Goal: Task Accomplishment & Management: Manage account settings

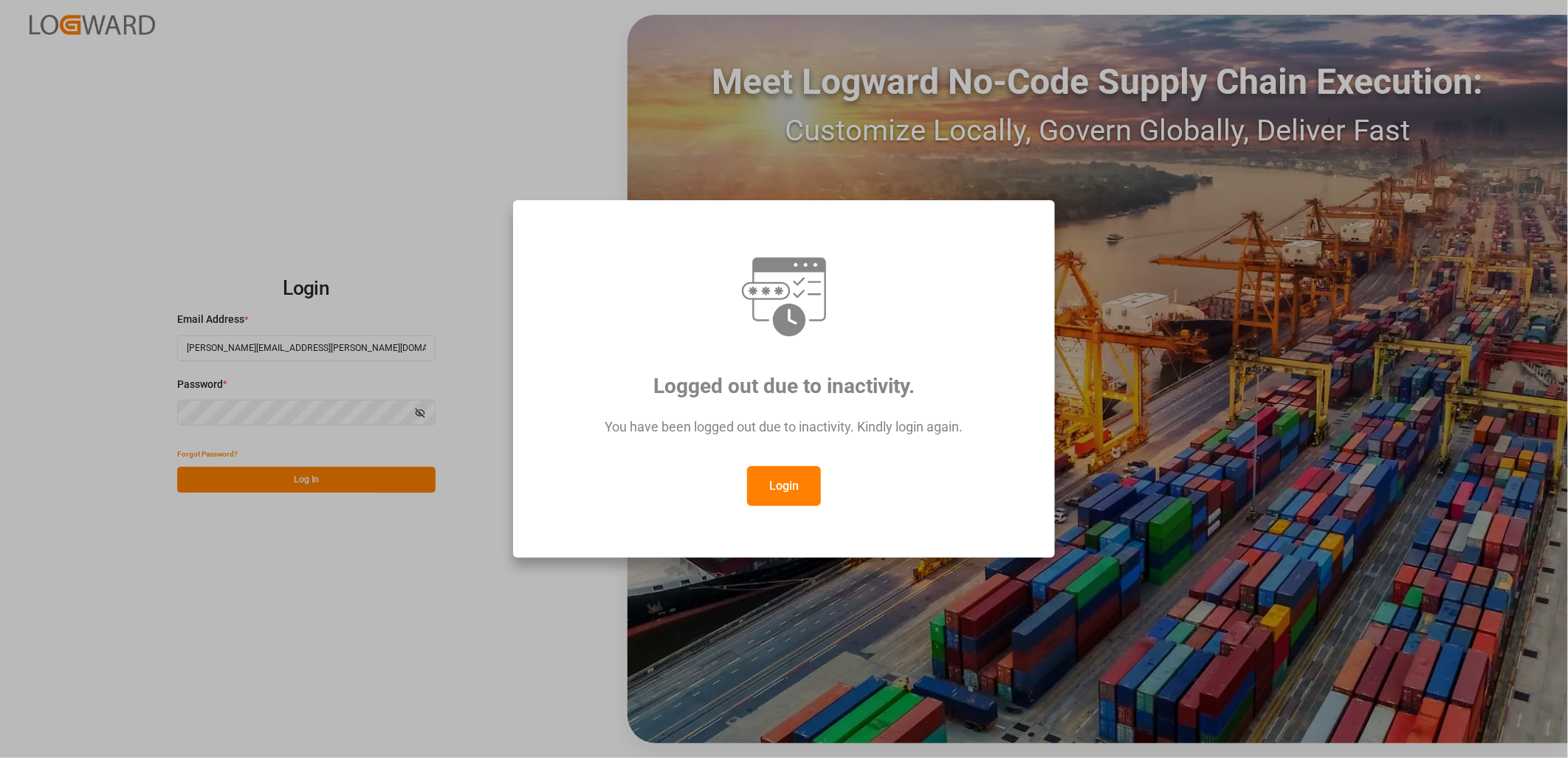
click at [796, 483] on button "Login" at bounding box center [784, 486] width 74 height 39
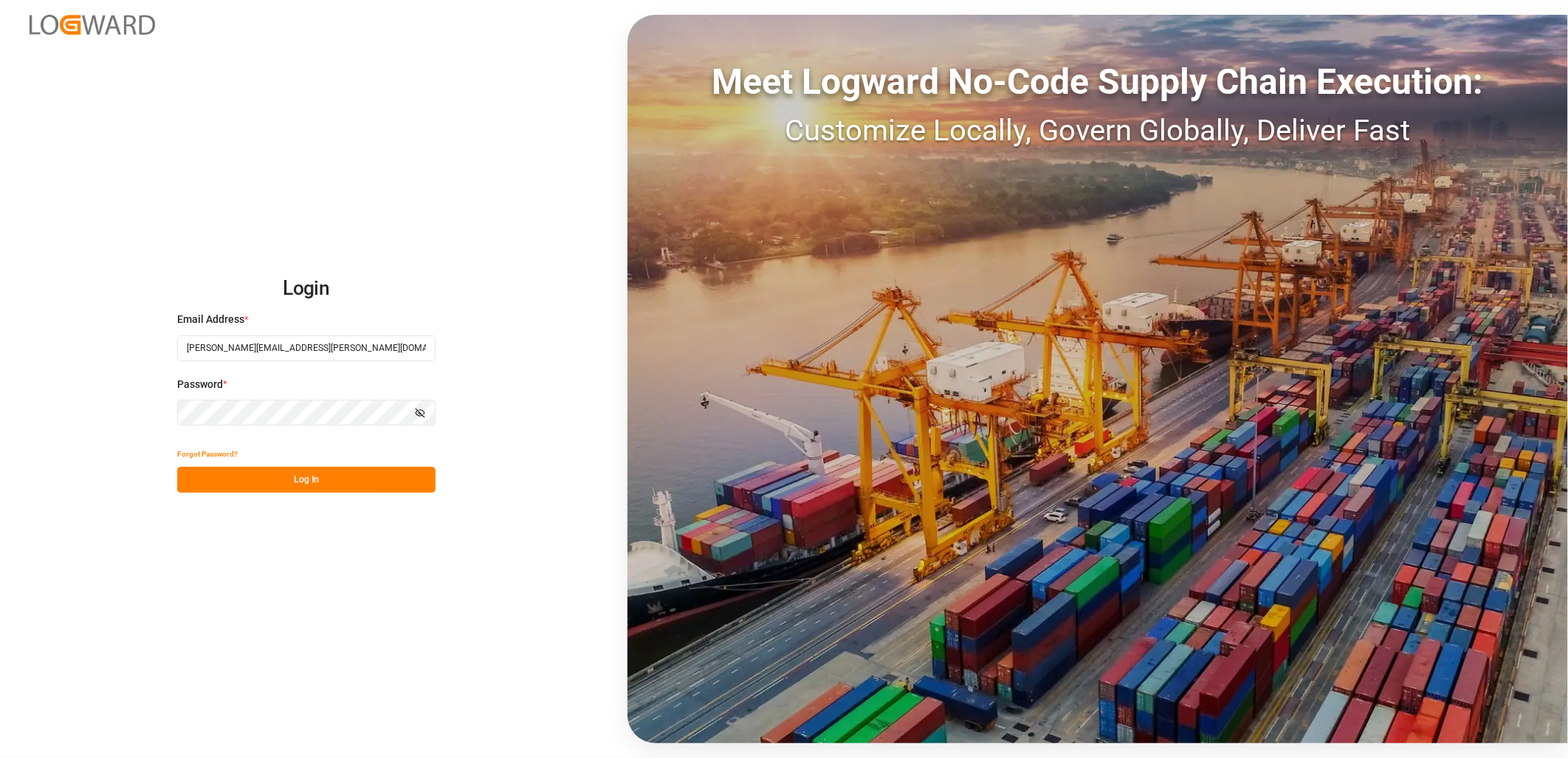
click at [281, 483] on button "Log In" at bounding box center [306, 479] width 259 height 26
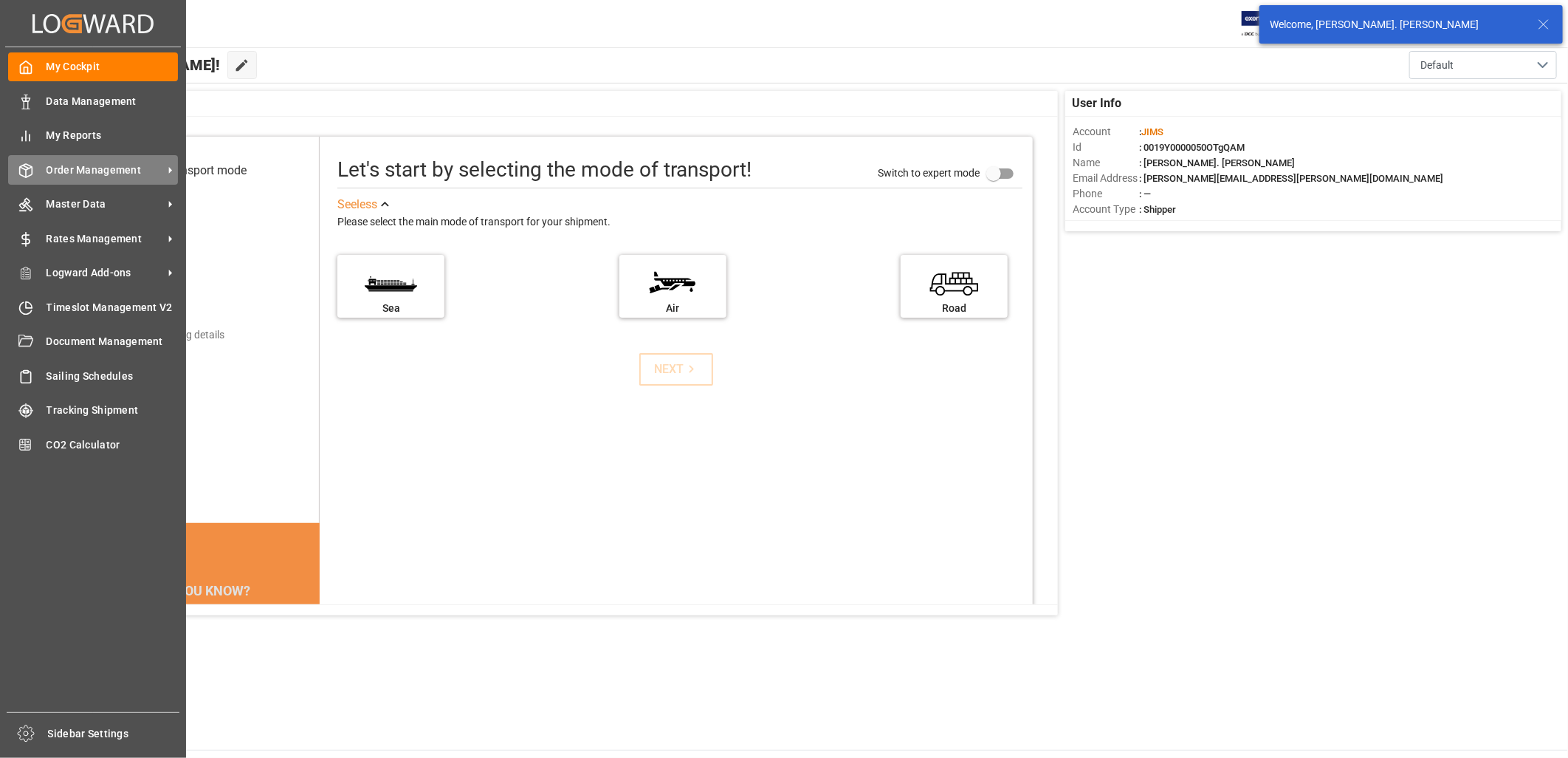
click at [75, 164] on span "Order Management" at bounding box center [104, 170] width 116 height 15
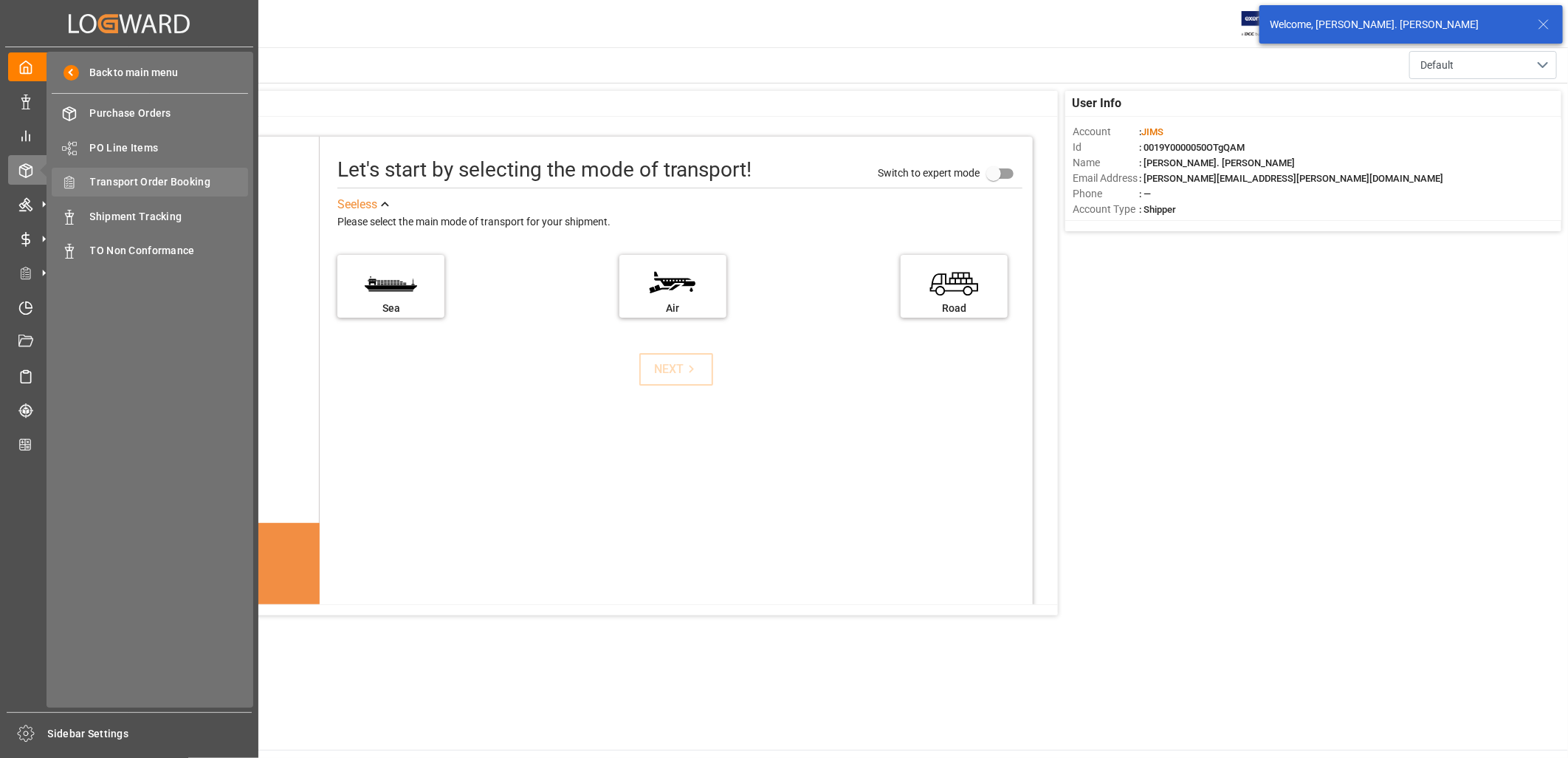
click at [134, 176] on span "Transport Order Booking" at bounding box center [169, 182] width 159 height 15
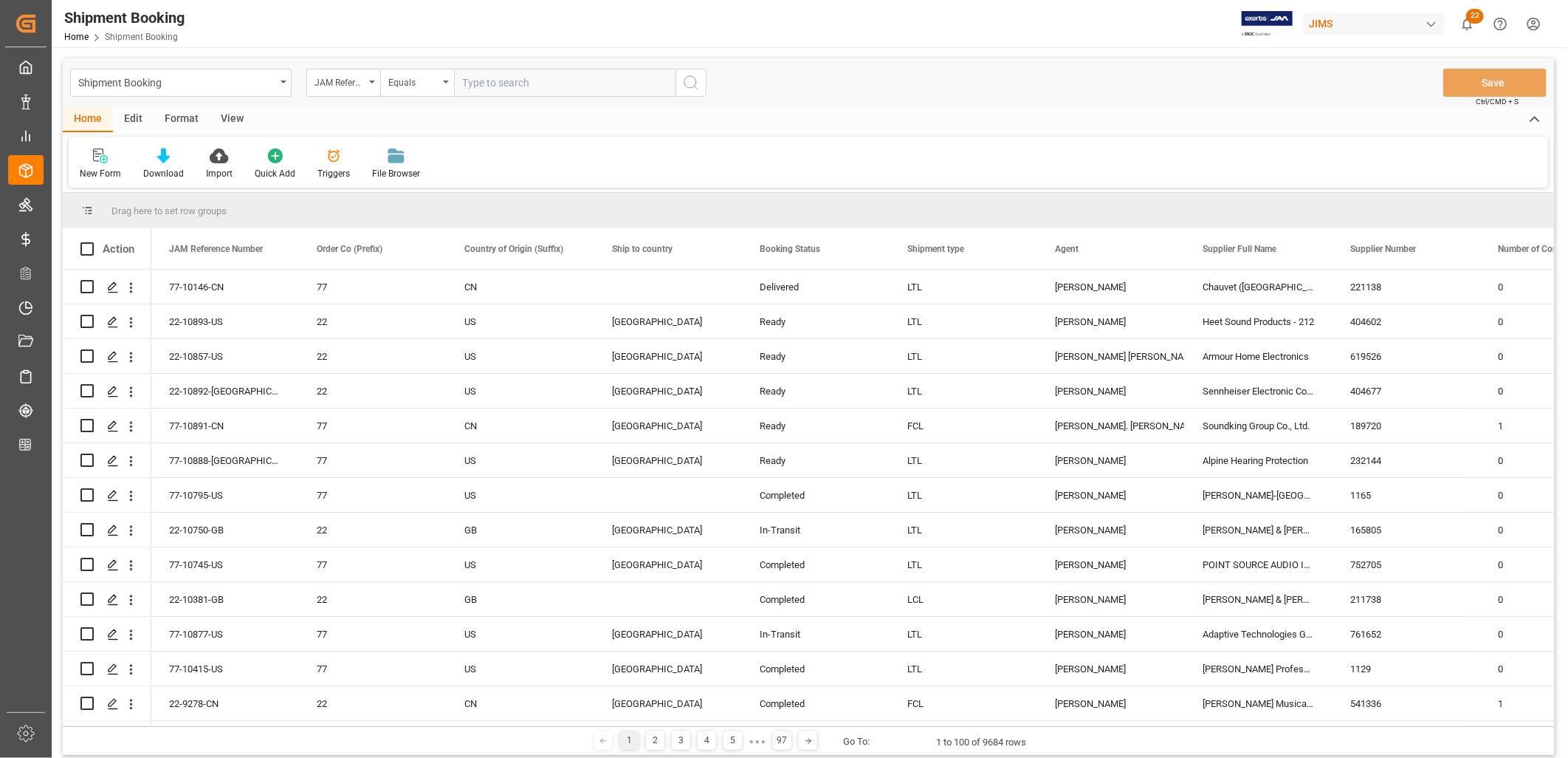
click at [463, 78] on input "text" at bounding box center [564, 82] width 221 height 28
type input "22-10577-MY"
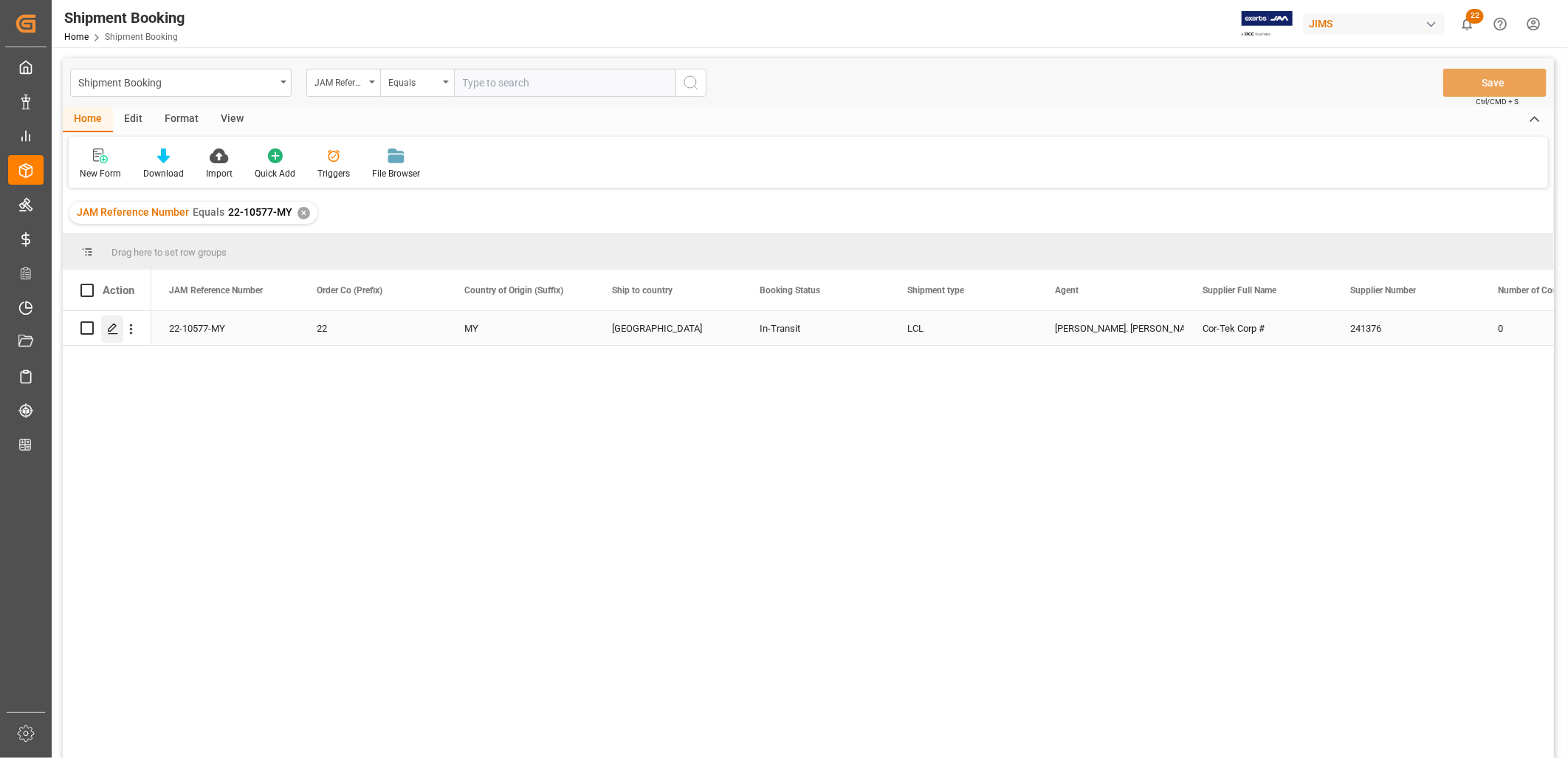
click at [112, 329] on polygon "Press SPACE to select this row." at bounding box center [112, 327] width 8 height 8
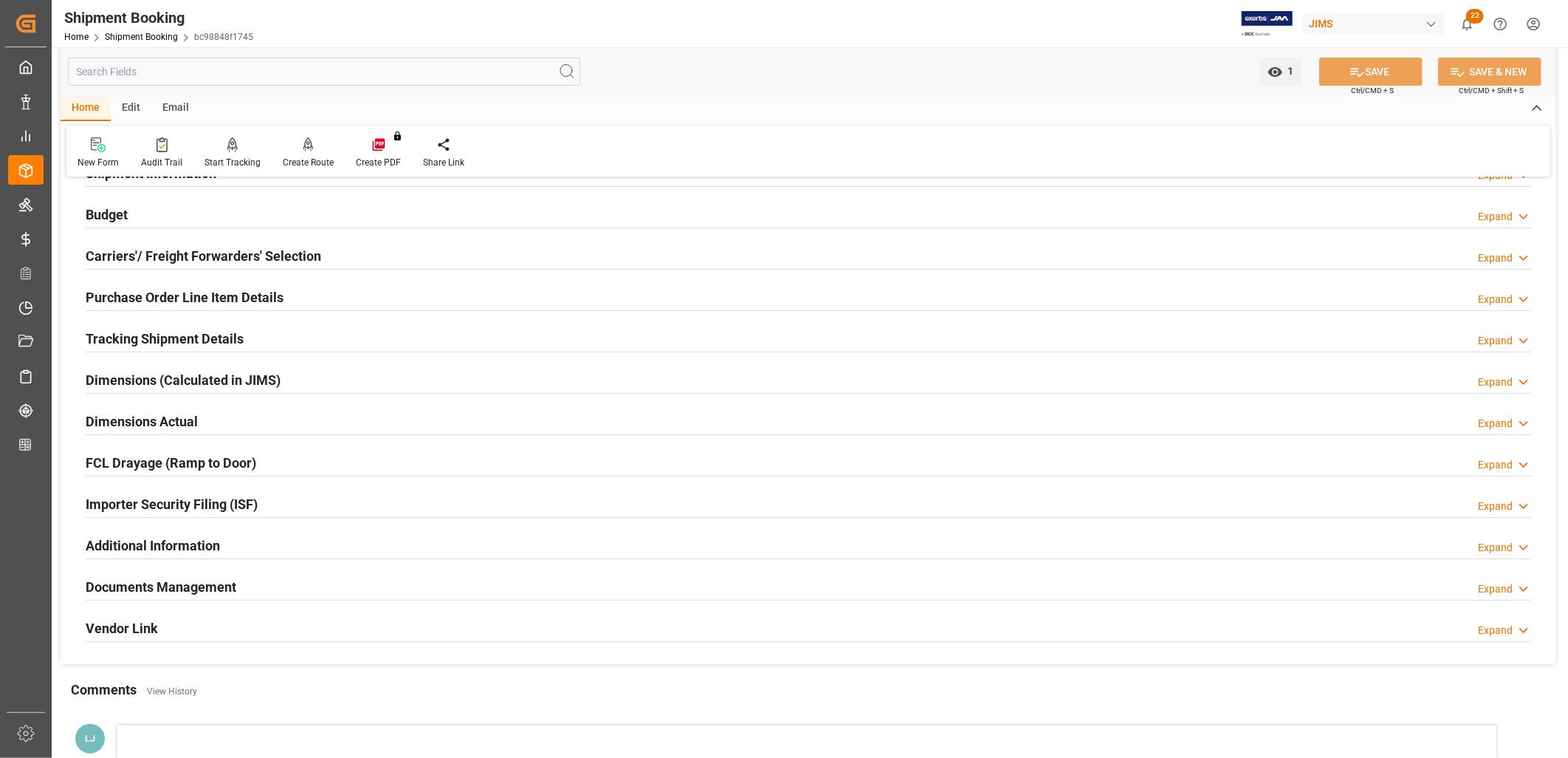
scroll to position [164, 0]
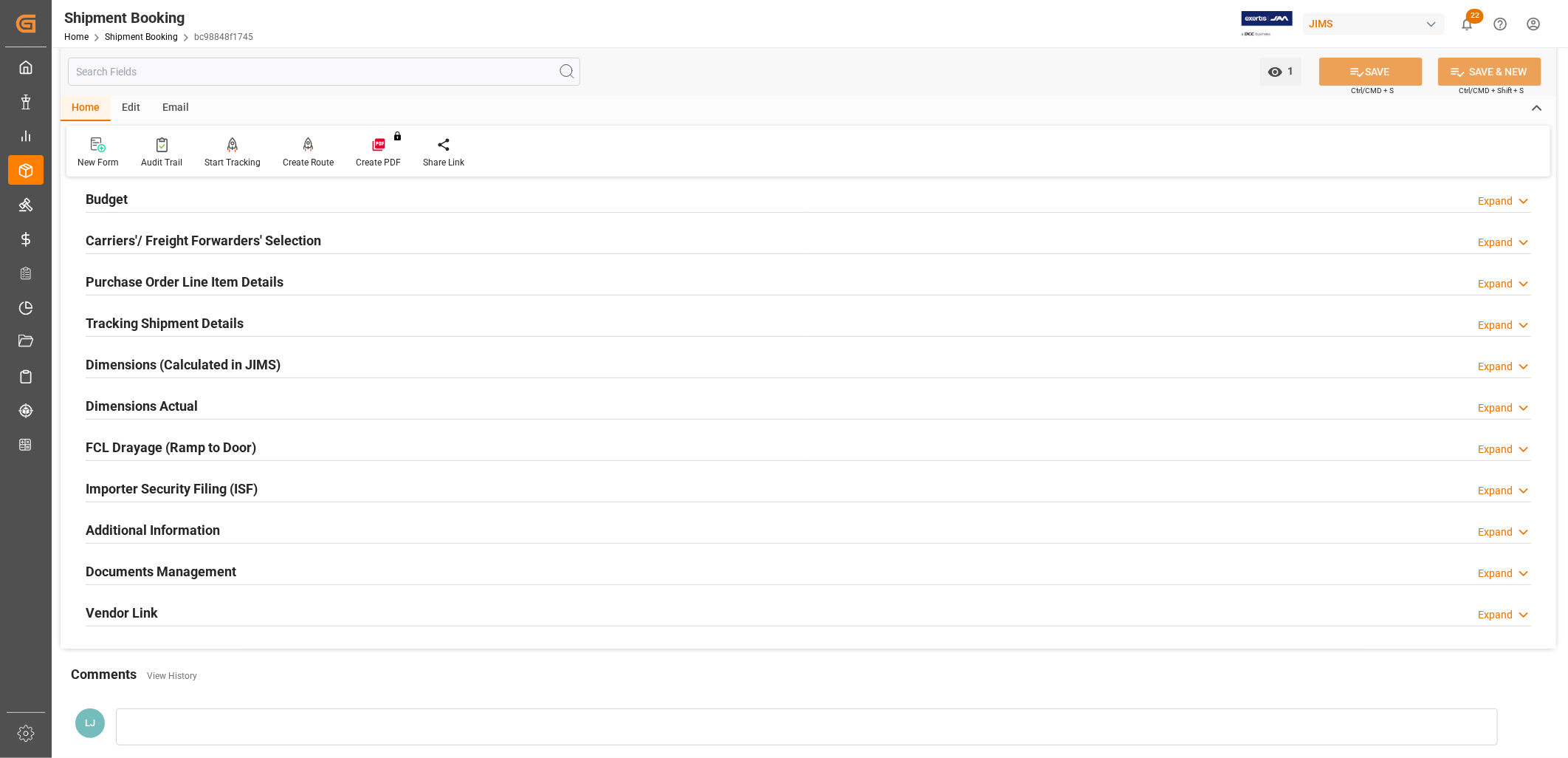
click at [202, 567] on h2 "Documents Management" at bounding box center [161, 571] width 151 height 20
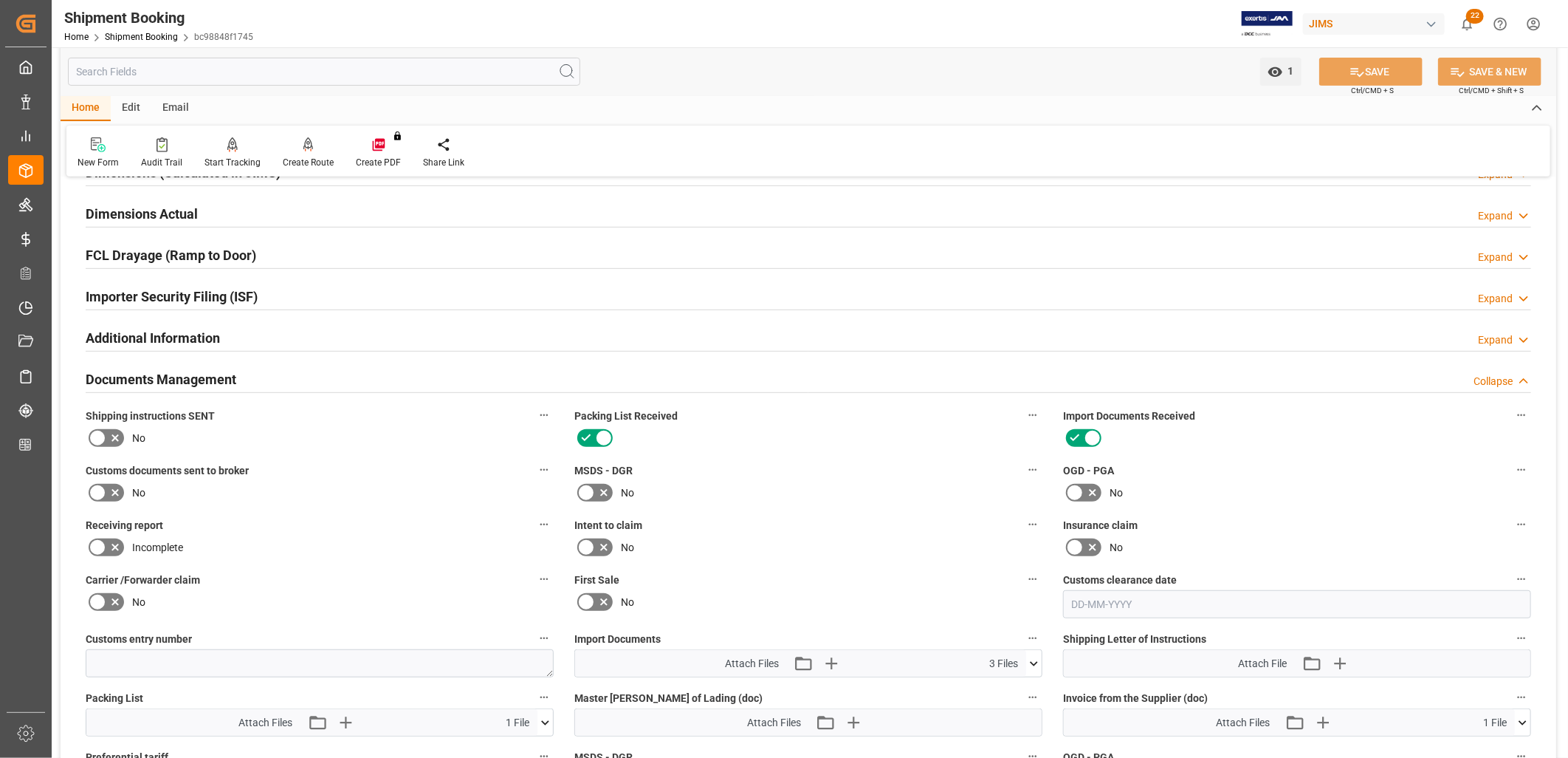
scroll to position [410, 0]
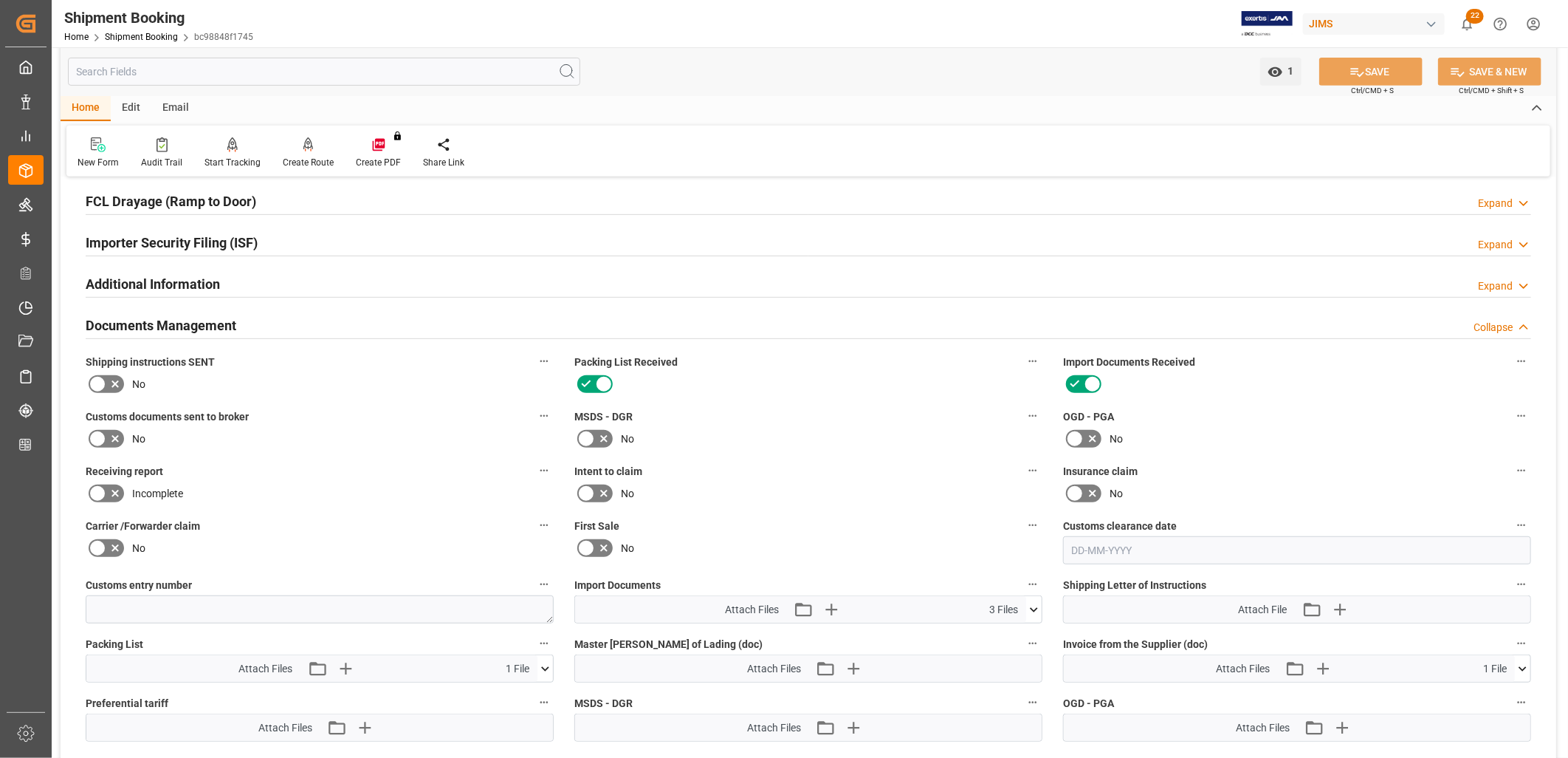
click at [99, 381] on icon at bounding box center [97, 383] width 9 height 7
click at [0, 0] on input "checkbox" at bounding box center [0, 0] width 0 height 0
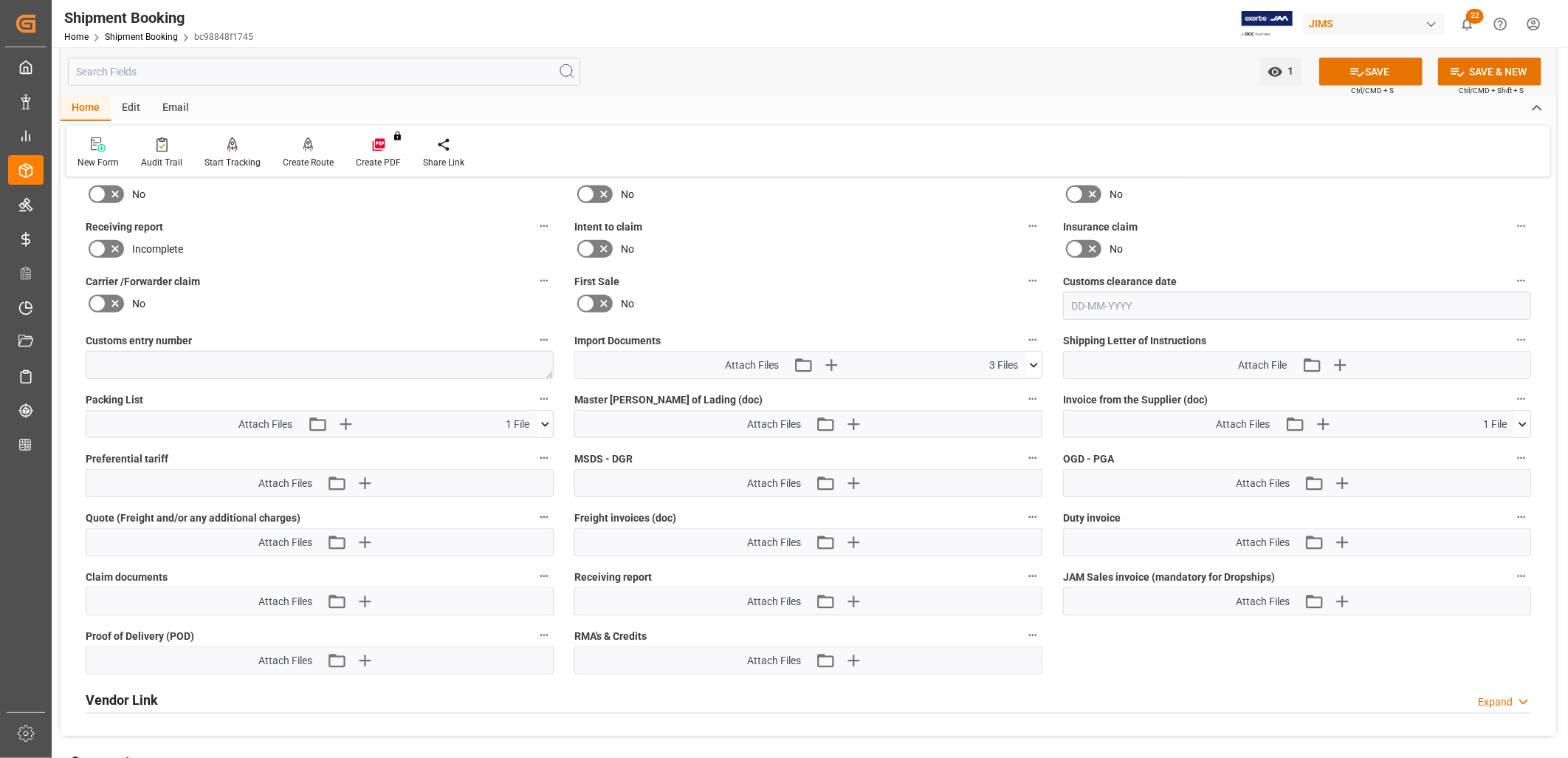
scroll to position [656, 0]
click at [854, 417] on icon "button" at bounding box center [853, 422] width 24 height 24
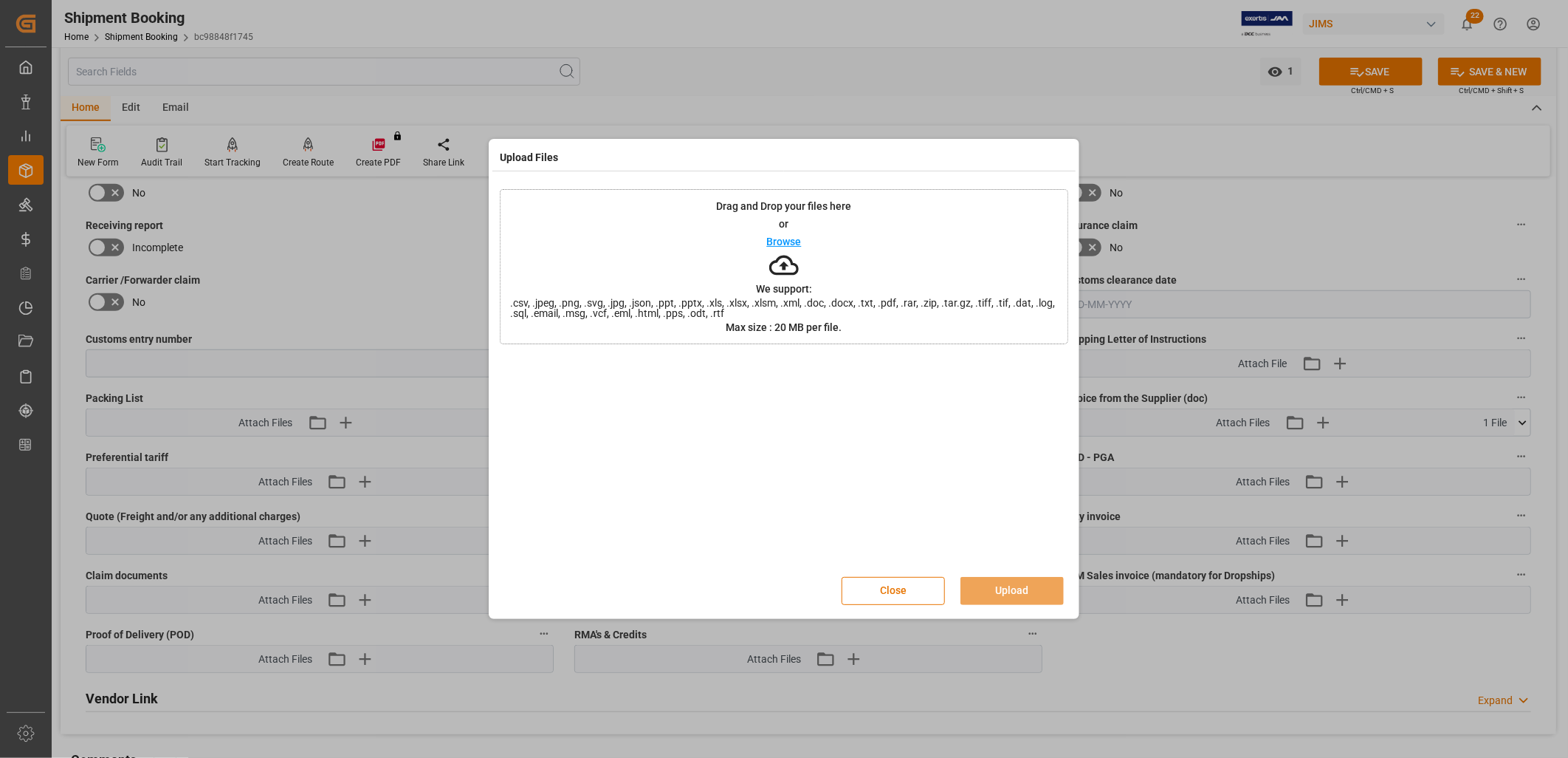
click at [778, 241] on p "Browse" at bounding box center [784, 241] width 35 height 11
click at [1024, 591] on button "Upload" at bounding box center [1012, 591] width 104 height 28
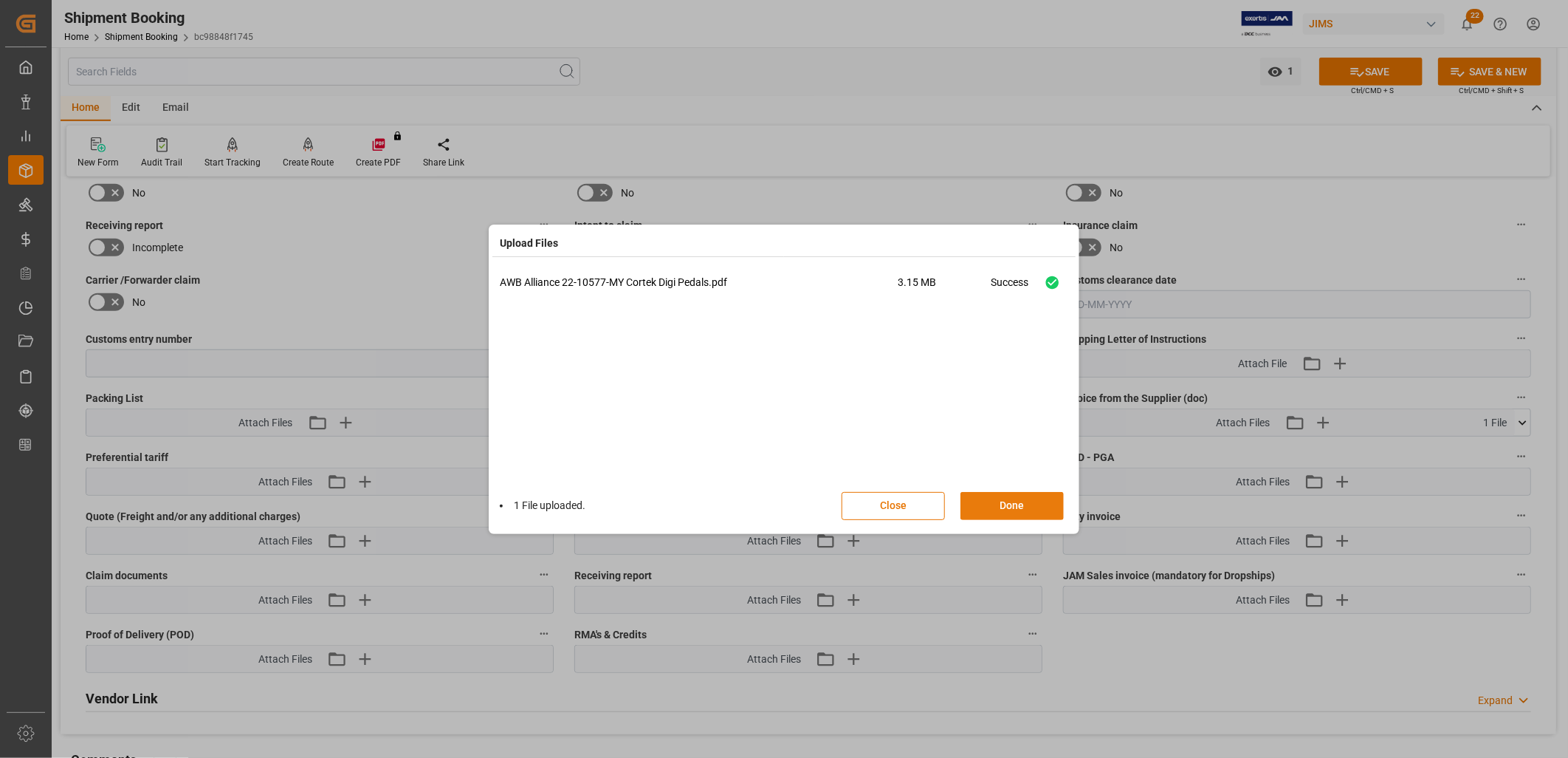
click at [1004, 505] on button "Done" at bounding box center [1012, 505] width 104 height 28
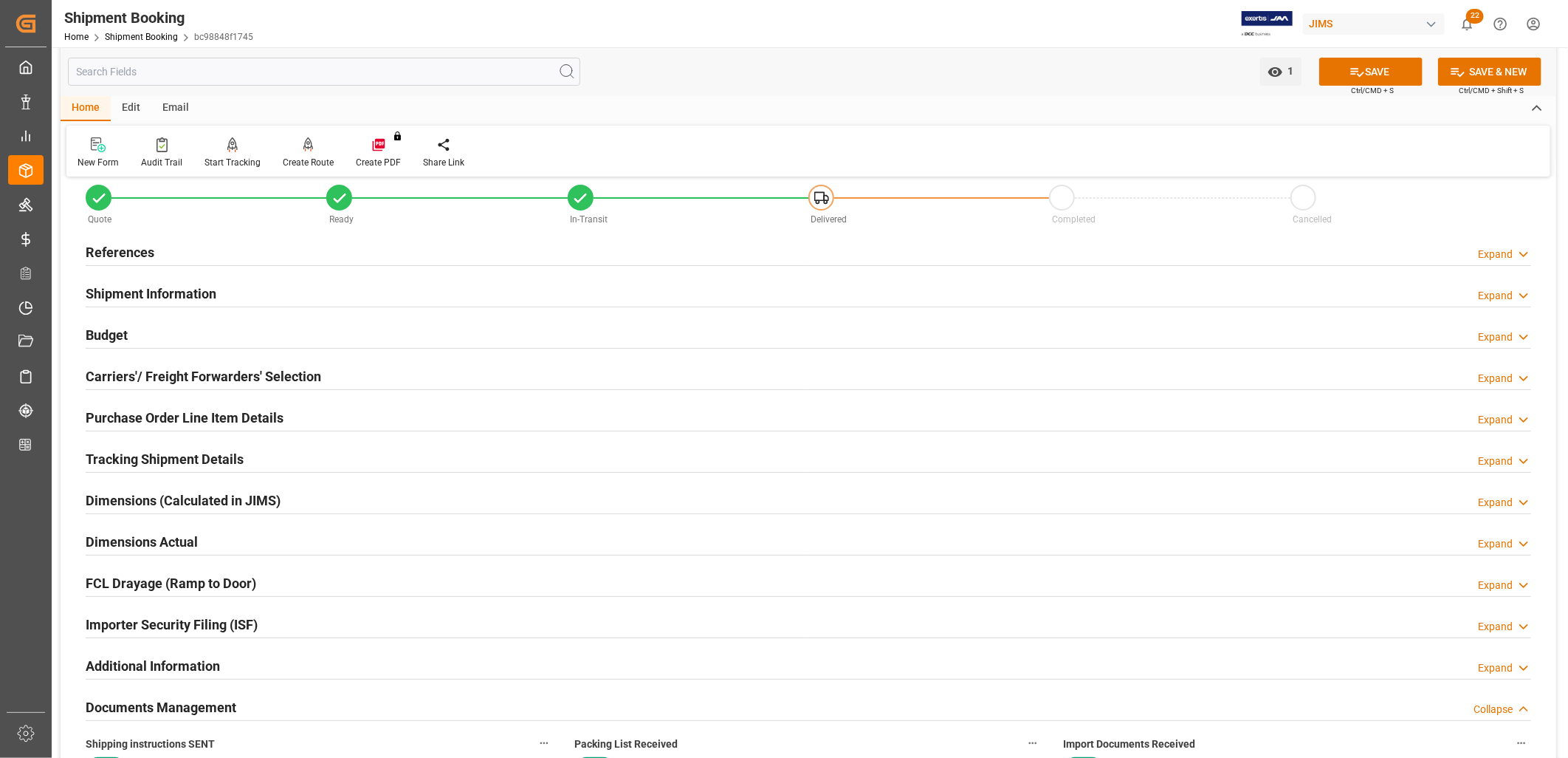
scroll to position [0, 0]
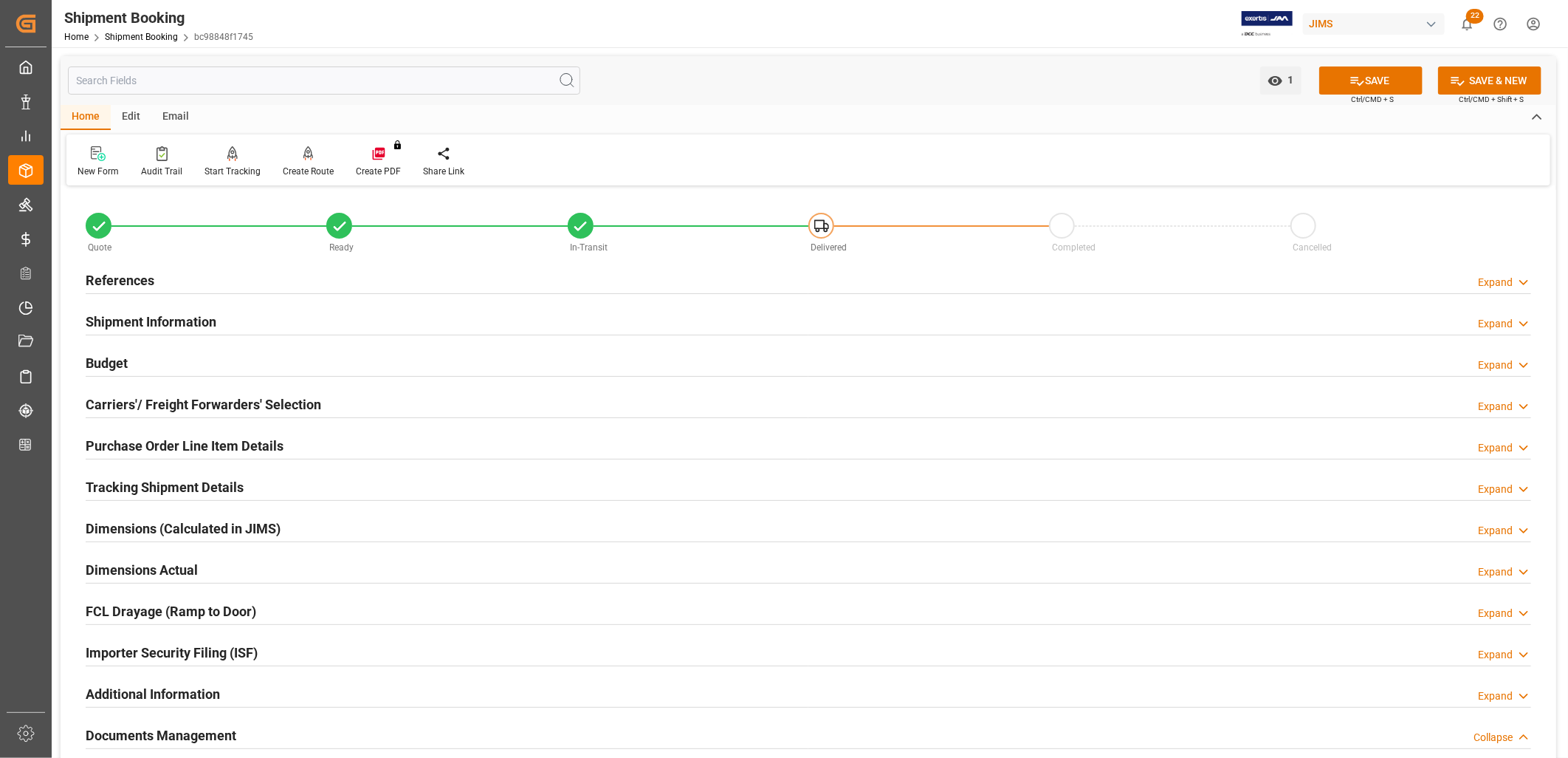
click at [134, 319] on h2 "Shipment Information" at bounding box center [151, 321] width 131 height 20
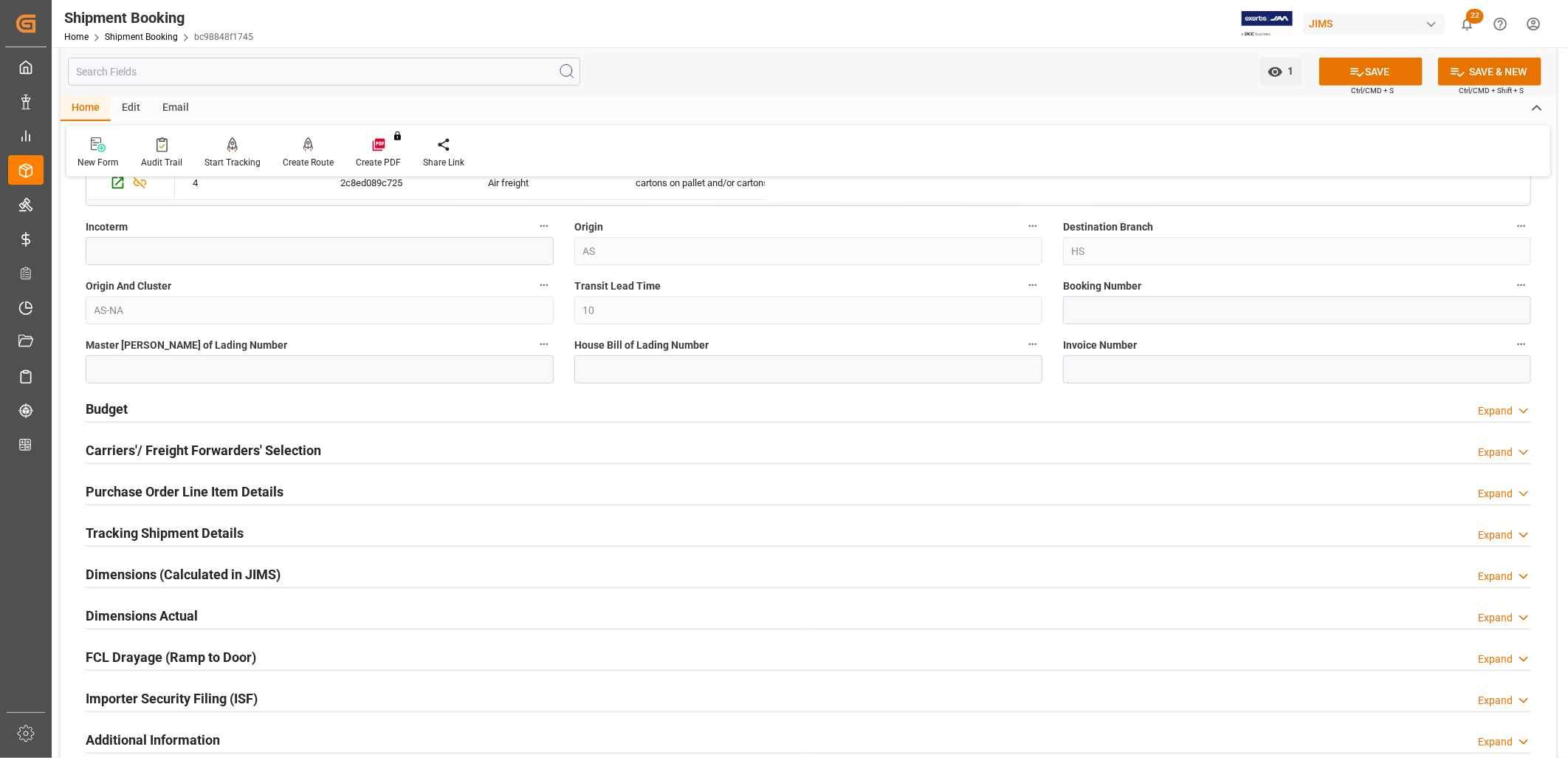
scroll to position [574, 0]
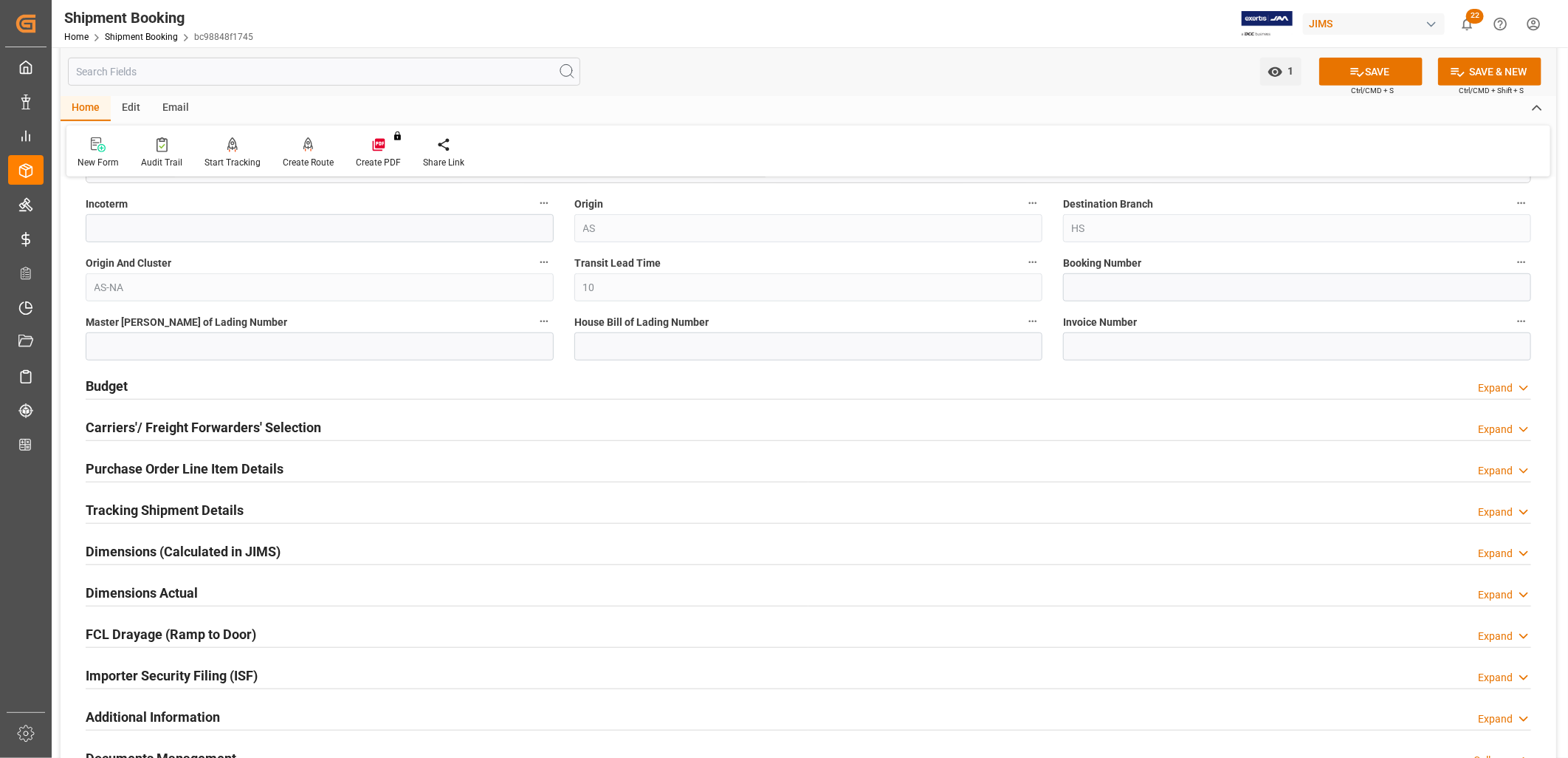
click at [203, 423] on h2 "Carriers'/ Freight Forwarders' Selection" at bounding box center [203, 427] width 236 height 20
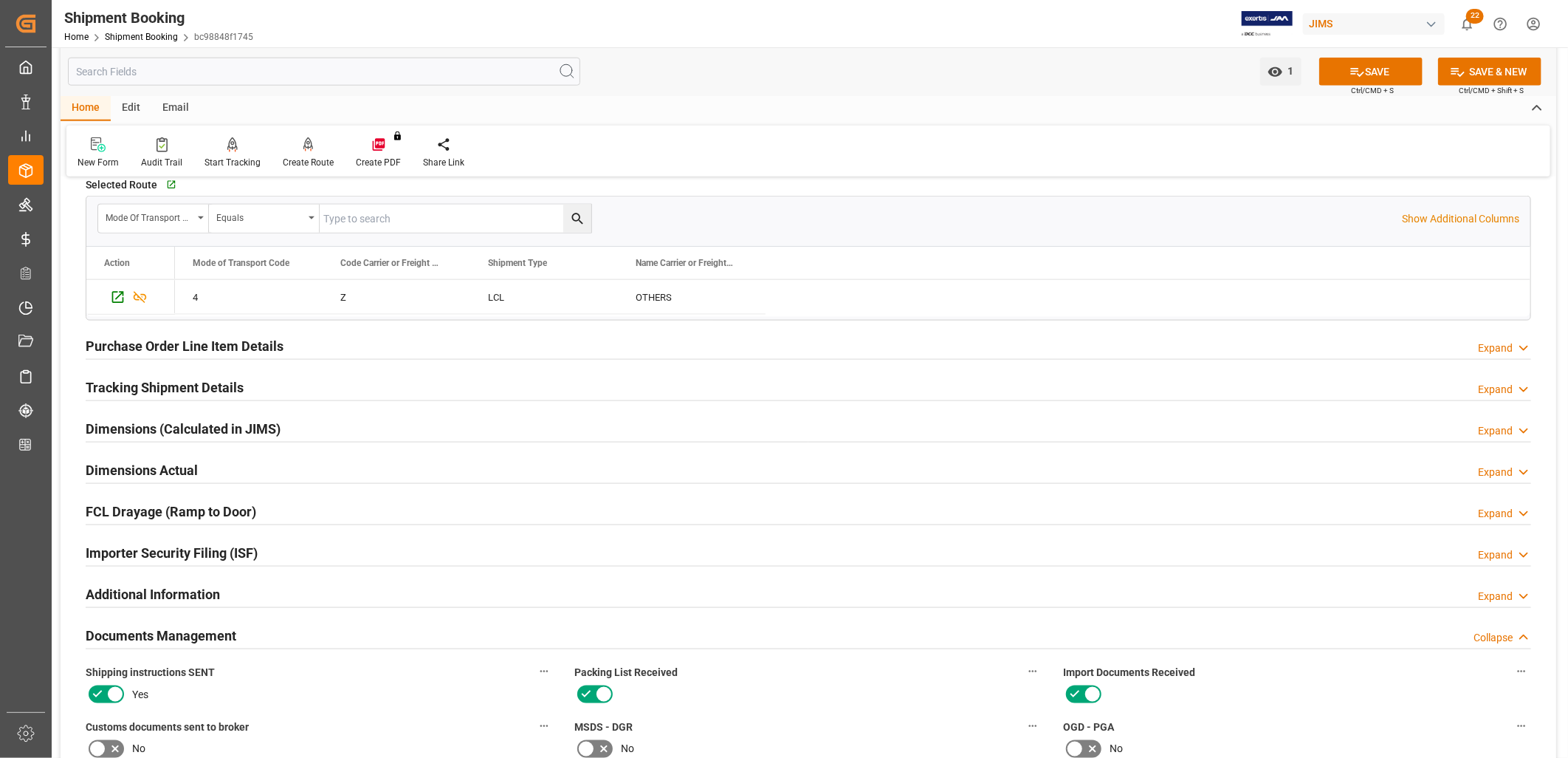
scroll to position [1067, 0]
click at [194, 388] on h2 "Tracking Shipment Details" at bounding box center [164, 387] width 158 height 20
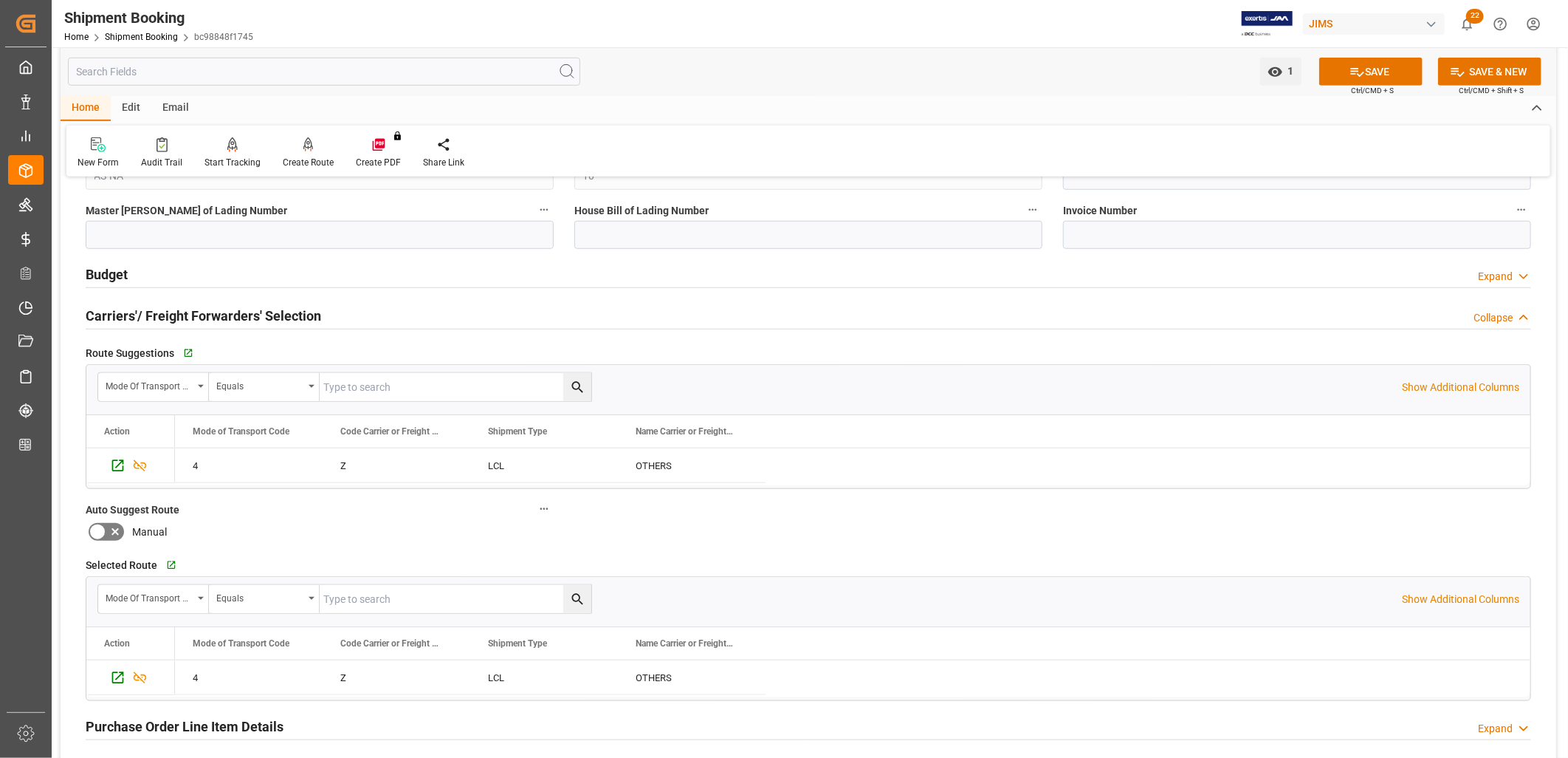
scroll to position [656, 0]
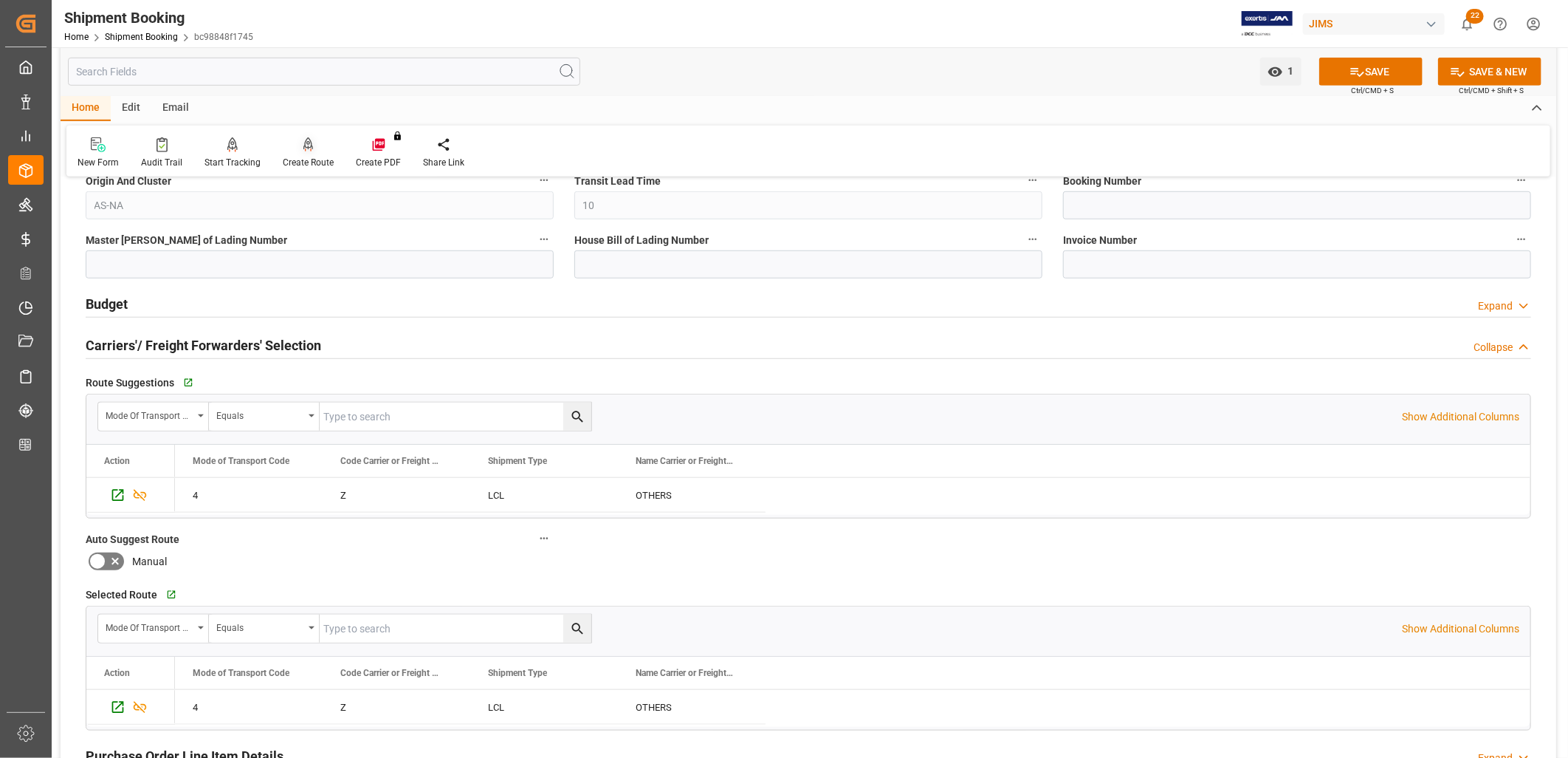
click at [306, 153] on div "Create Route" at bounding box center [309, 153] width 73 height 33
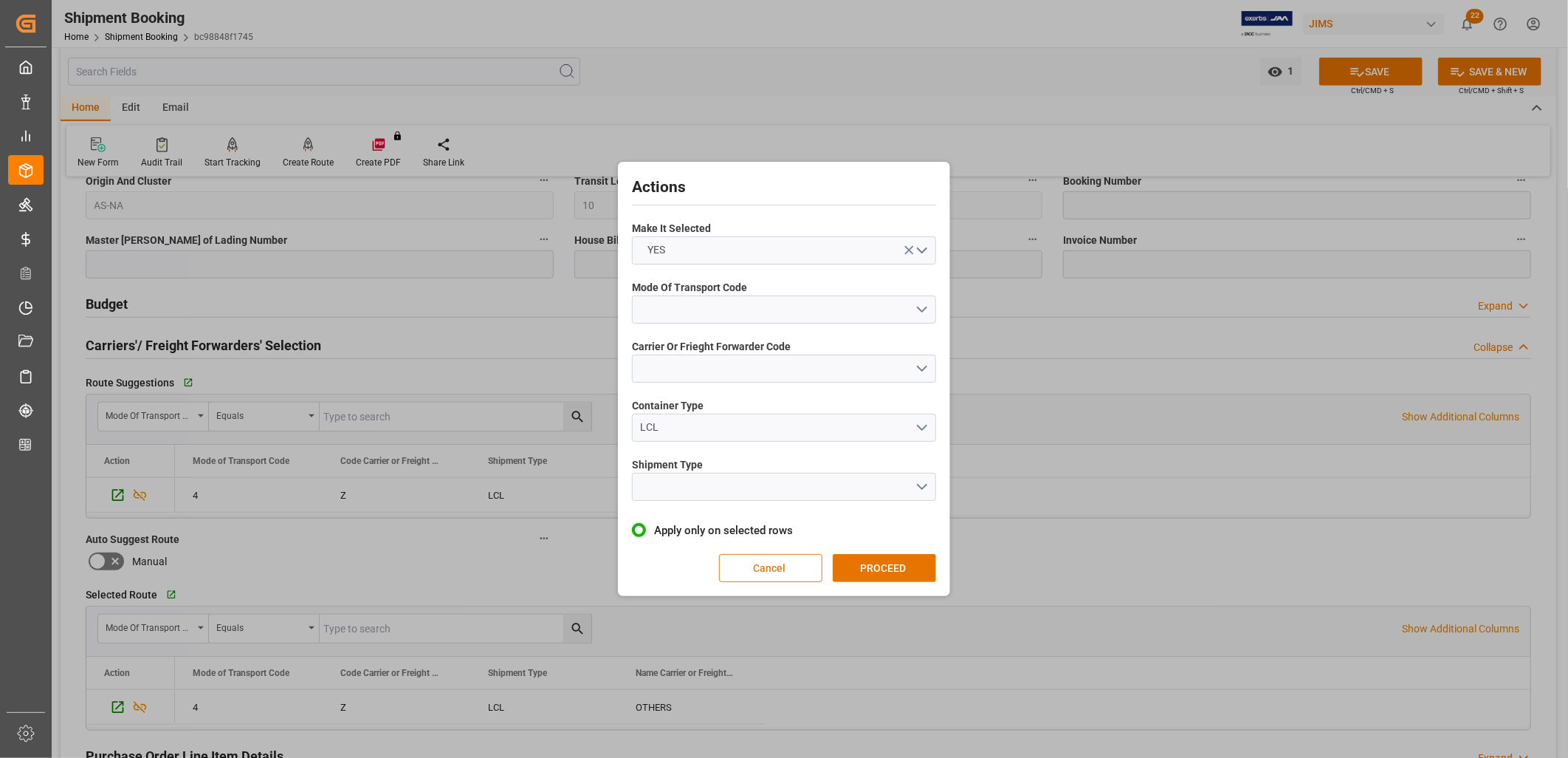
click at [776, 562] on button "Cancel" at bounding box center [771, 568] width 104 height 28
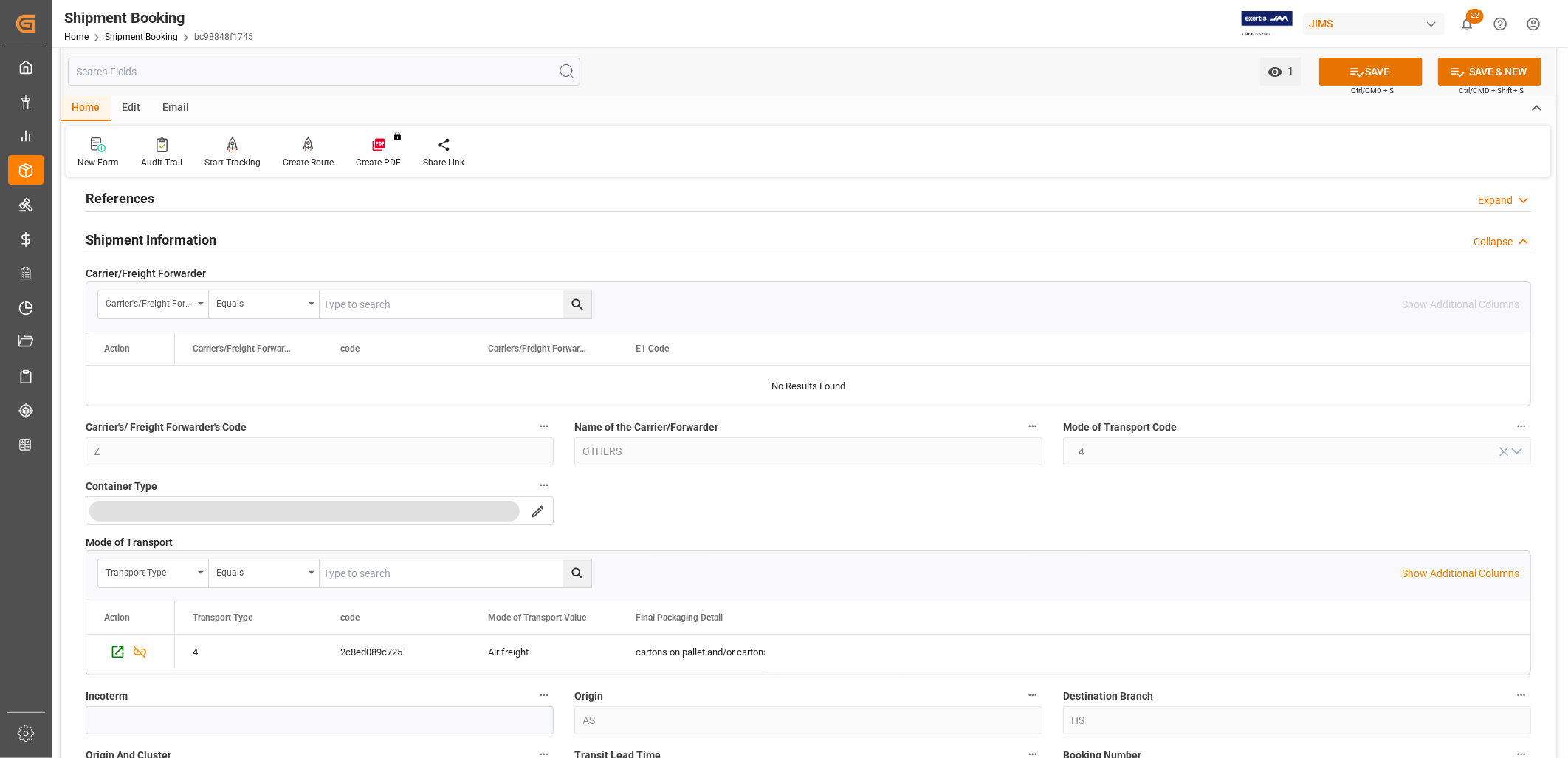
scroll to position [0, 0]
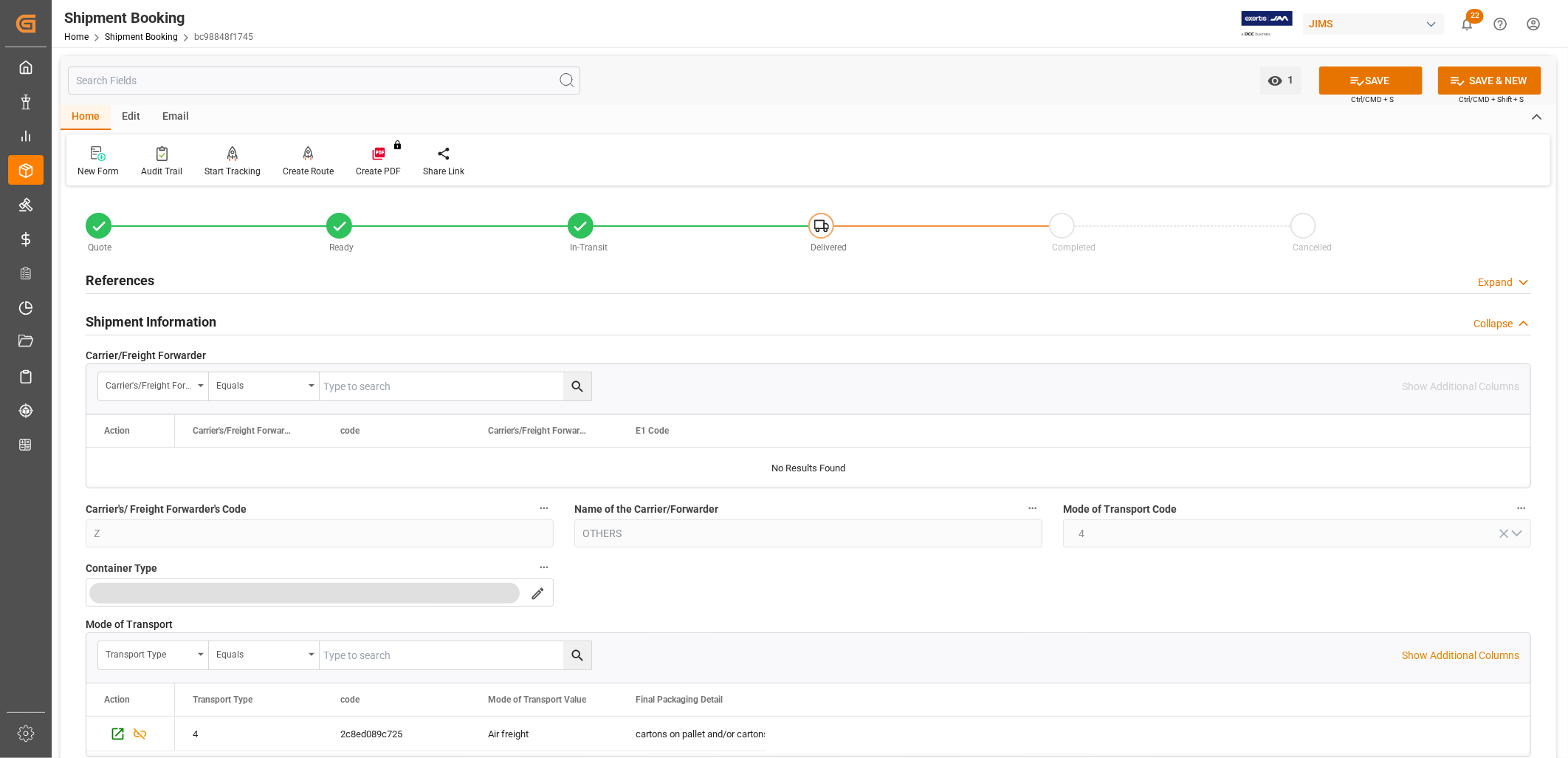
click at [133, 283] on h2 "References" at bounding box center [119, 280] width 68 height 20
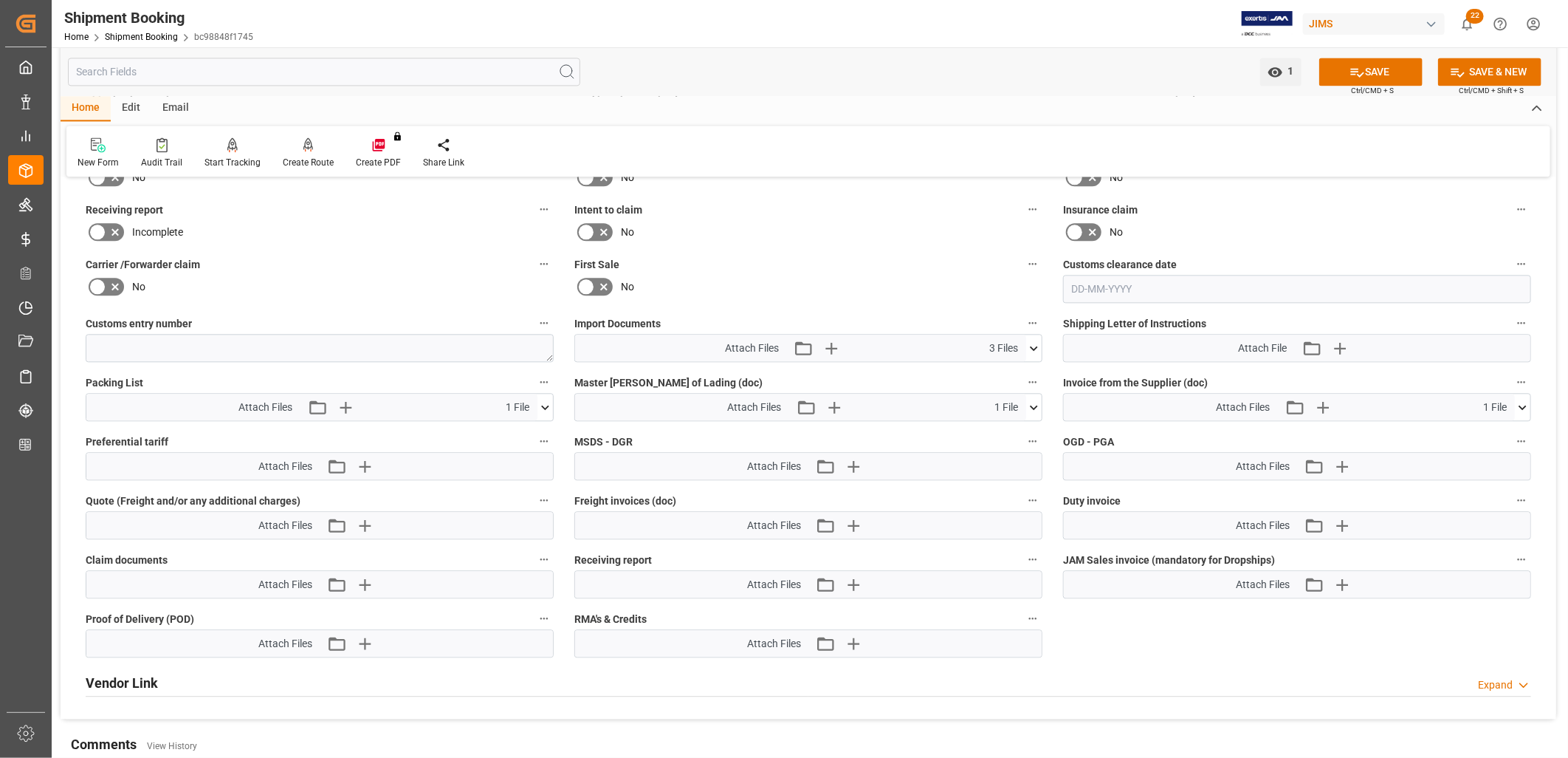
scroll to position [2134, 0]
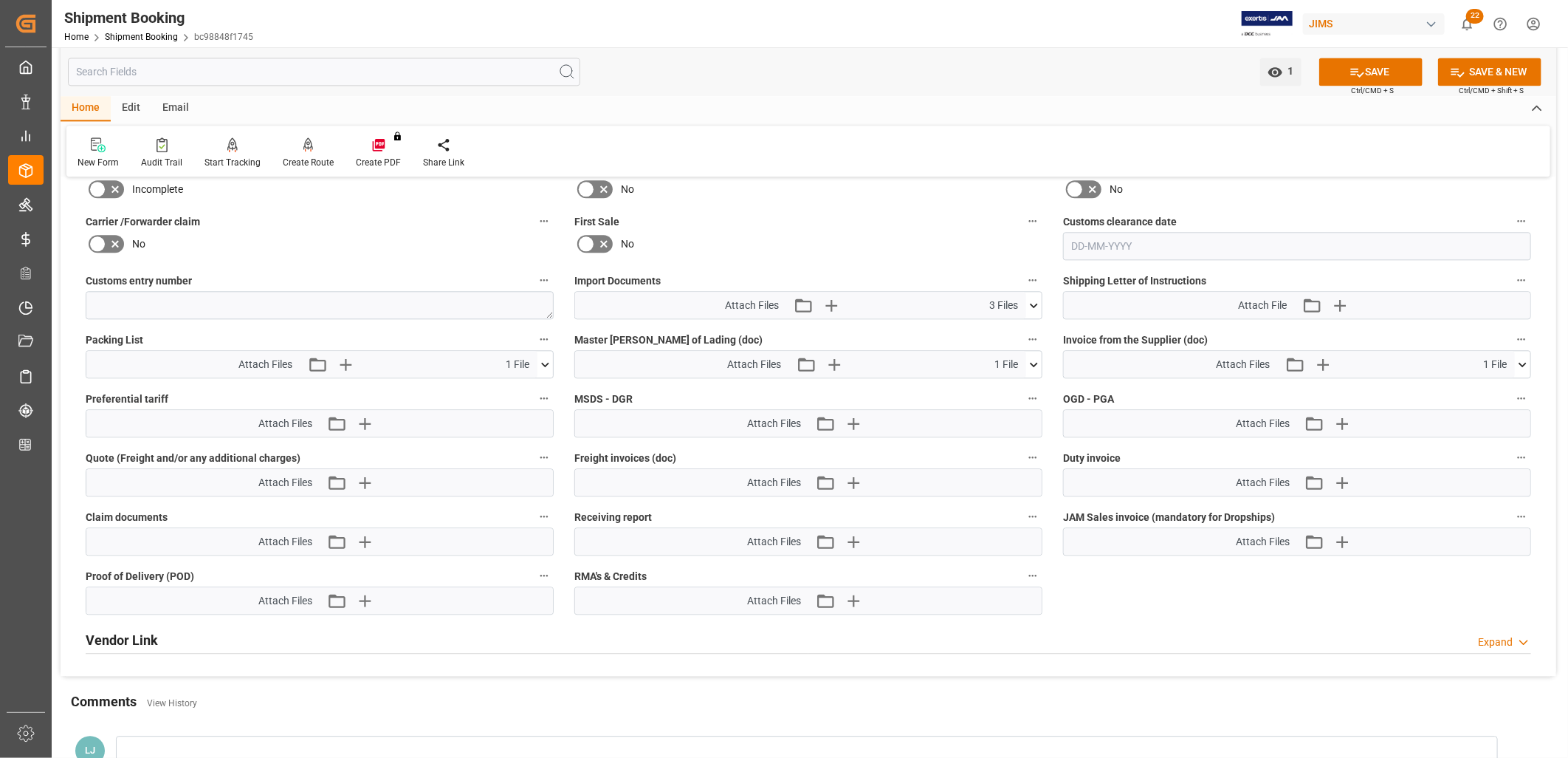
click at [1035, 362] on icon at bounding box center [1033, 364] width 8 height 5
click at [1522, 357] on icon at bounding box center [1523, 365] width 15 height 15
click at [1515, 389] on icon at bounding box center [1514, 392] width 14 height 10
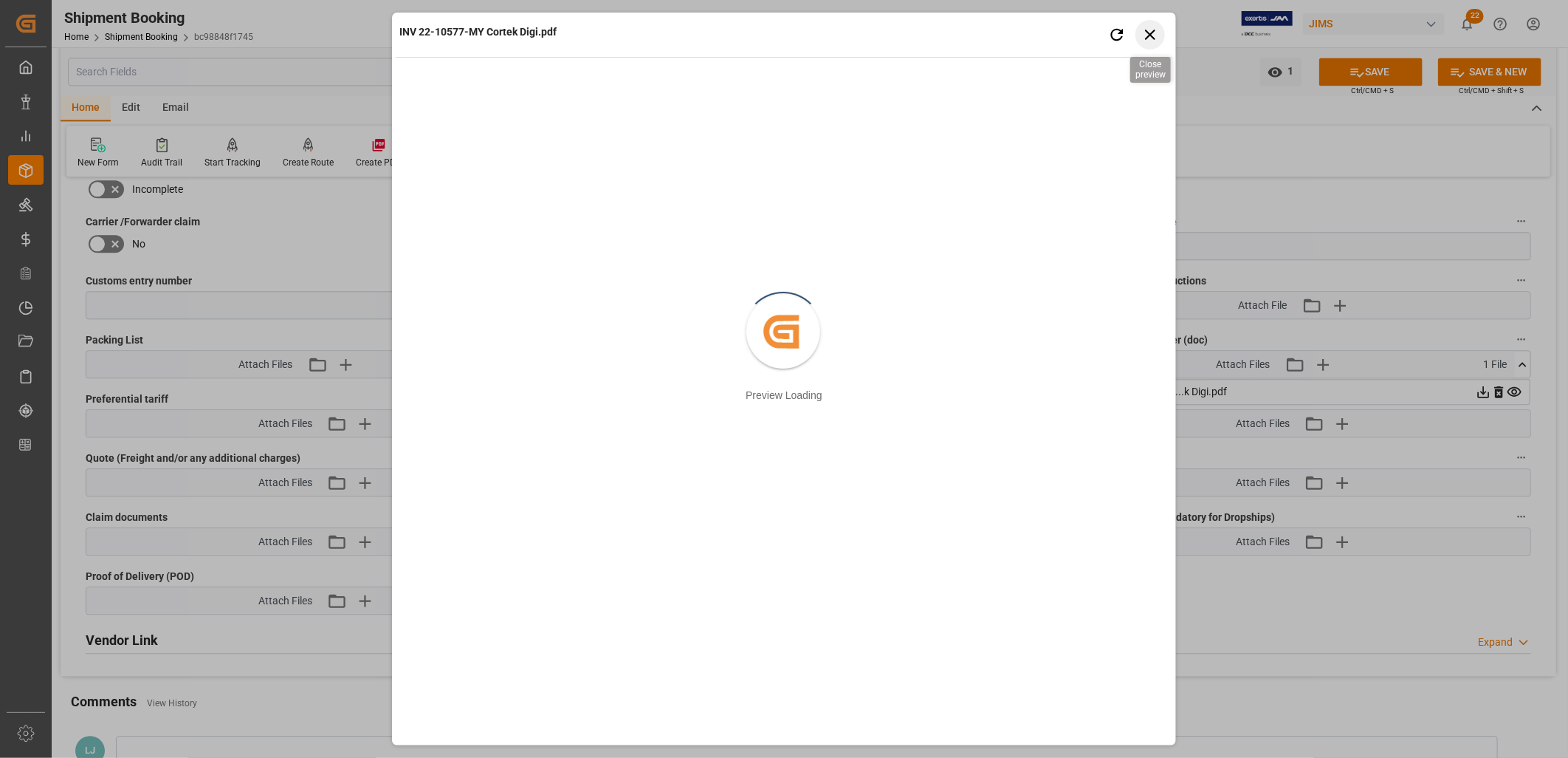
click at [1150, 34] on icon "button" at bounding box center [1150, 35] width 11 height 11
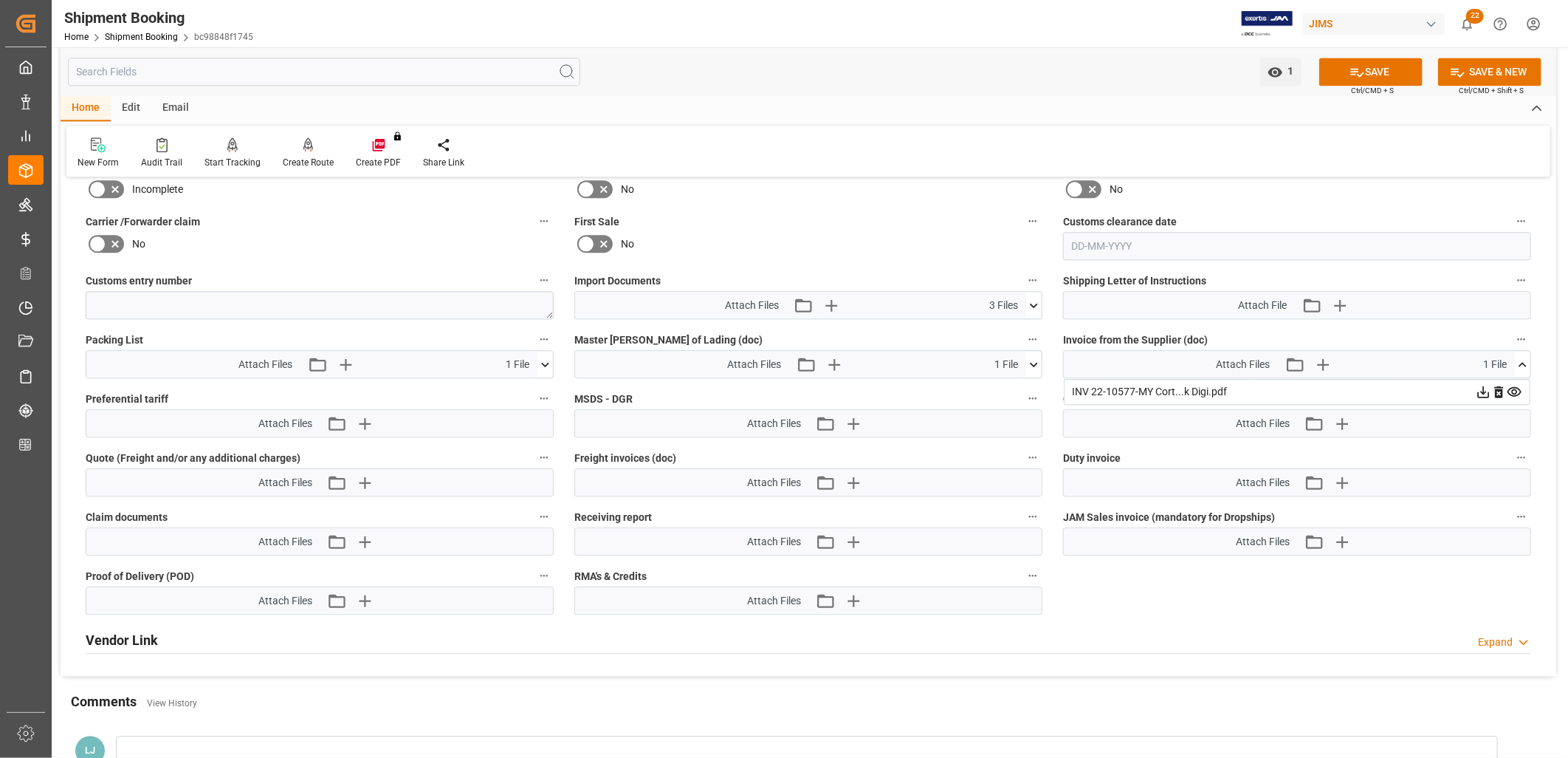
click at [1496, 387] on icon at bounding box center [1498, 392] width 9 height 12
click at [1341, 357] on icon "button" at bounding box center [1342, 364] width 24 height 24
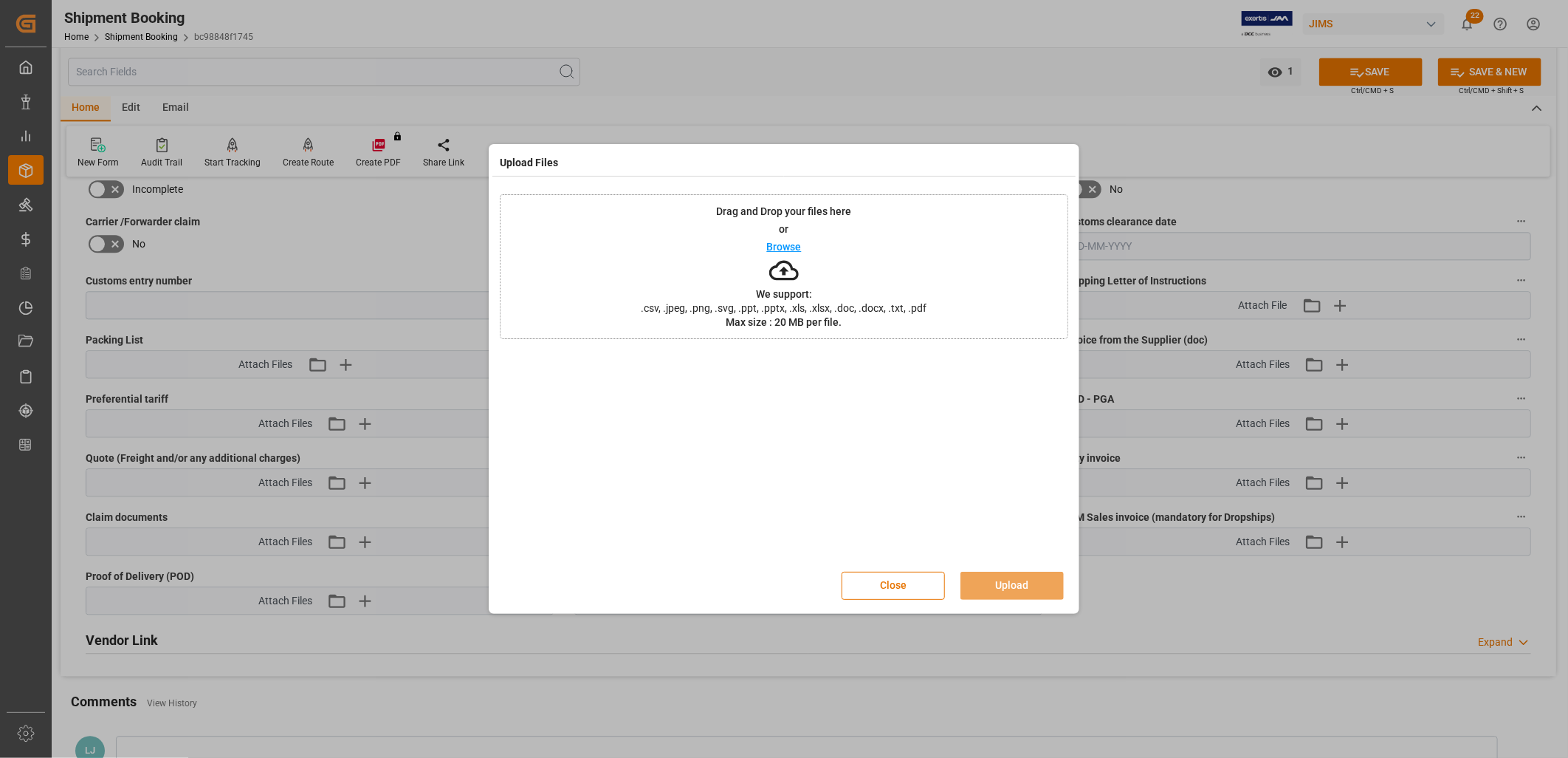
click at [791, 243] on p "Browse" at bounding box center [784, 246] width 35 height 11
click at [1023, 579] on button "Upload" at bounding box center [1012, 585] width 104 height 28
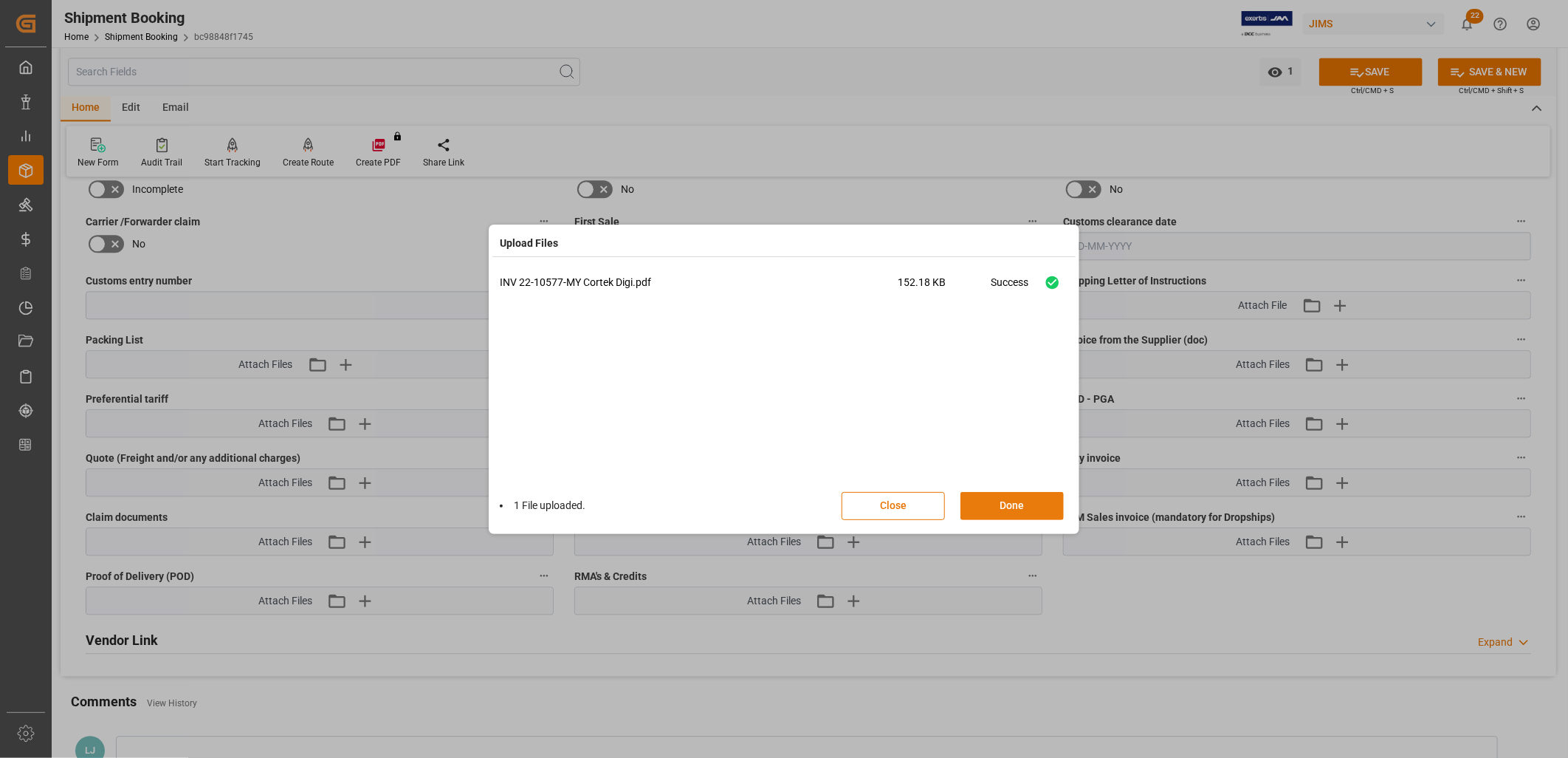
click at [1027, 506] on button "Done" at bounding box center [1012, 505] width 104 height 28
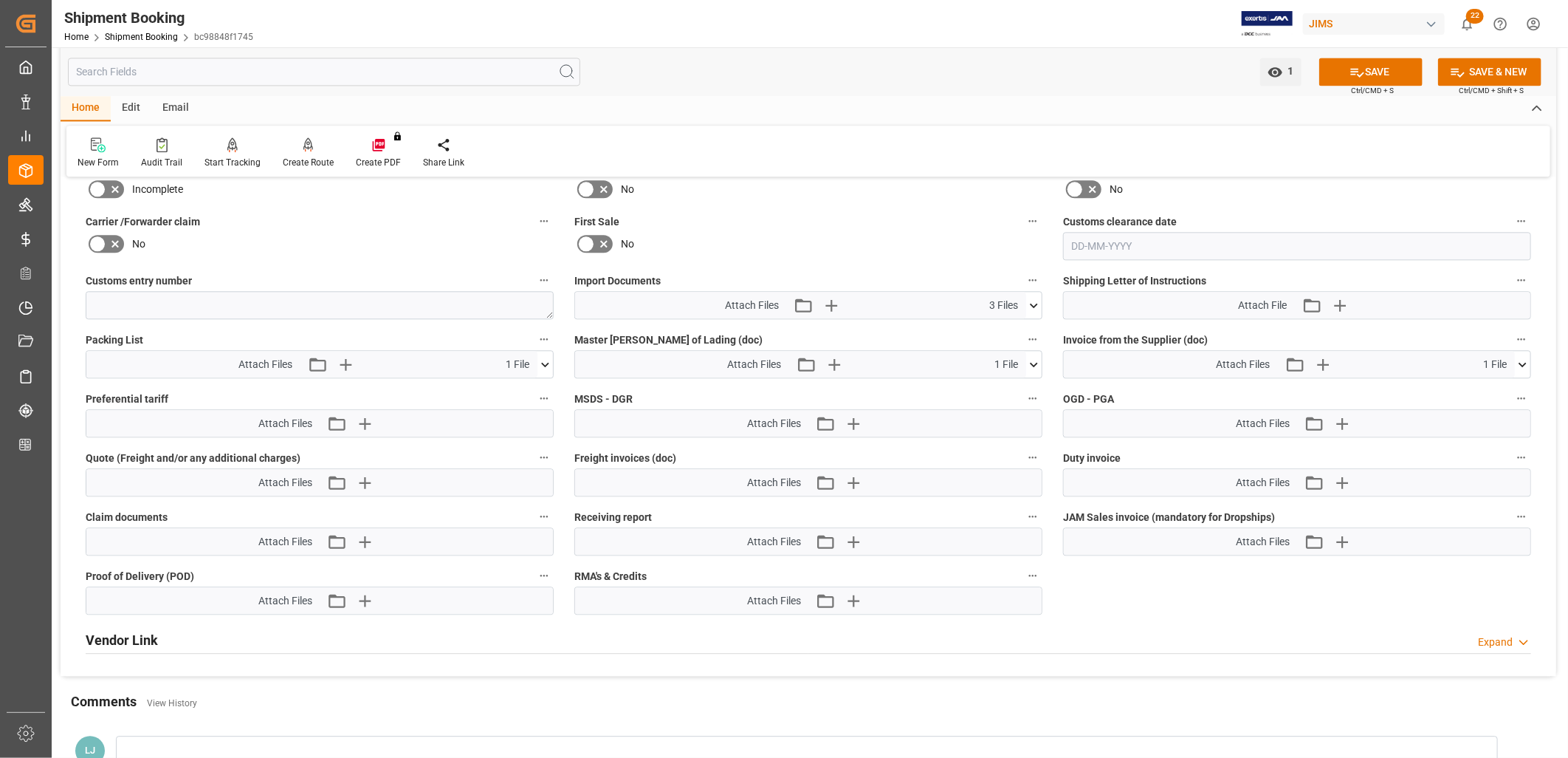
click at [1523, 357] on icon at bounding box center [1523, 365] width 15 height 15
click at [1515, 388] on icon at bounding box center [1514, 392] width 15 height 15
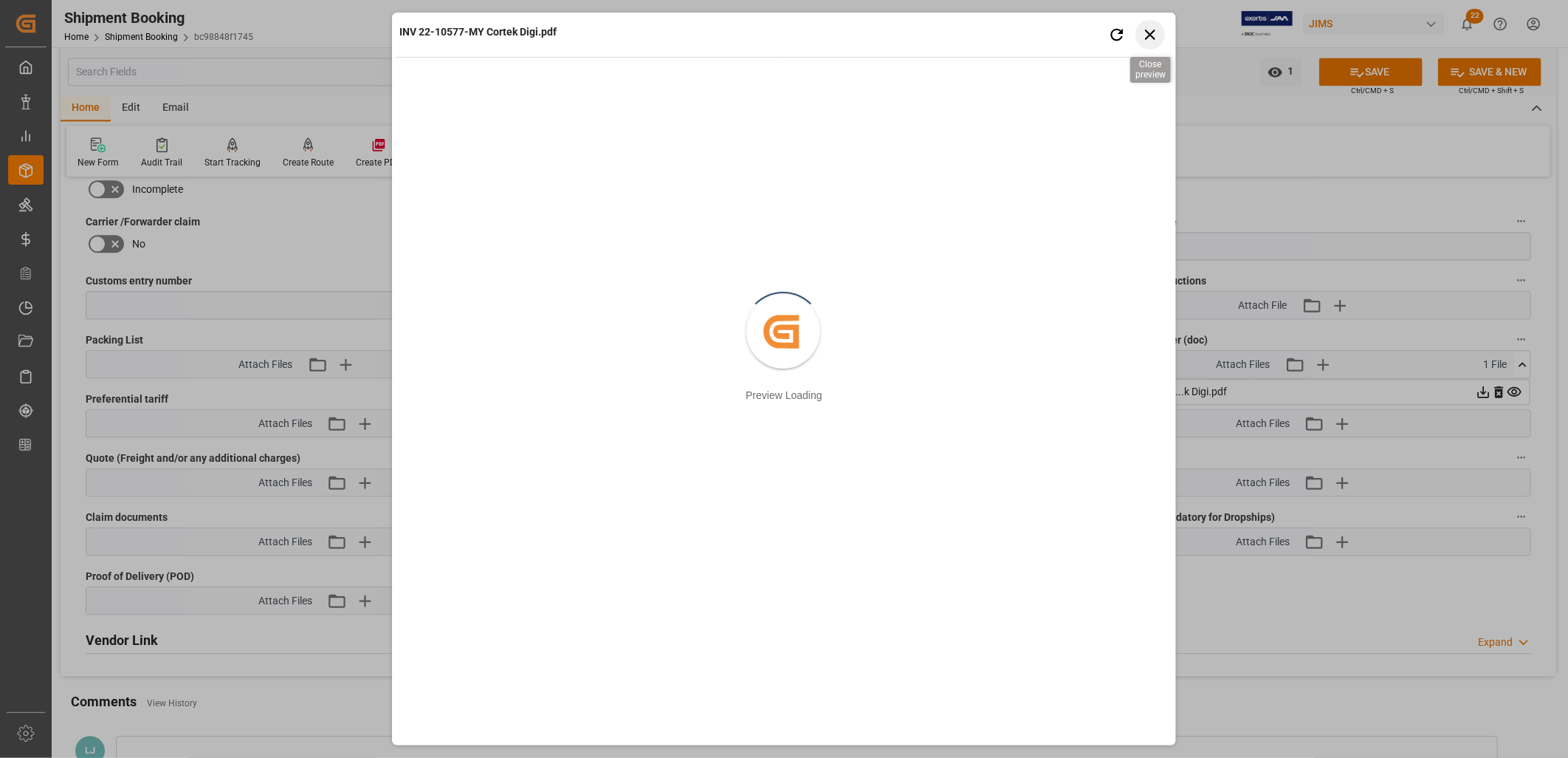
click at [1155, 27] on icon "button" at bounding box center [1150, 34] width 18 height 18
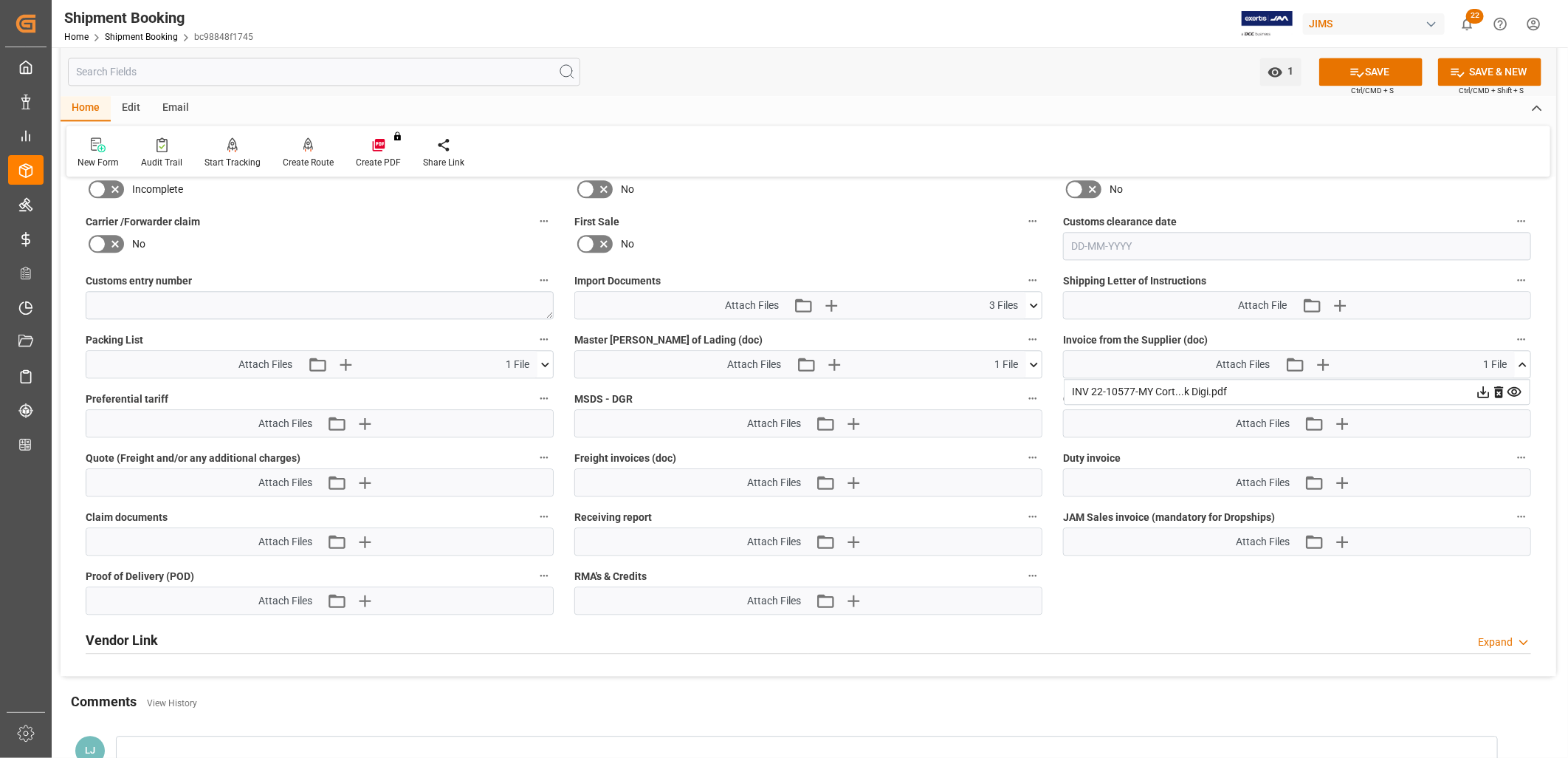
click at [1500, 387] on icon at bounding box center [1498, 392] width 9 height 12
click at [1342, 352] on icon "button" at bounding box center [1342, 364] width 24 height 24
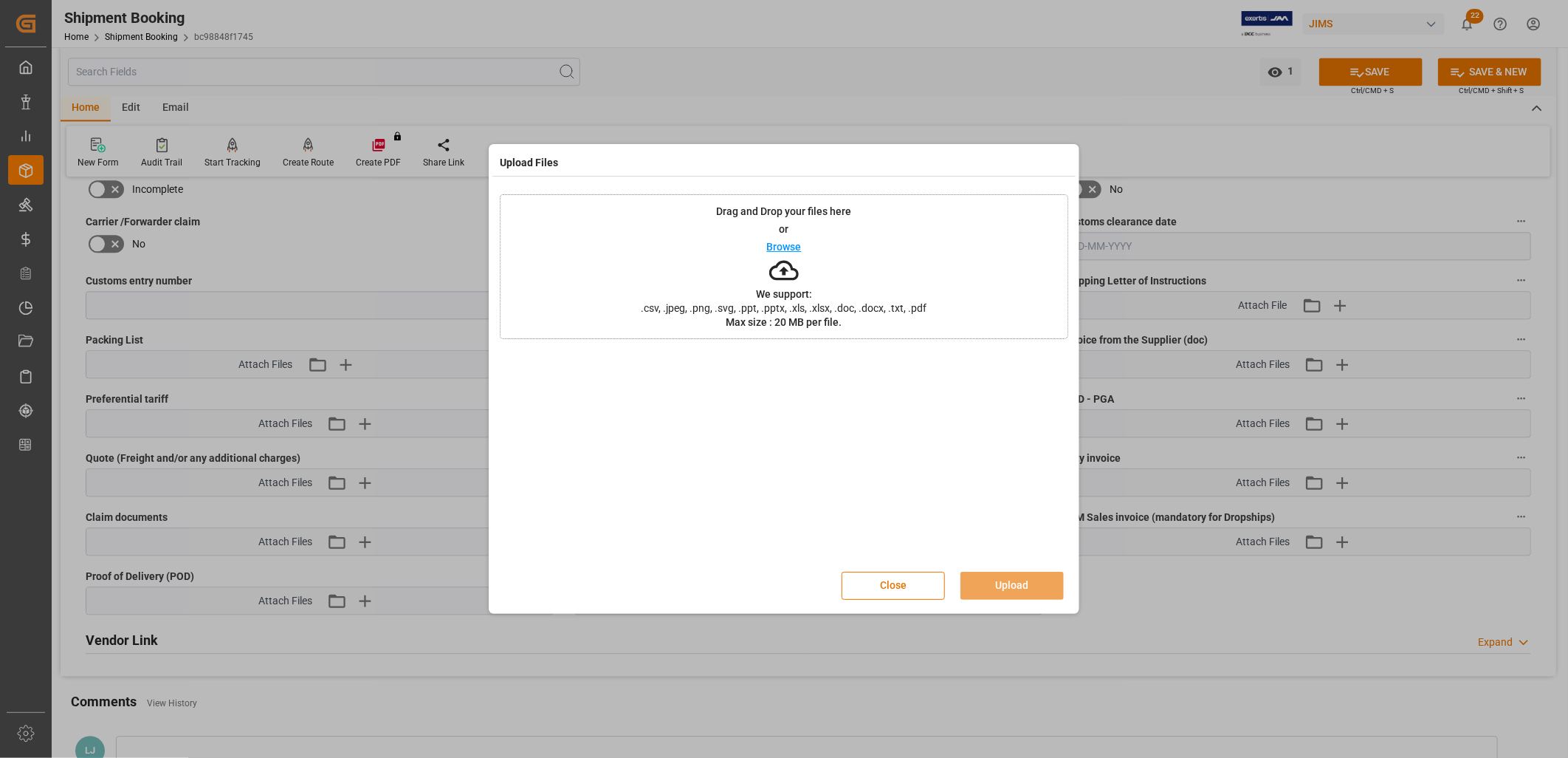
click at [793, 247] on p "Browse" at bounding box center [784, 246] width 35 height 11
click at [1035, 580] on button "Upload" at bounding box center [1012, 585] width 104 height 28
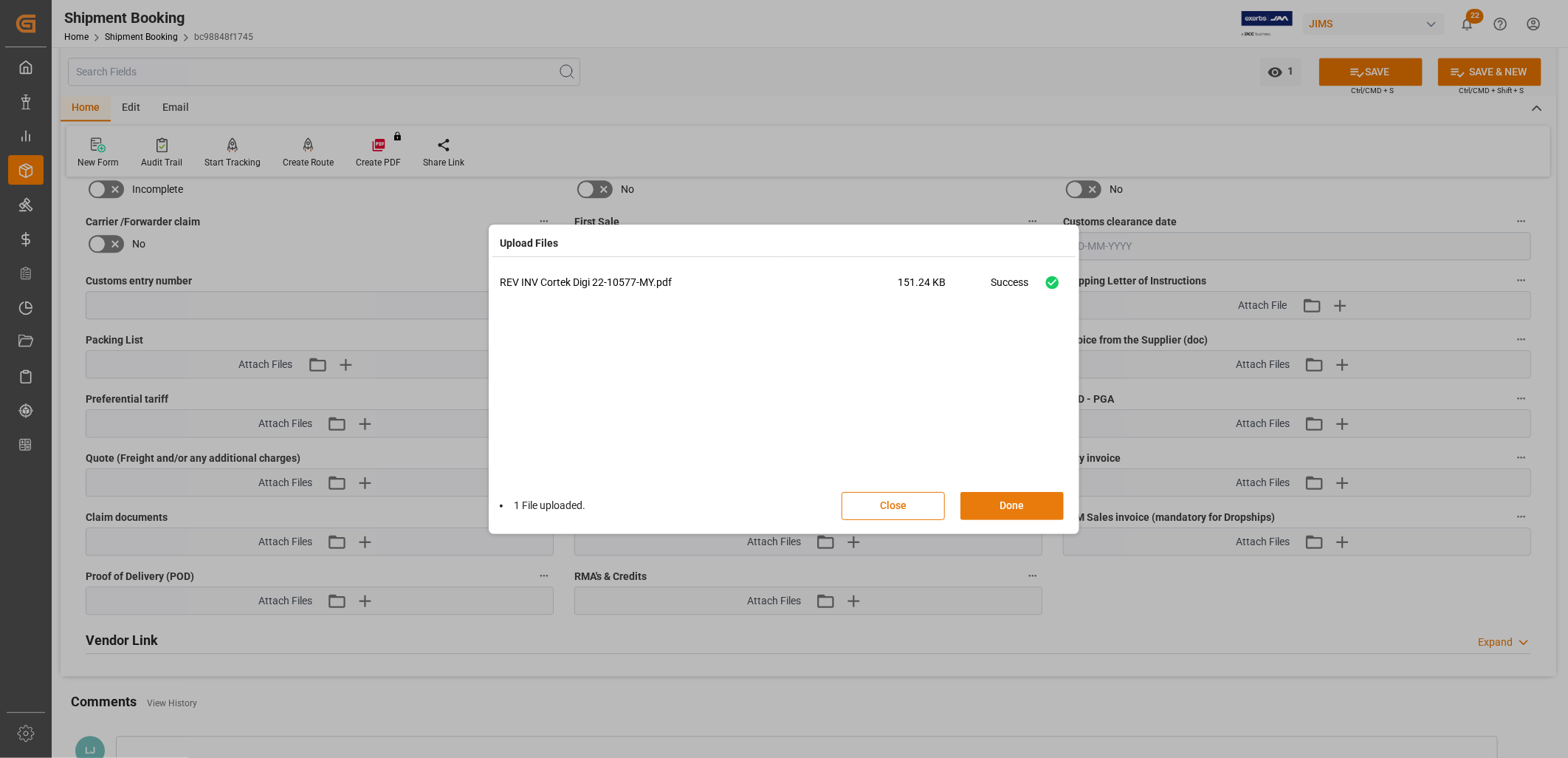
click at [1004, 504] on button "Done" at bounding box center [1012, 505] width 104 height 28
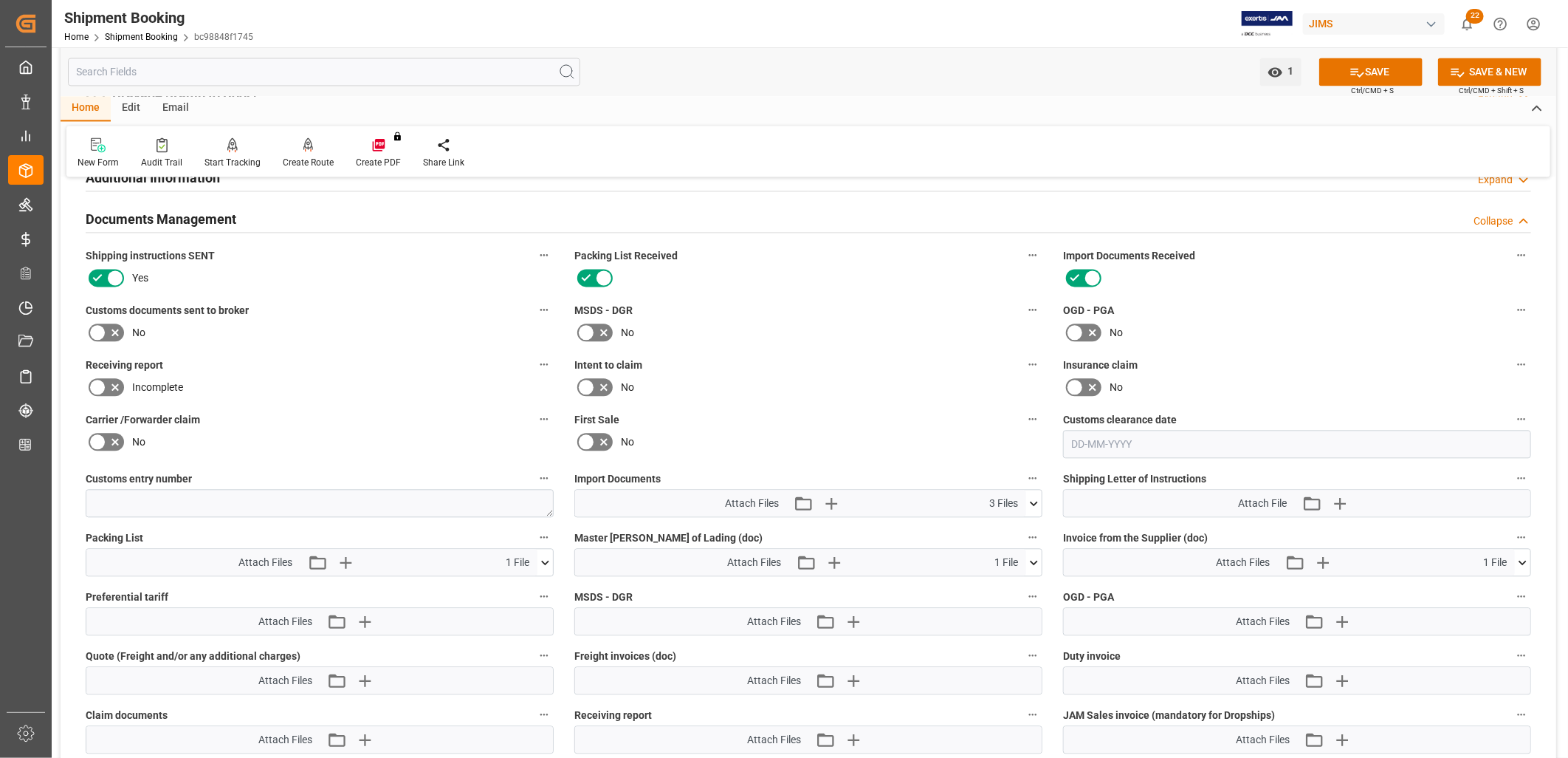
scroll to position [1887, 0]
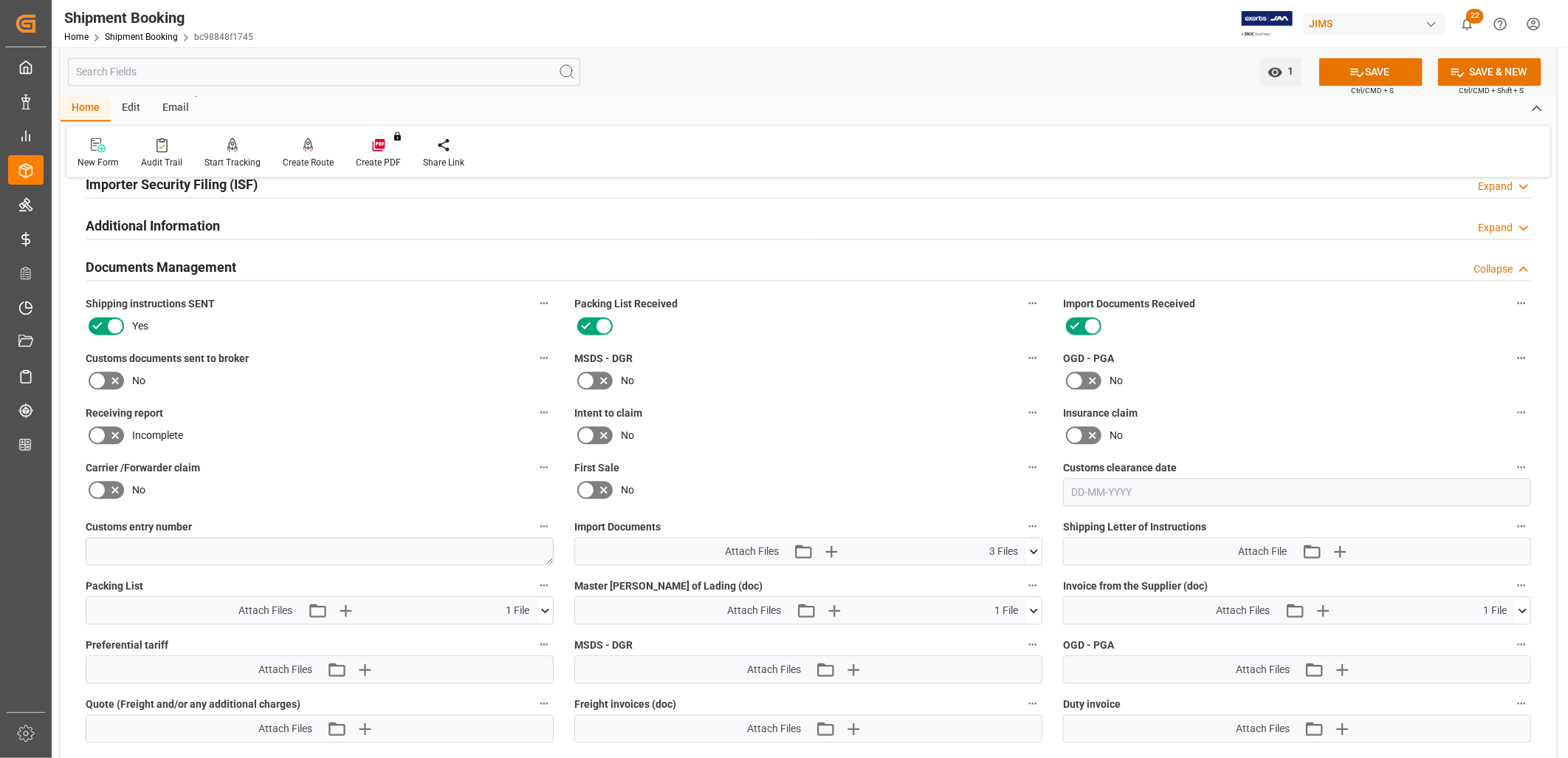
click at [102, 375] on icon at bounding box center [97, 380] width 17 height 17
click at [0, 0] on input "checkbox" at bounding box center [0, 0] width 0 height 0
click at [1035, 543] on icon at bounding box center [1033, 551] width 15 height 15
click at [1008, 589] on icon at bounding box center [1009, 594] width 9 height 12
click at [1033, 549] on icon at bounding box center [1033, 551] width 8 height 5
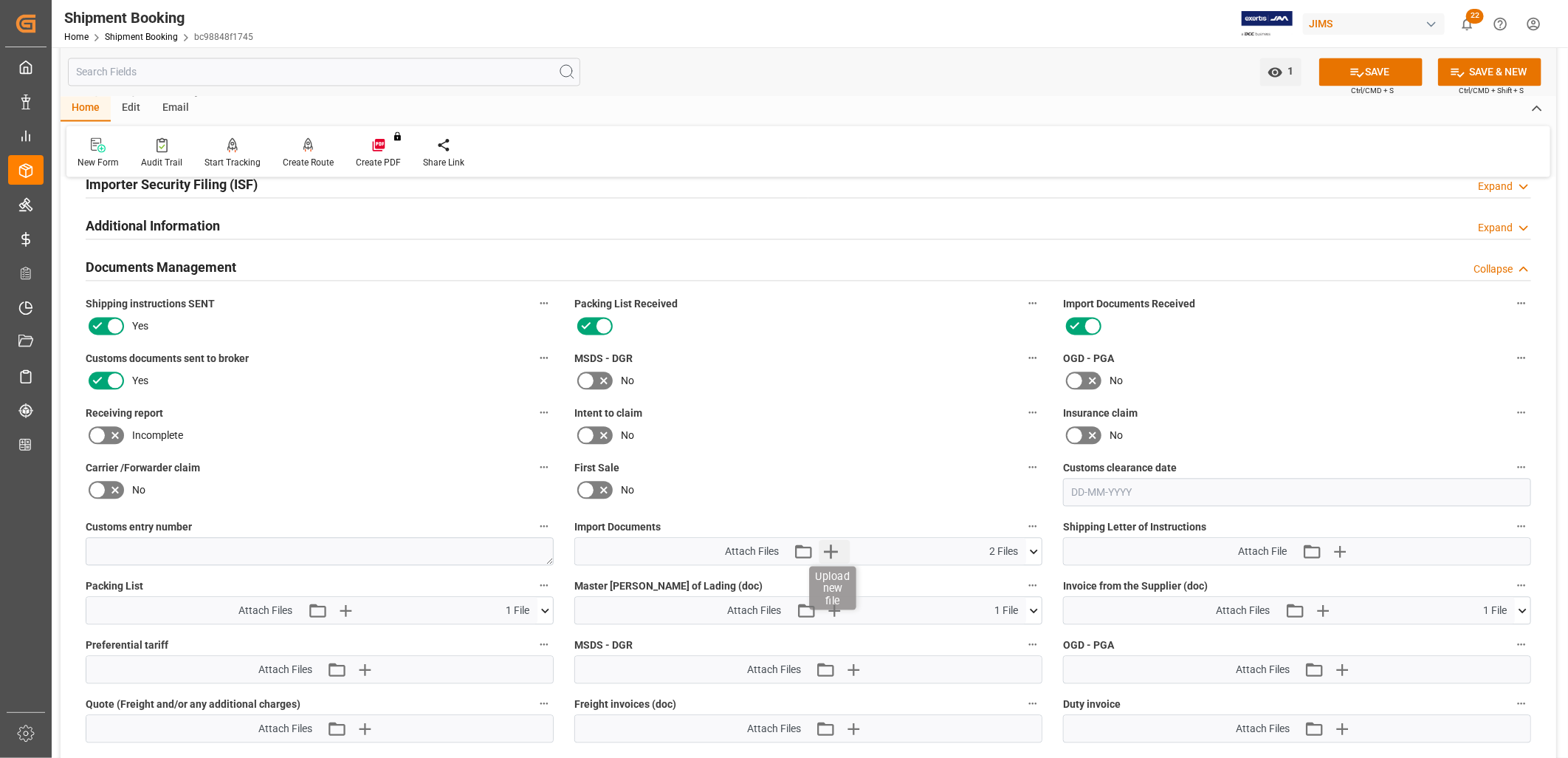
click at [831, 544] on icon "button" at bounding box center [831, 551] width 14 height 14
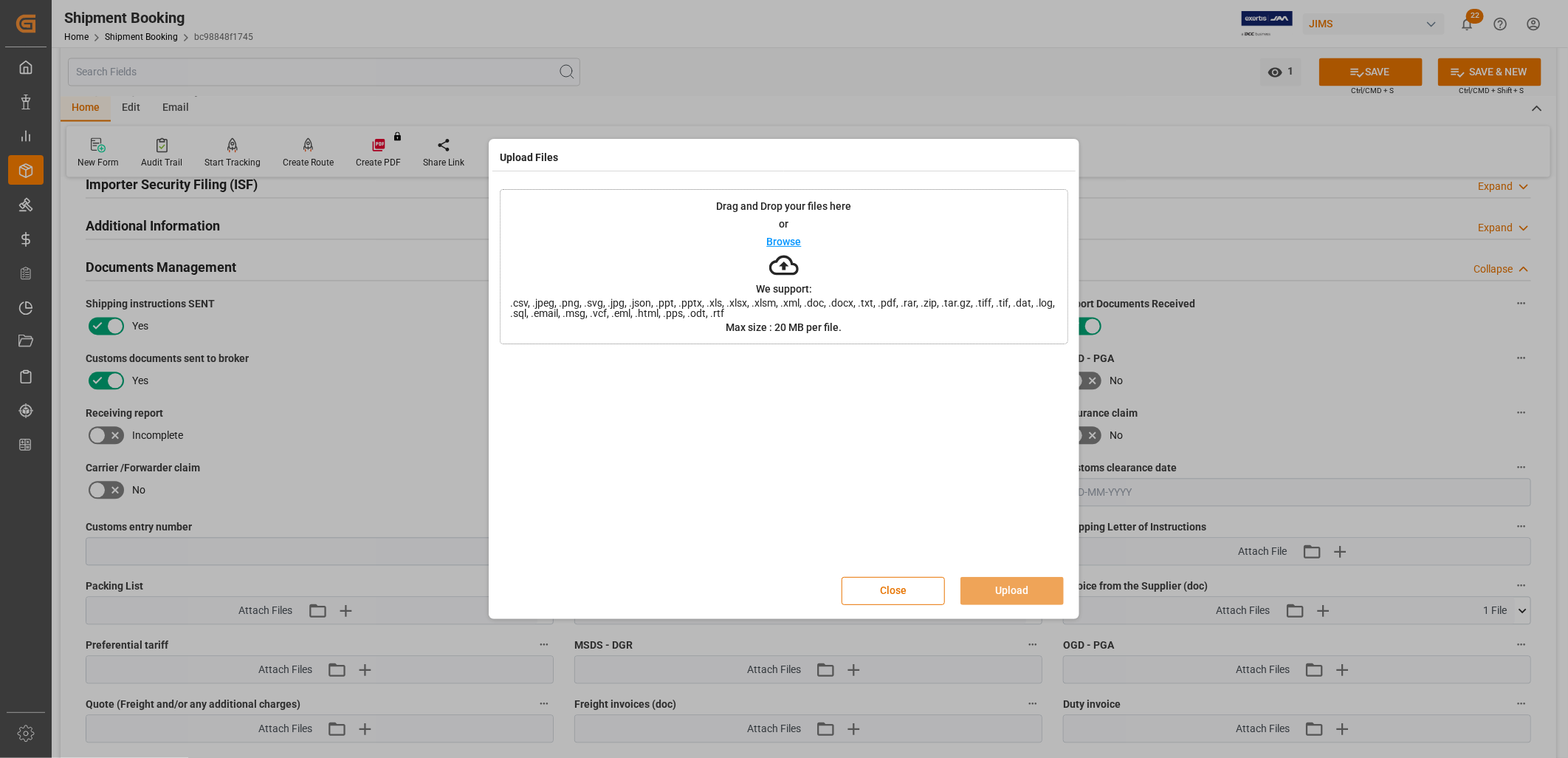
click at [784, 242] on p "Browse" at bounding box center [784, 241] width 35 height 11
click at [1021, 584] on button "Upload" at bounding box center [1012, 591] width 104 height 28
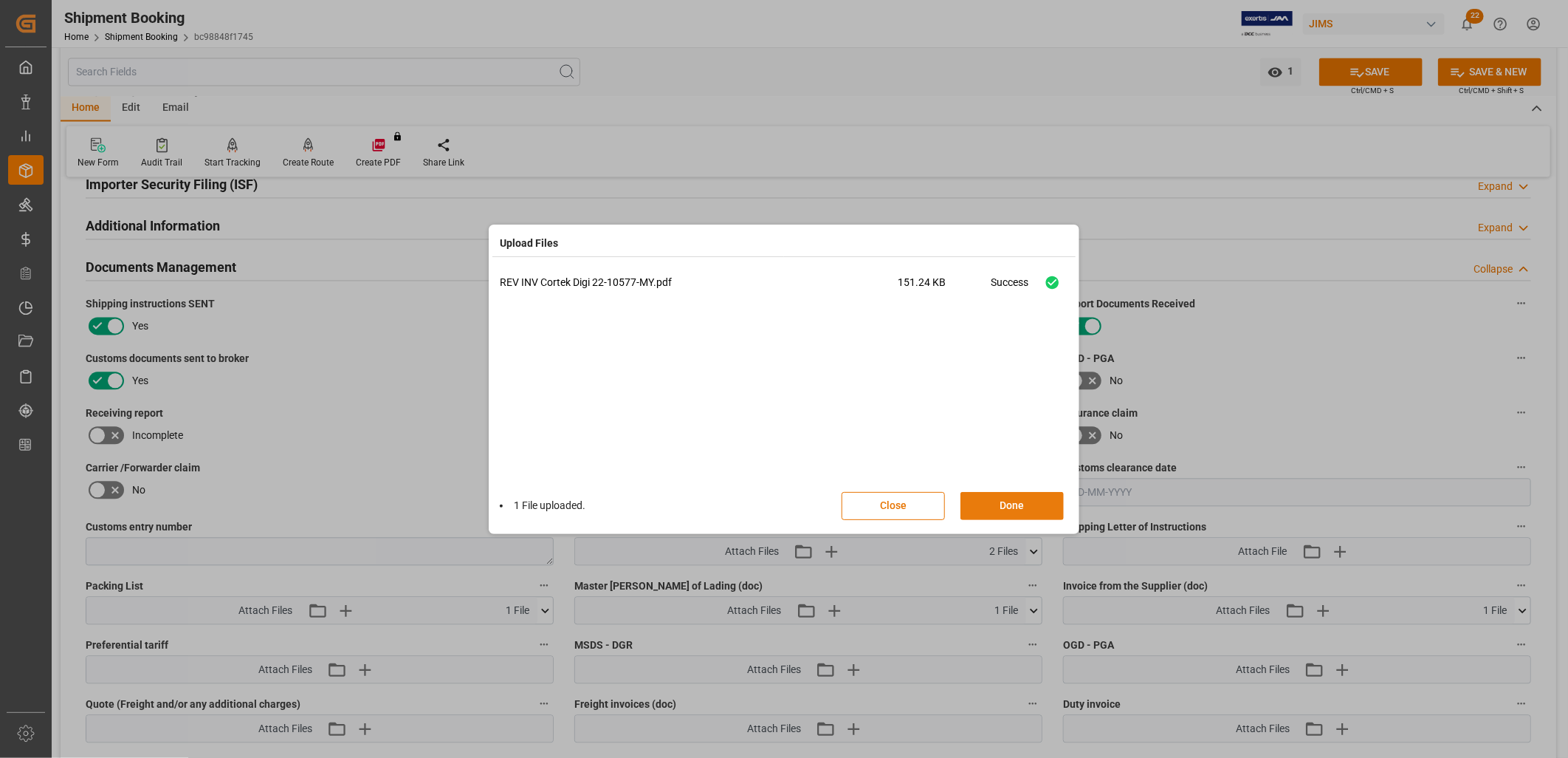
click at [1019, 505] on button "Done" at bounding box center [1012, 505] width 104 height 28
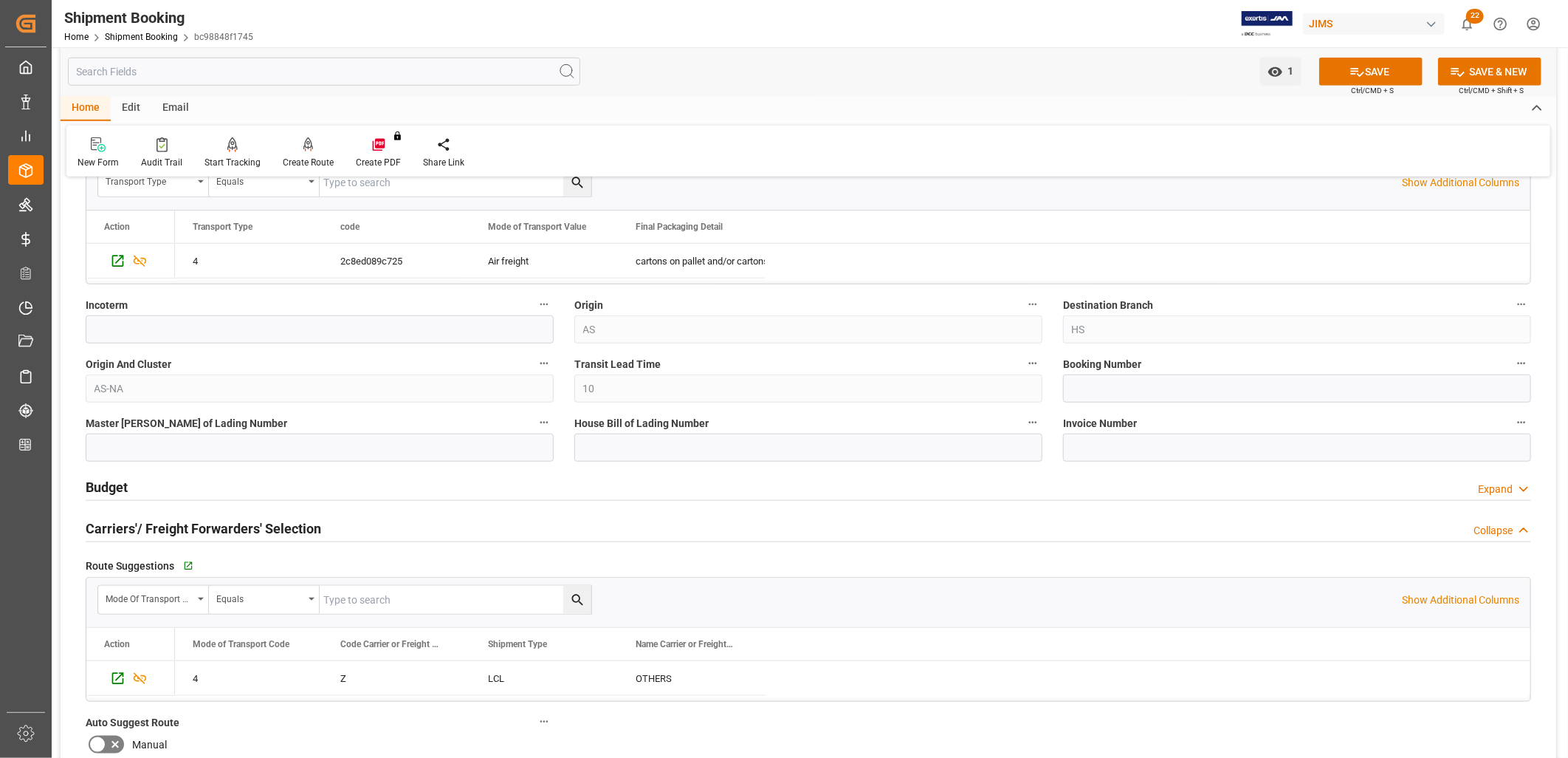
scroll to position [821, 0]
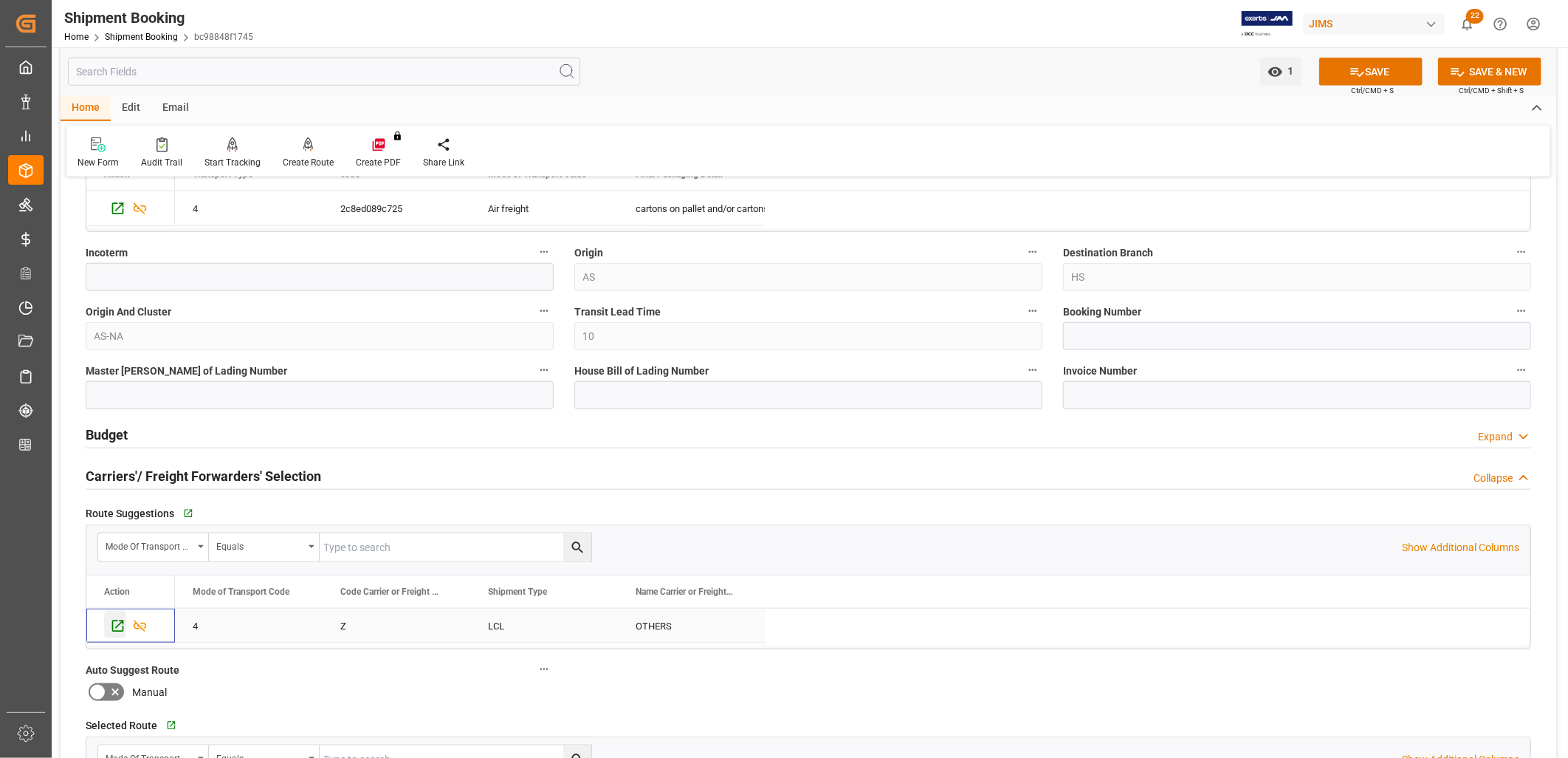
click at [118, 625] on icon "Press SPACE to select this row." at bounding box center [117, 626] width 15 height 15
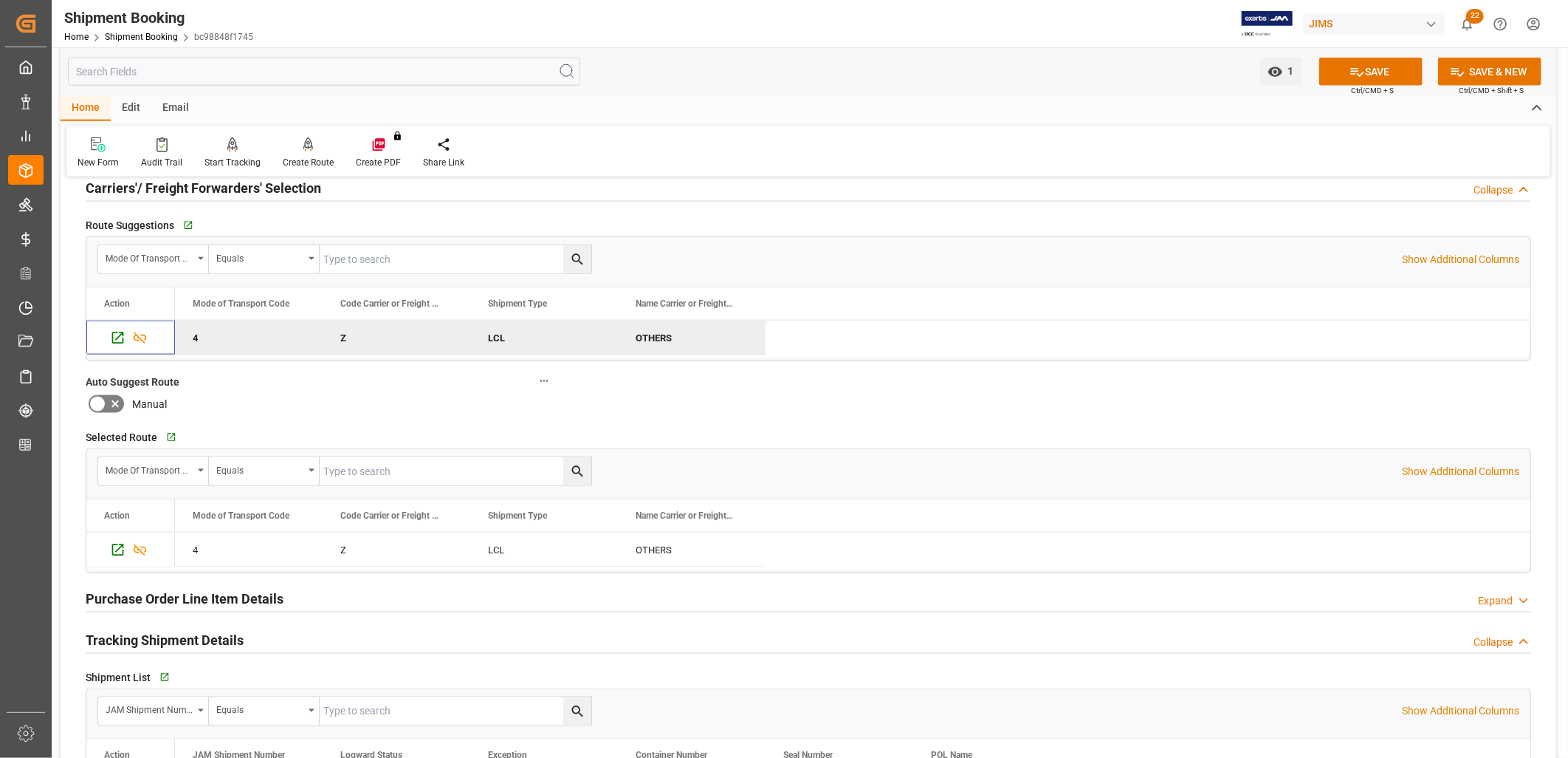
scroll to position [1149, 0]
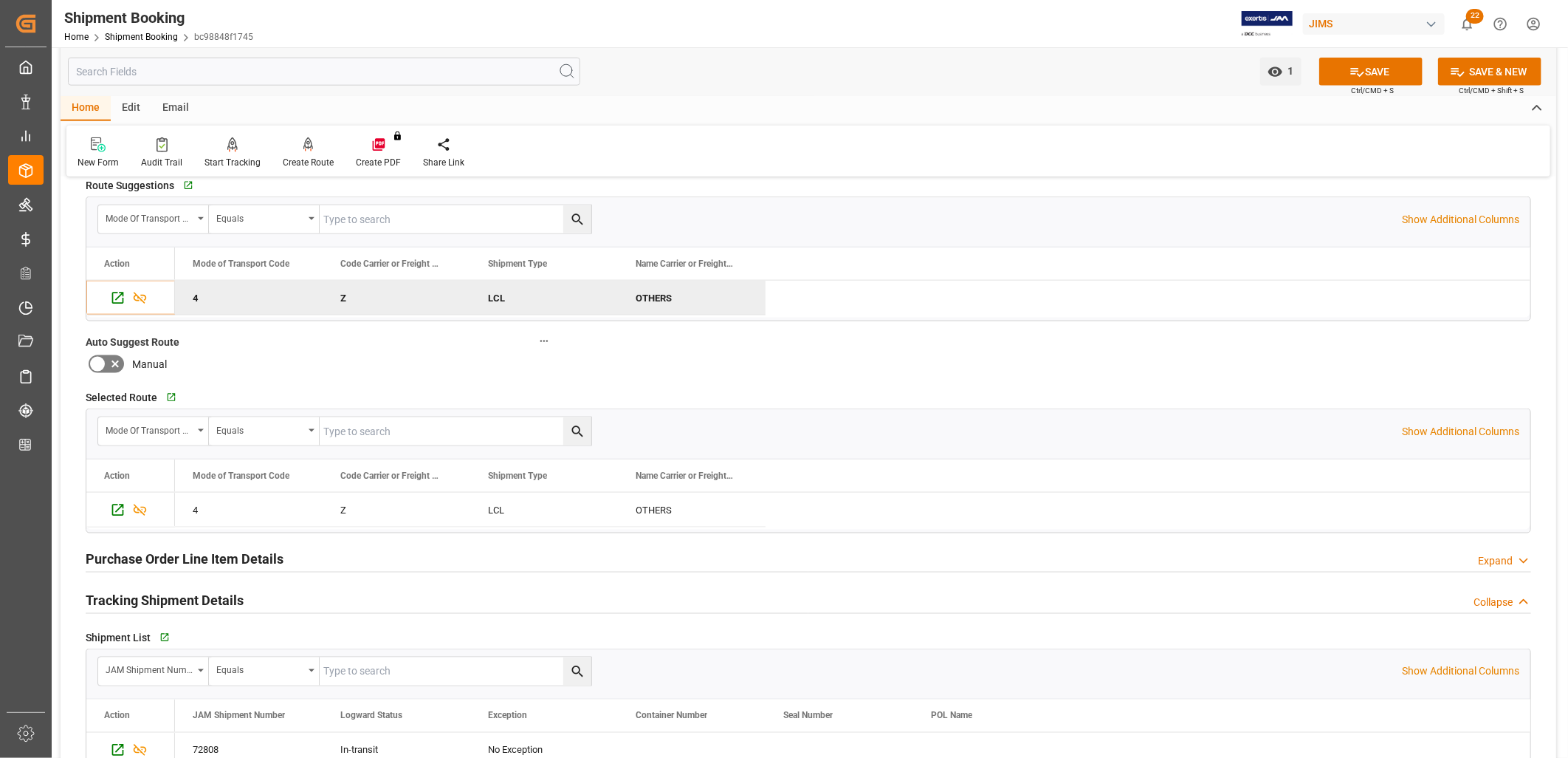
click at [107, 359] on icon at bounding box center [115, 364] width 17 height 17
click at [0, 0] on input "checkbox" at bounding box center [0, 0] width 0 height 0
click at [1354, 70] on icon at bounding box center [1357, 72] width 13 height 9
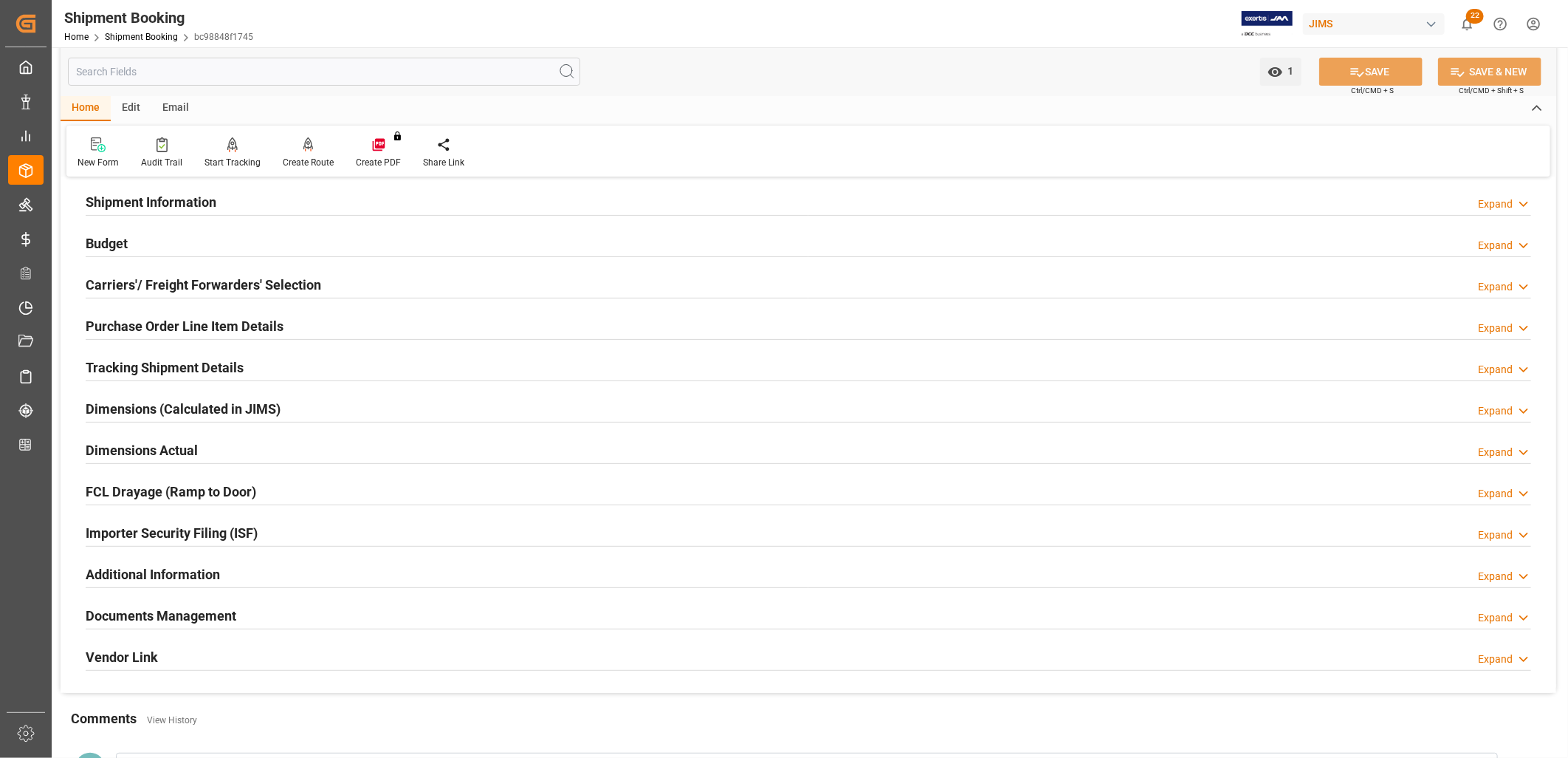
scroll to position [91, 0]
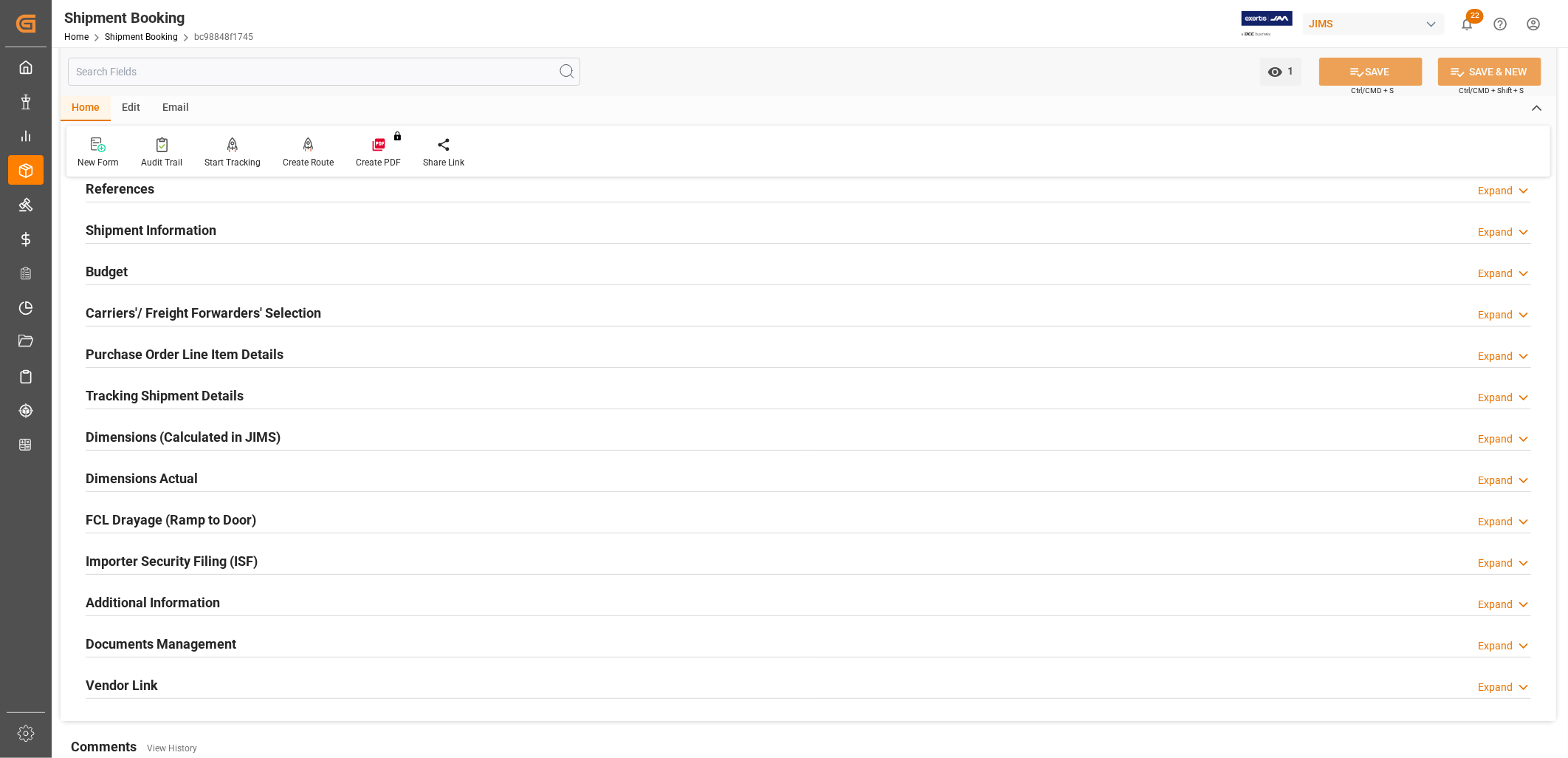
click at [257, 304] on h2 "Carriers'/ Freight Forwarders' Selection" at bounding box center [203, 313] width 236 height 20
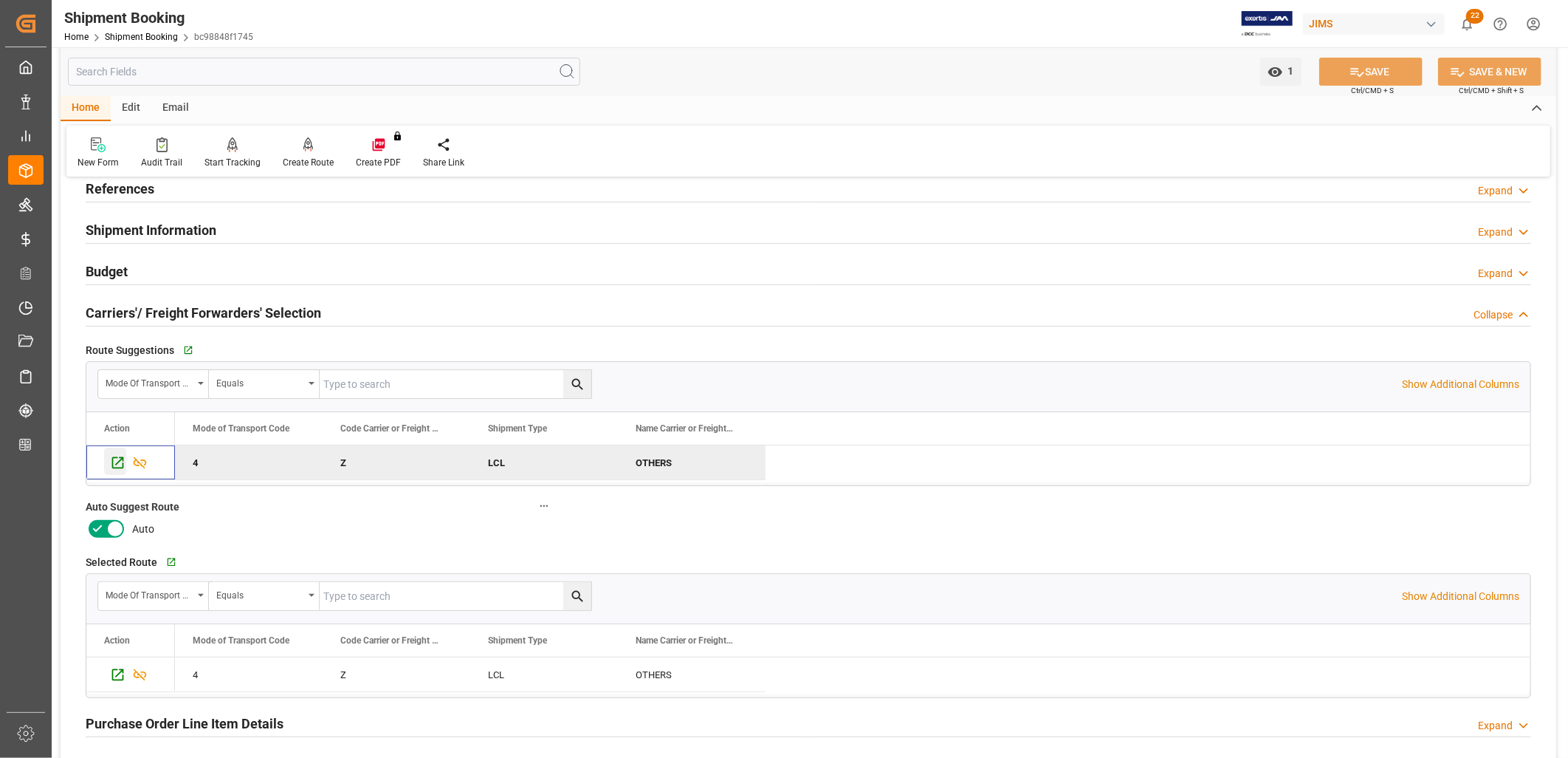
click at [118, 458] on icon "Press SPACE to deselect this row." at bounding box center [117, 463] width 15 height 15
click at [121, 455] on icon "Press SPACE to deselect this row." at bounding box center [117, 463] width 15 height 15
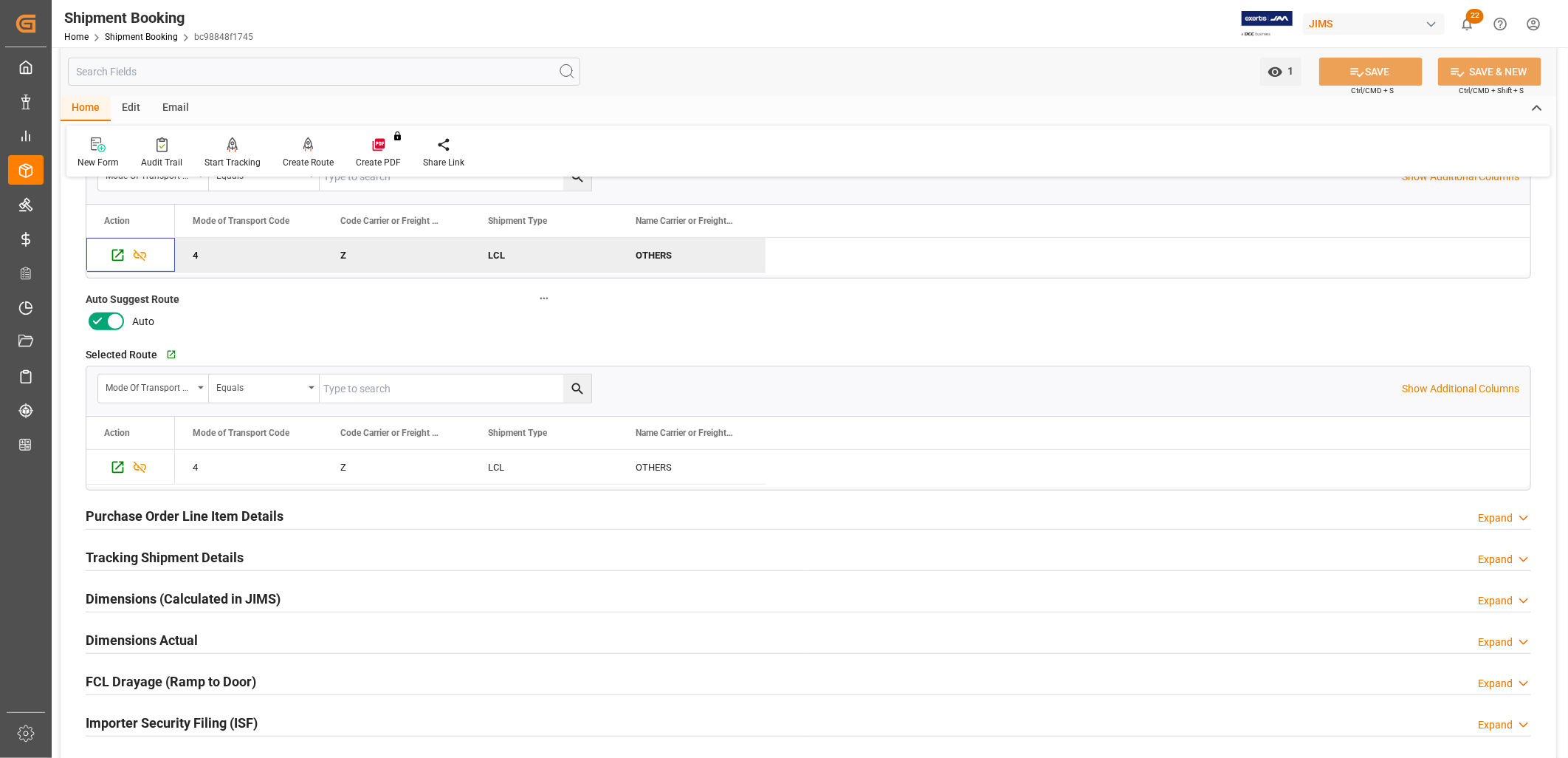
scroll to position [410, 0]
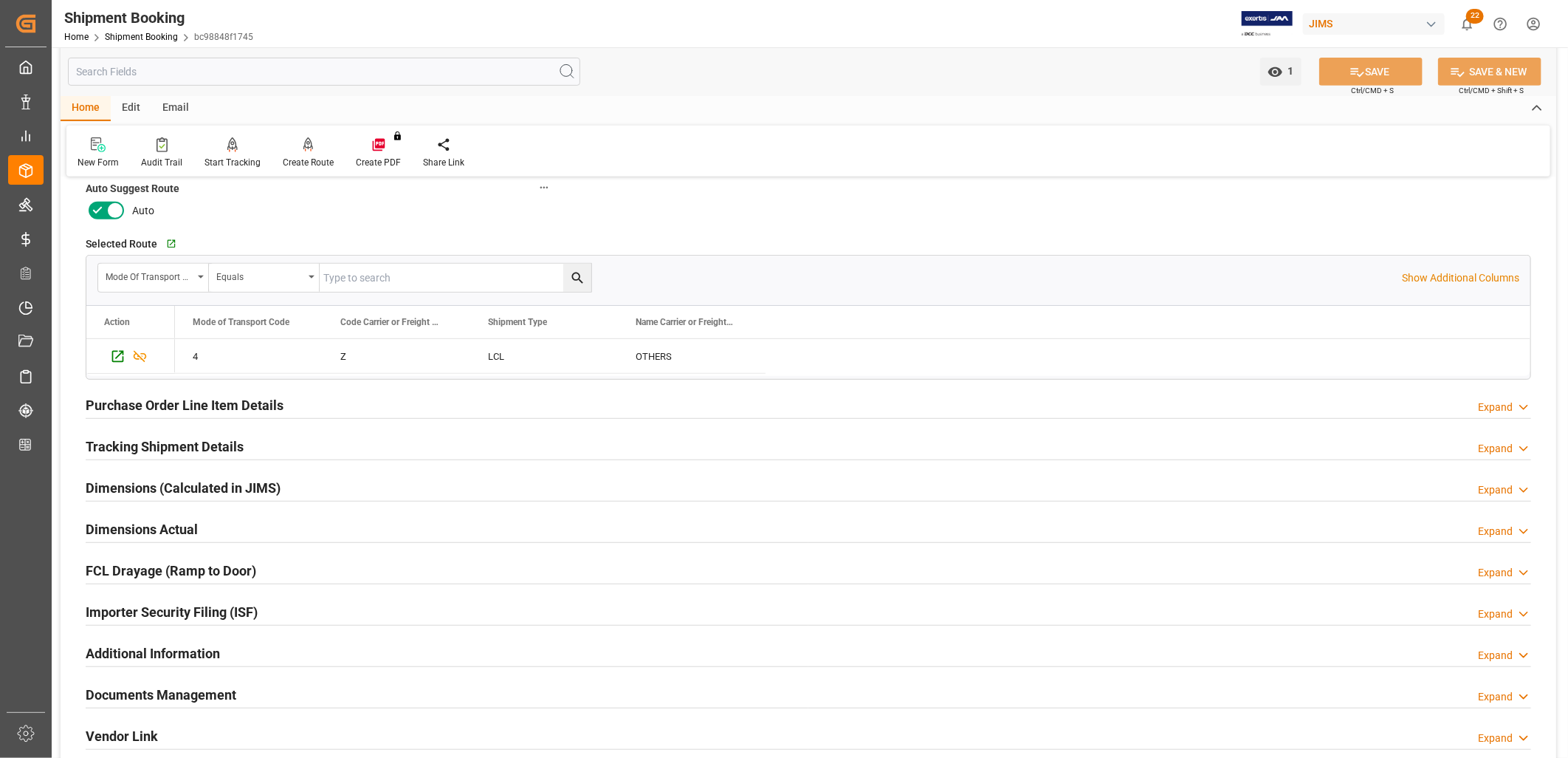
click at [204, 444] on h2 "Tracking Shipment Details" at bounding box center [164, 446] width 158 height 20
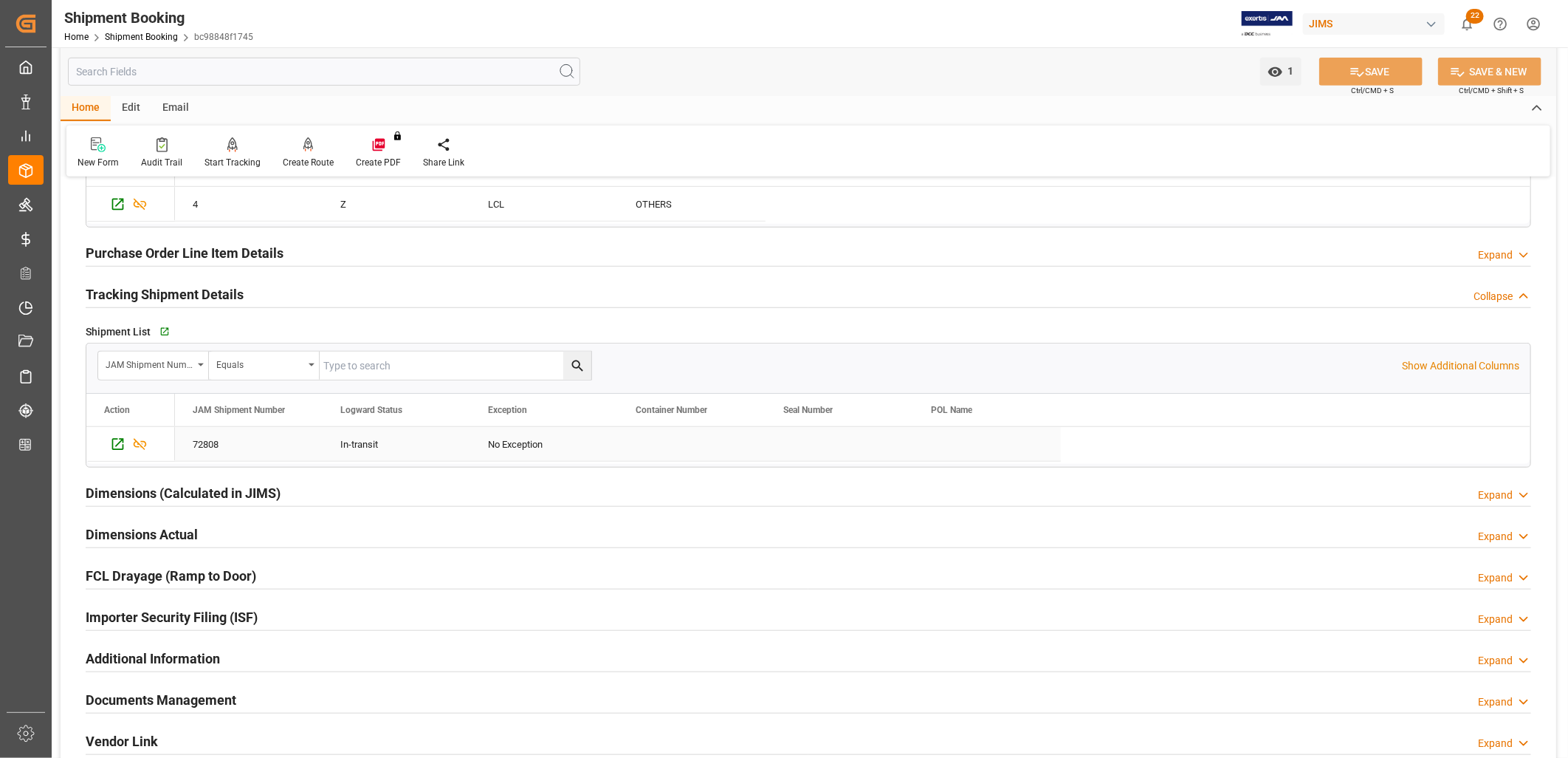
scroll to position [574, 0]
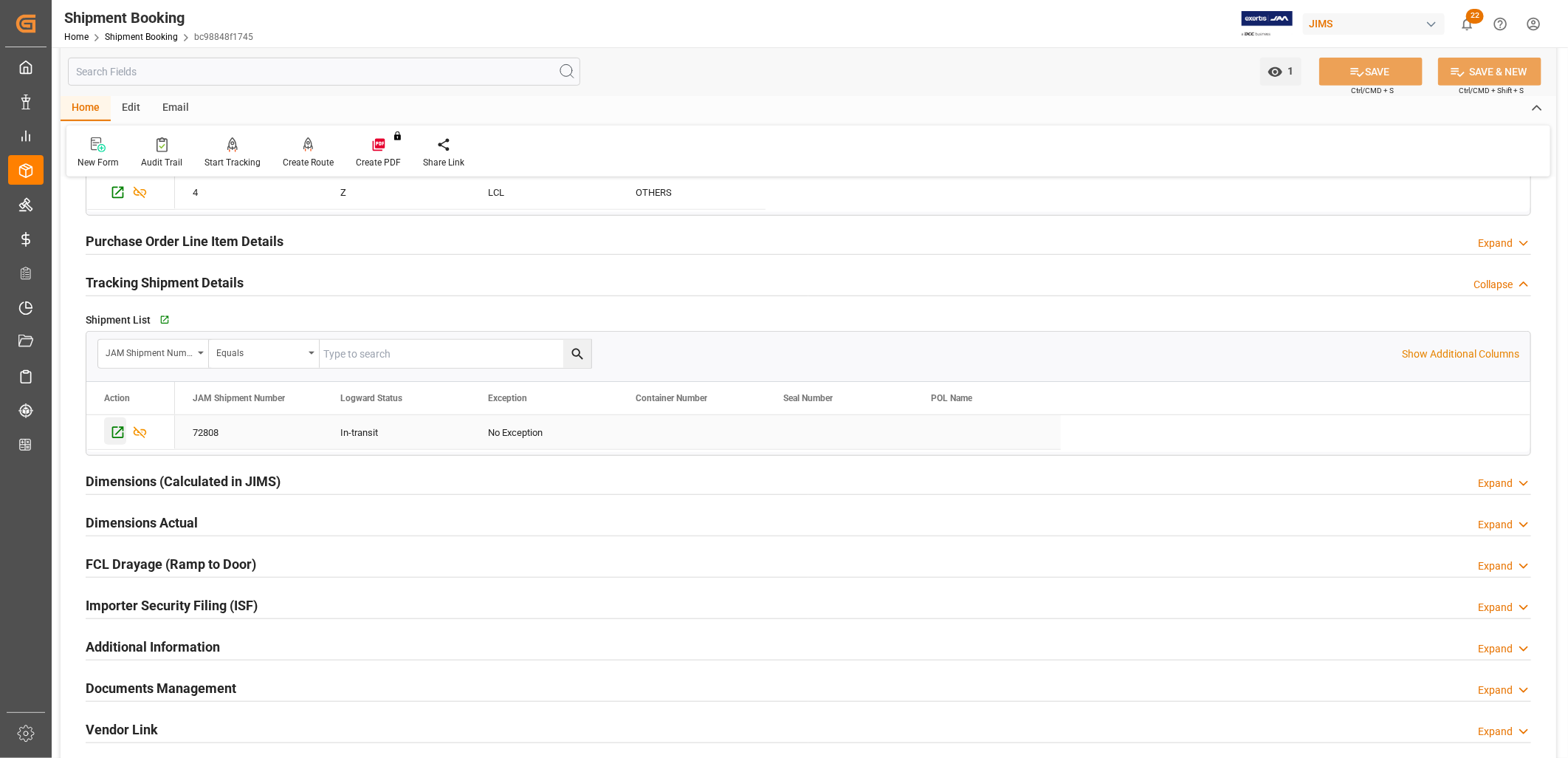
click at [116, 430] on icon "Press SPACE to select this row." at bounding box center [117, 433] width 15 height 15
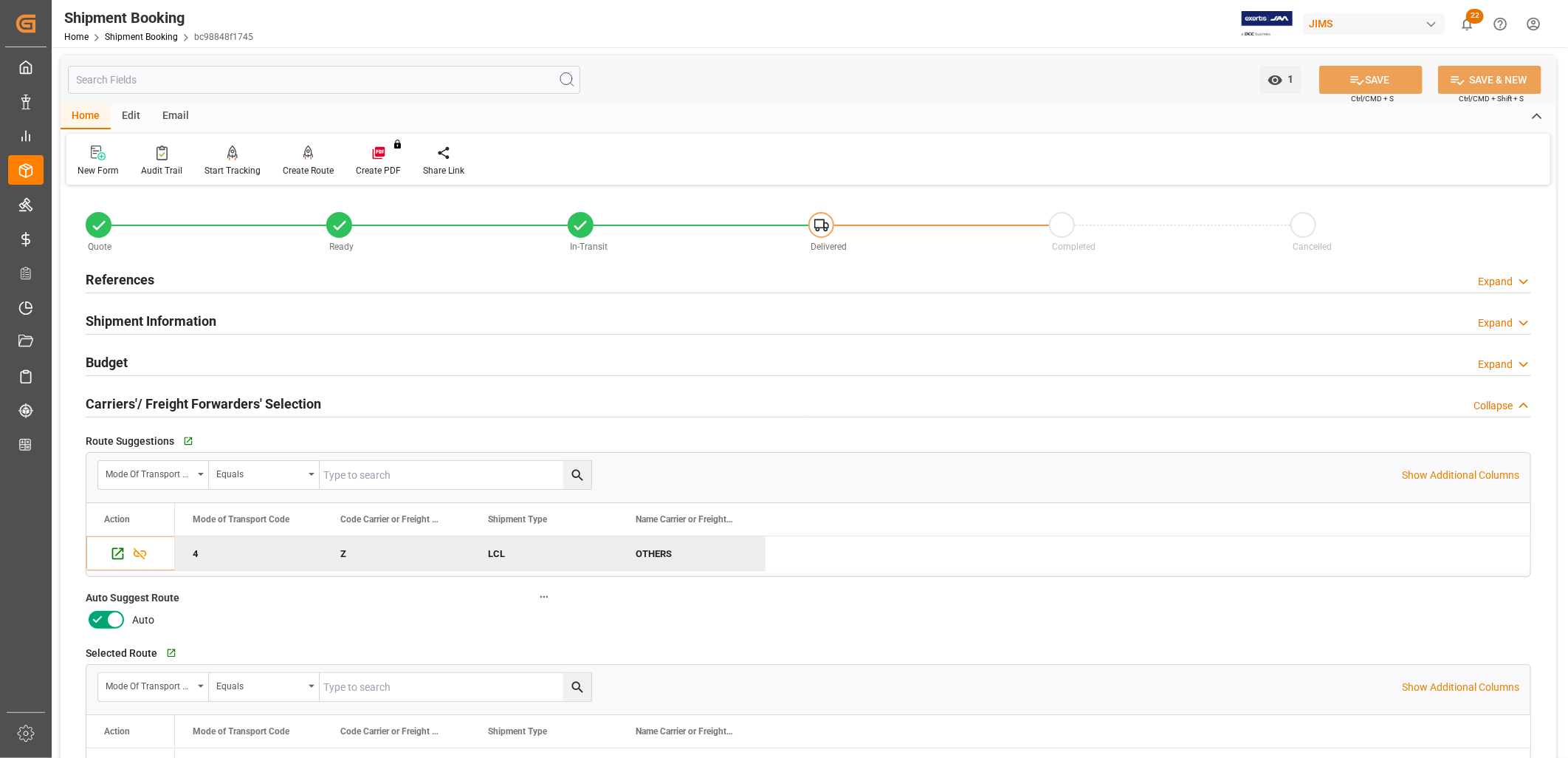
scroll to position [0, 0]
click at [134, 279] on h2 "References" at bounding box center [119, 280] width 68 height 20
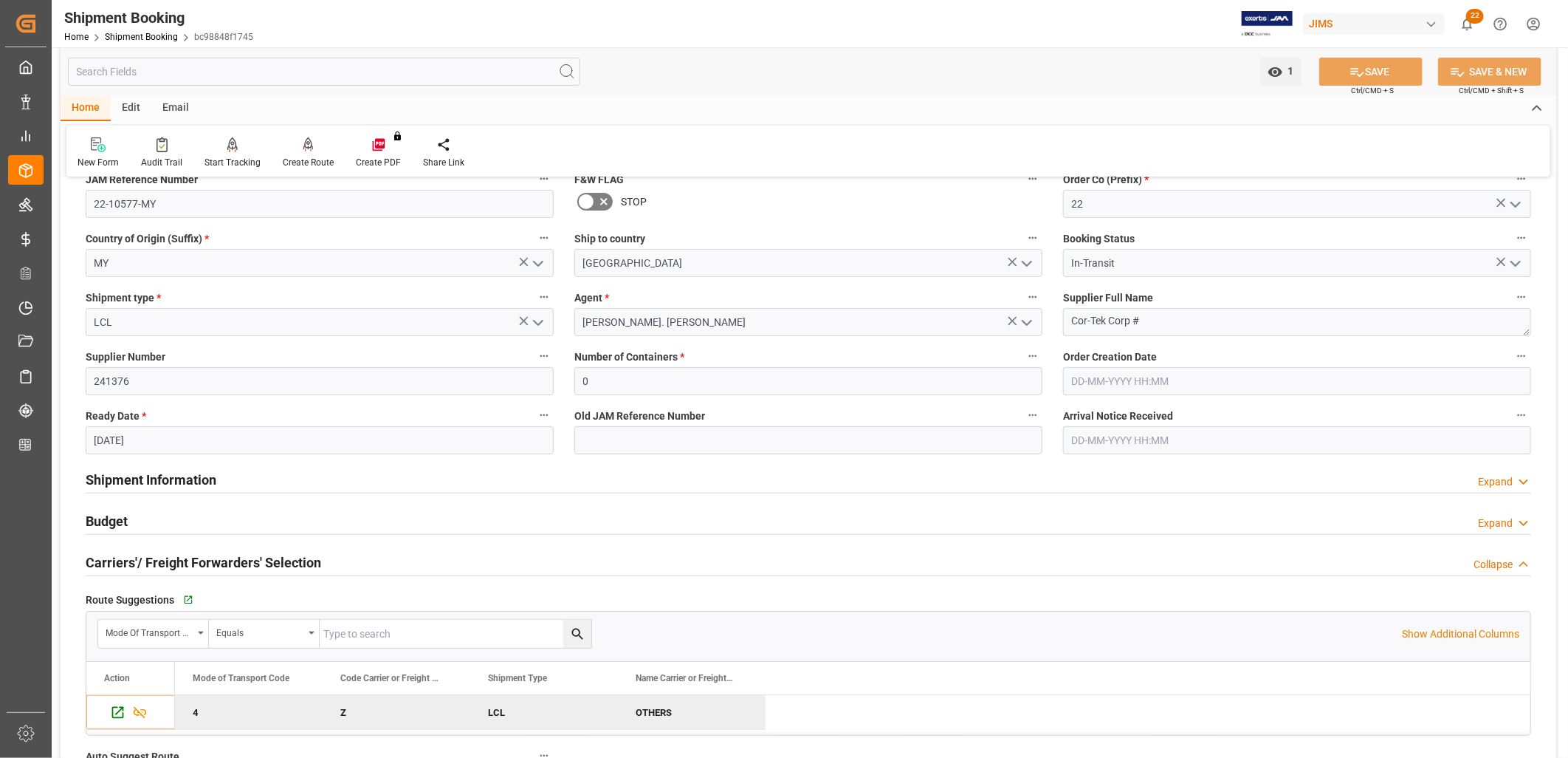
scroll to position [164, 0]
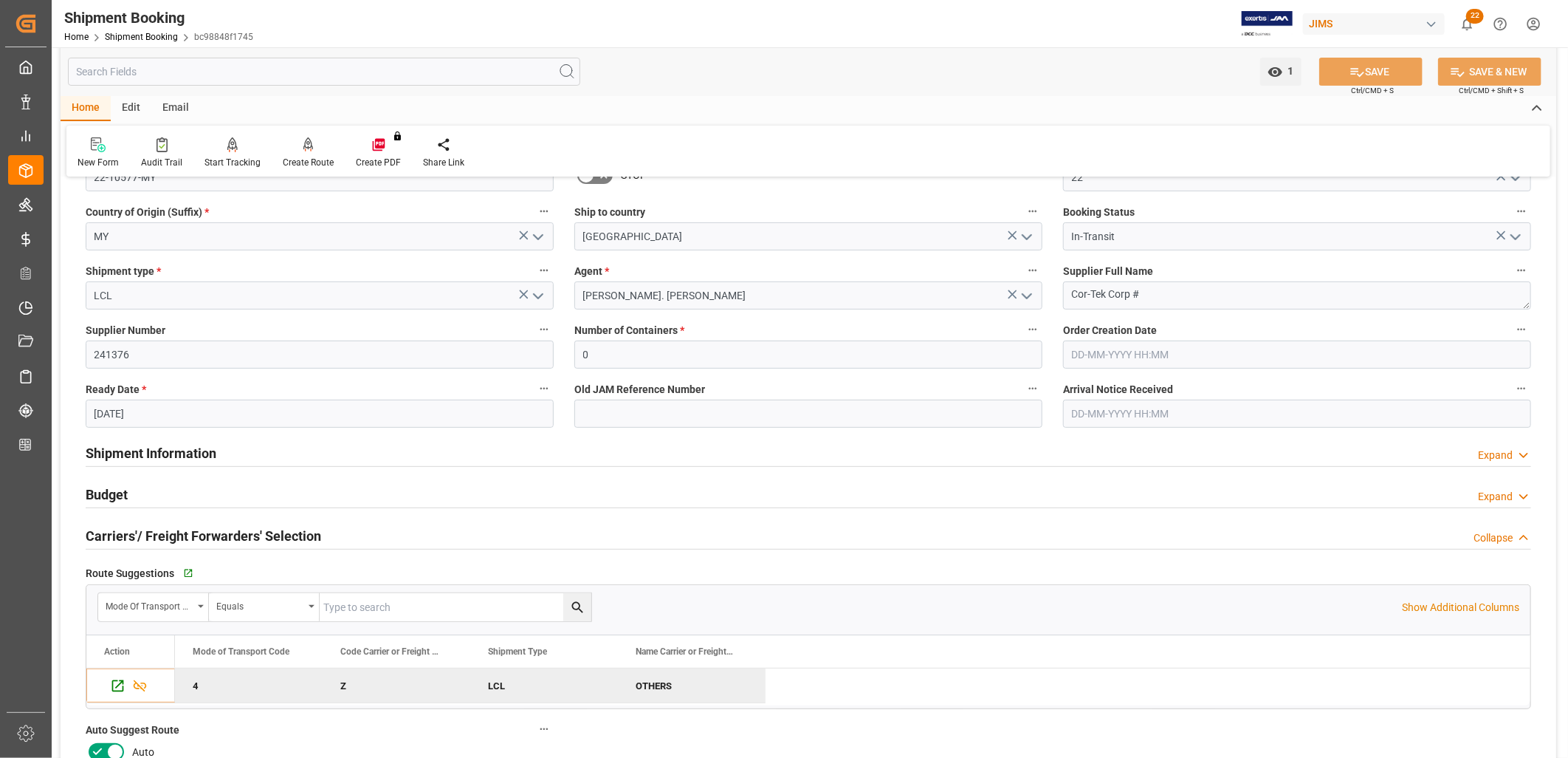
click at [195, 453] on h2 "Shipment Information" at bounding box center [151, 453] width 131 height 20
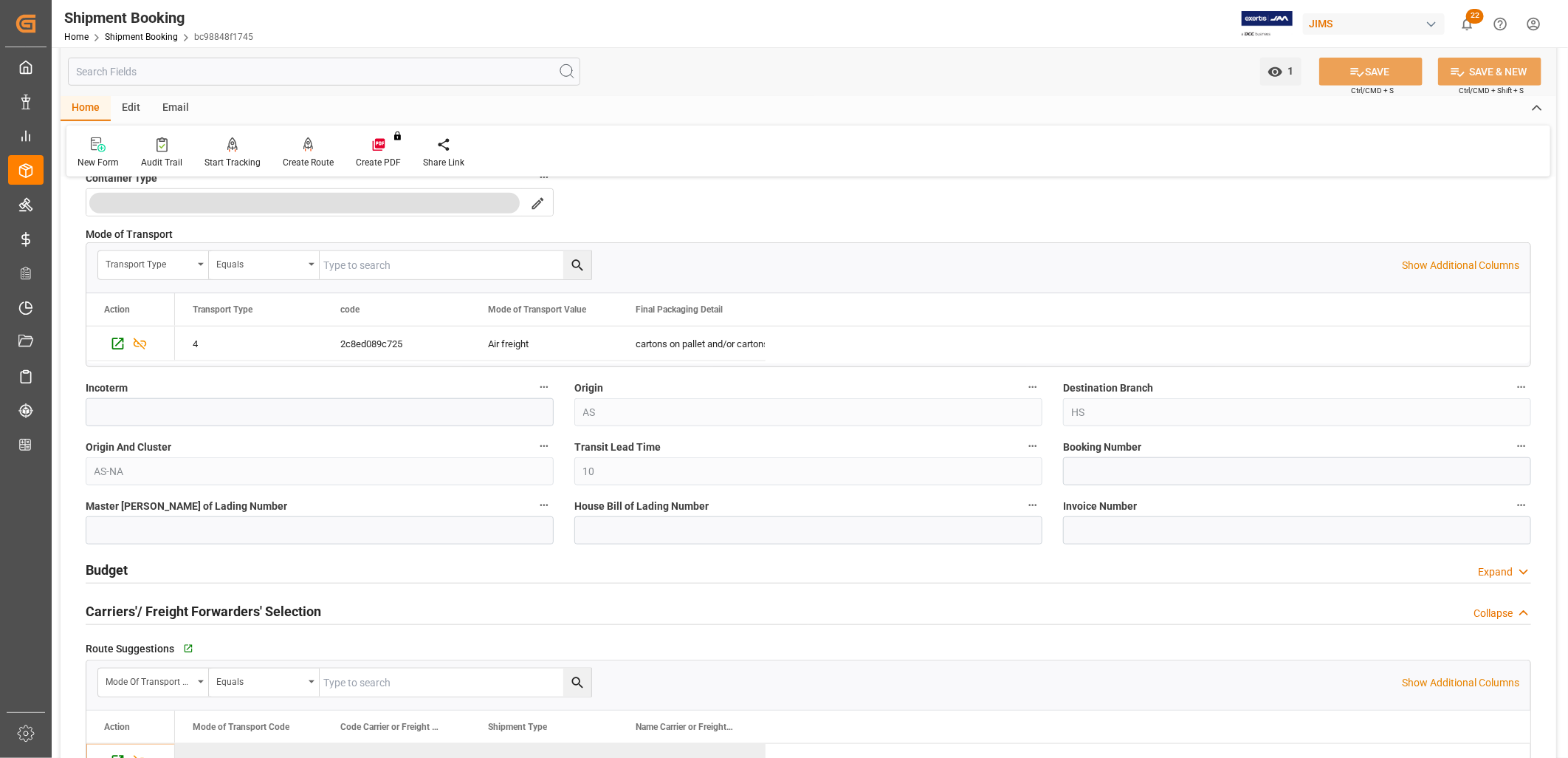
scroll to position [739, 0]
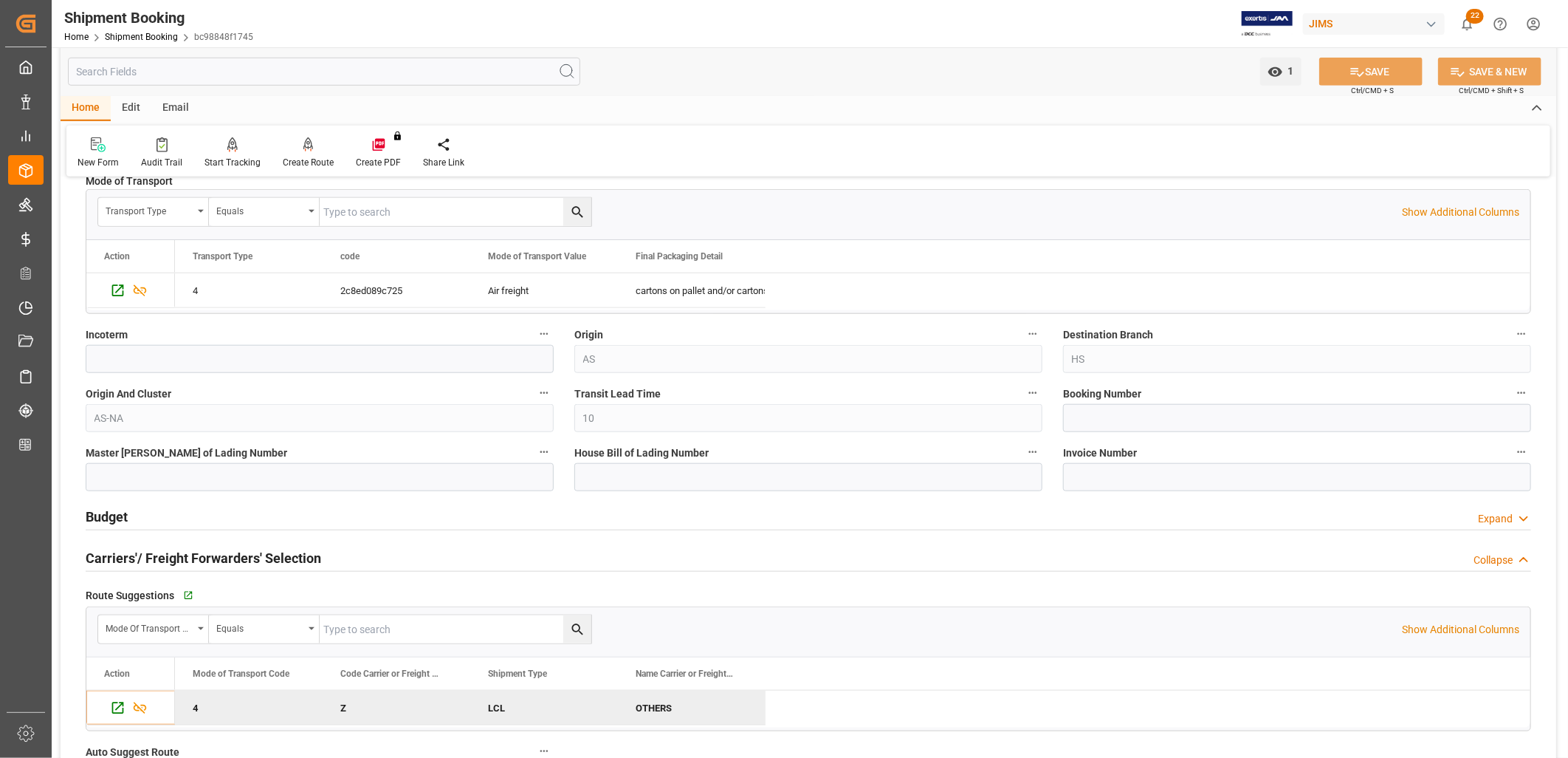
click at [116, 518] on h2 "Budget" at bounding box center [107, 517] width 42 height 20
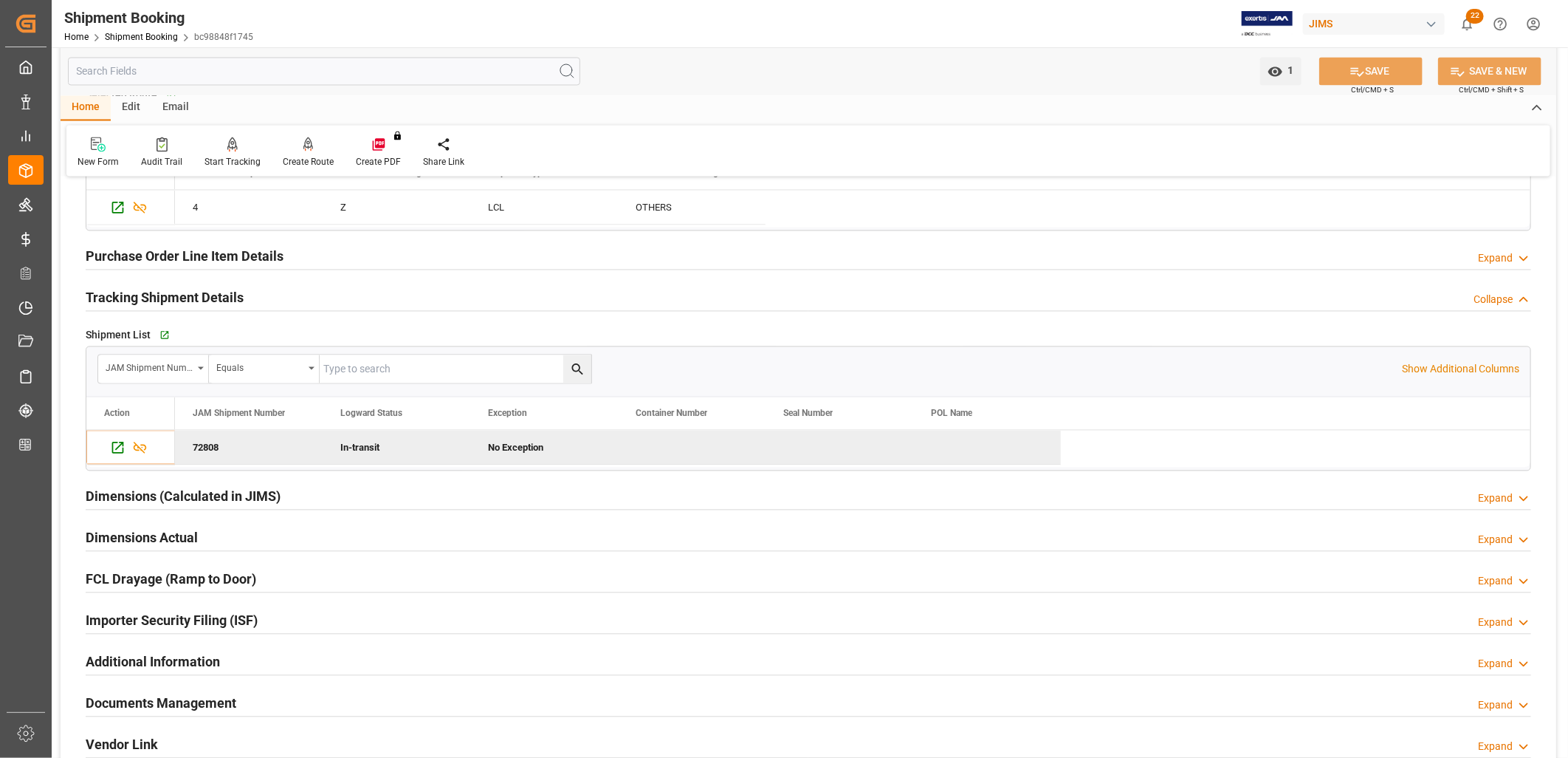
scroll to position [1887, 0]
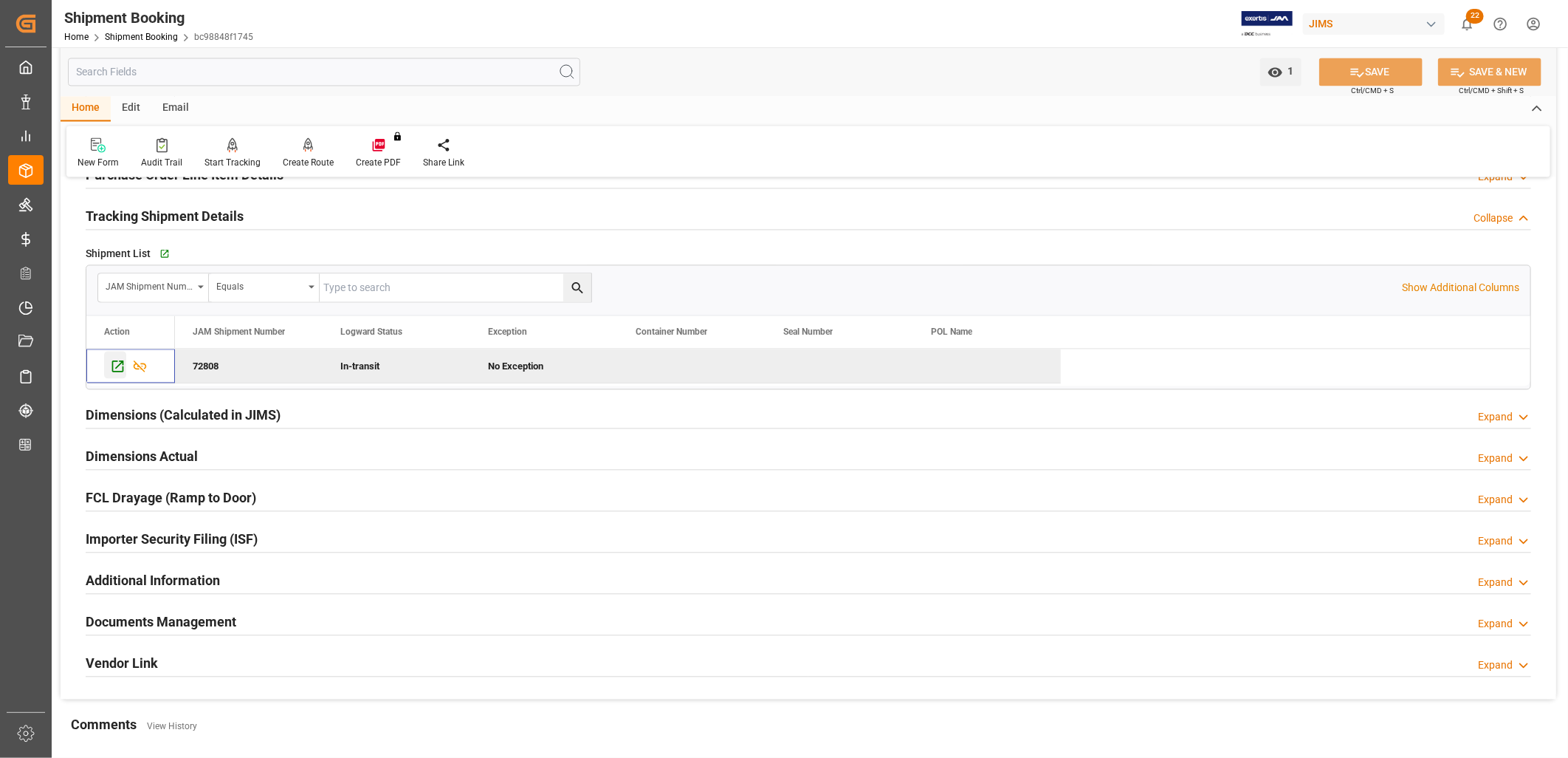
click at [114, 367] on icon "Press SPACE to deselect this row." at bounding box center [117, 366] width 15 height 15
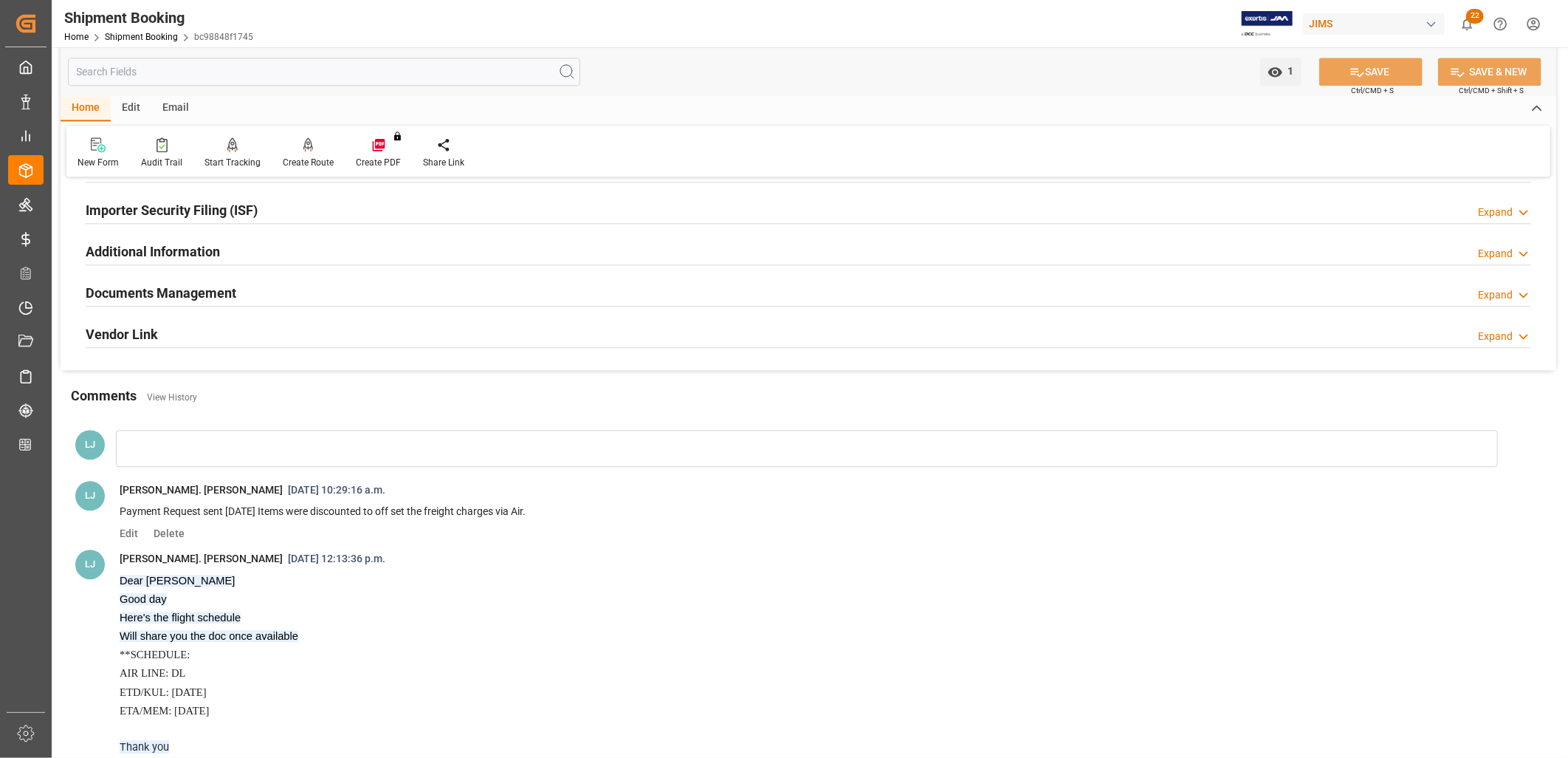
scroll to position [1969, 0]
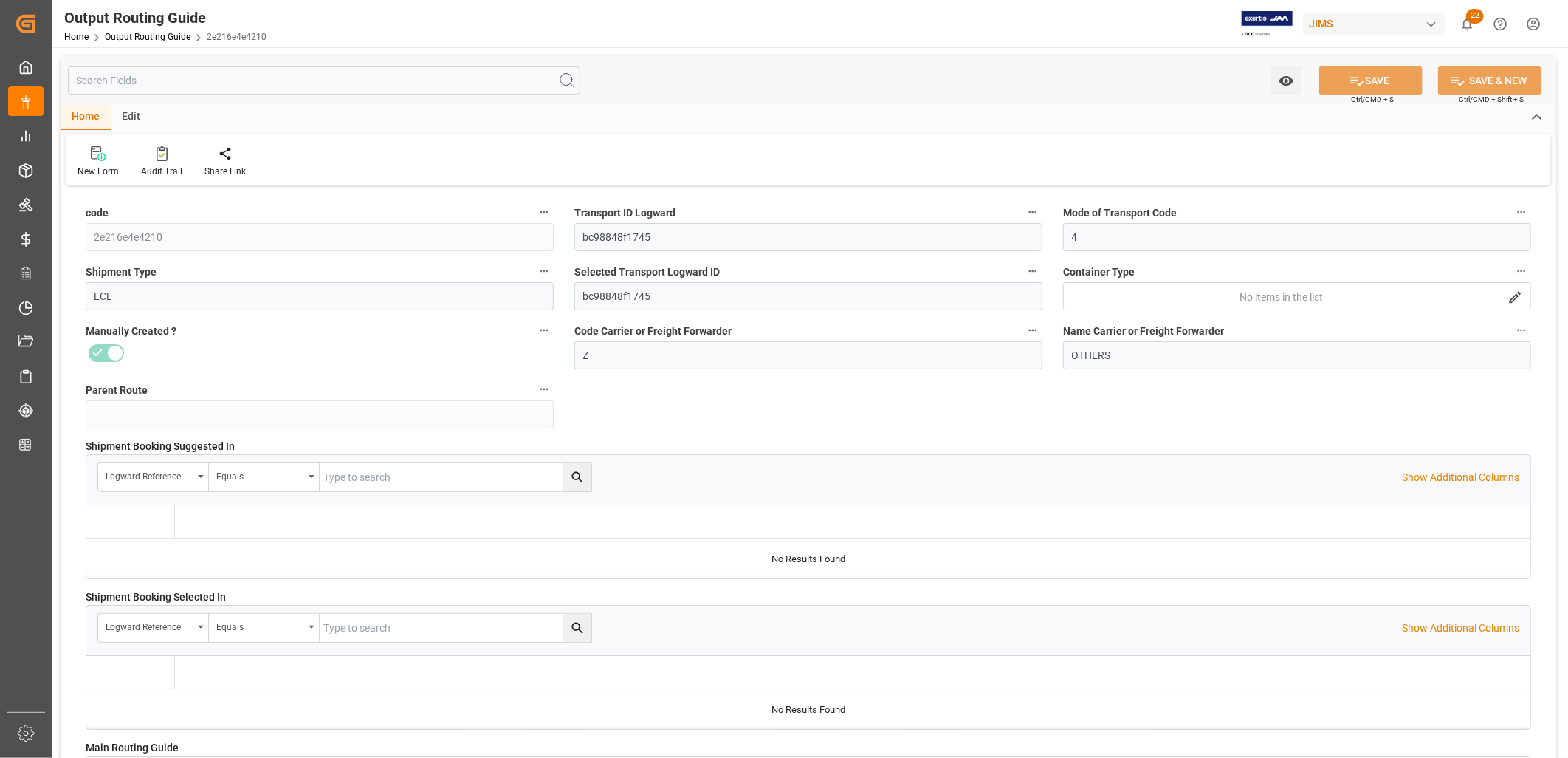
type input "02-09-2025 16:18"
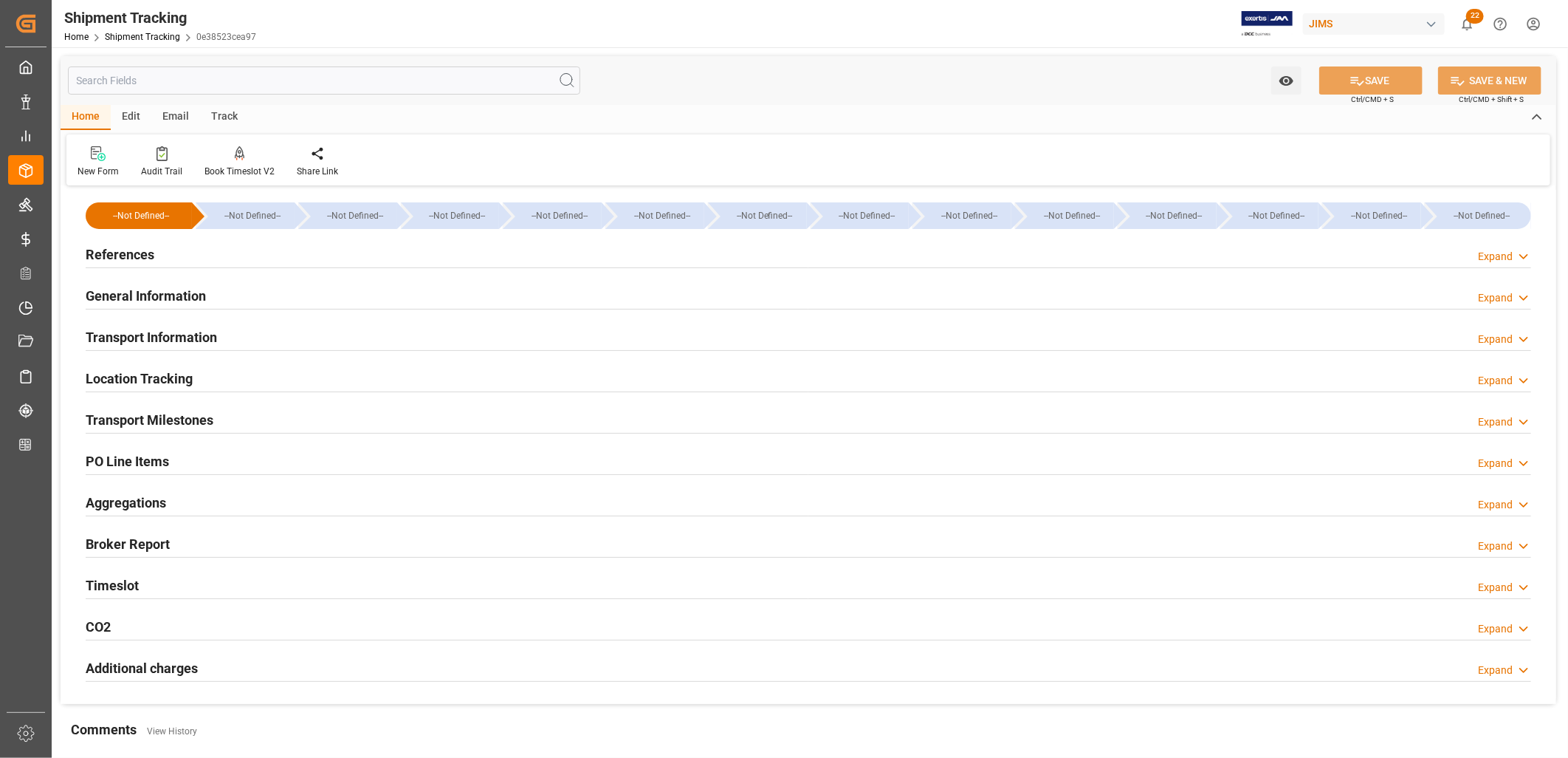
click at [182, 296] on h2 "General Information" at bounding box center [145, 295] width 120 height 20
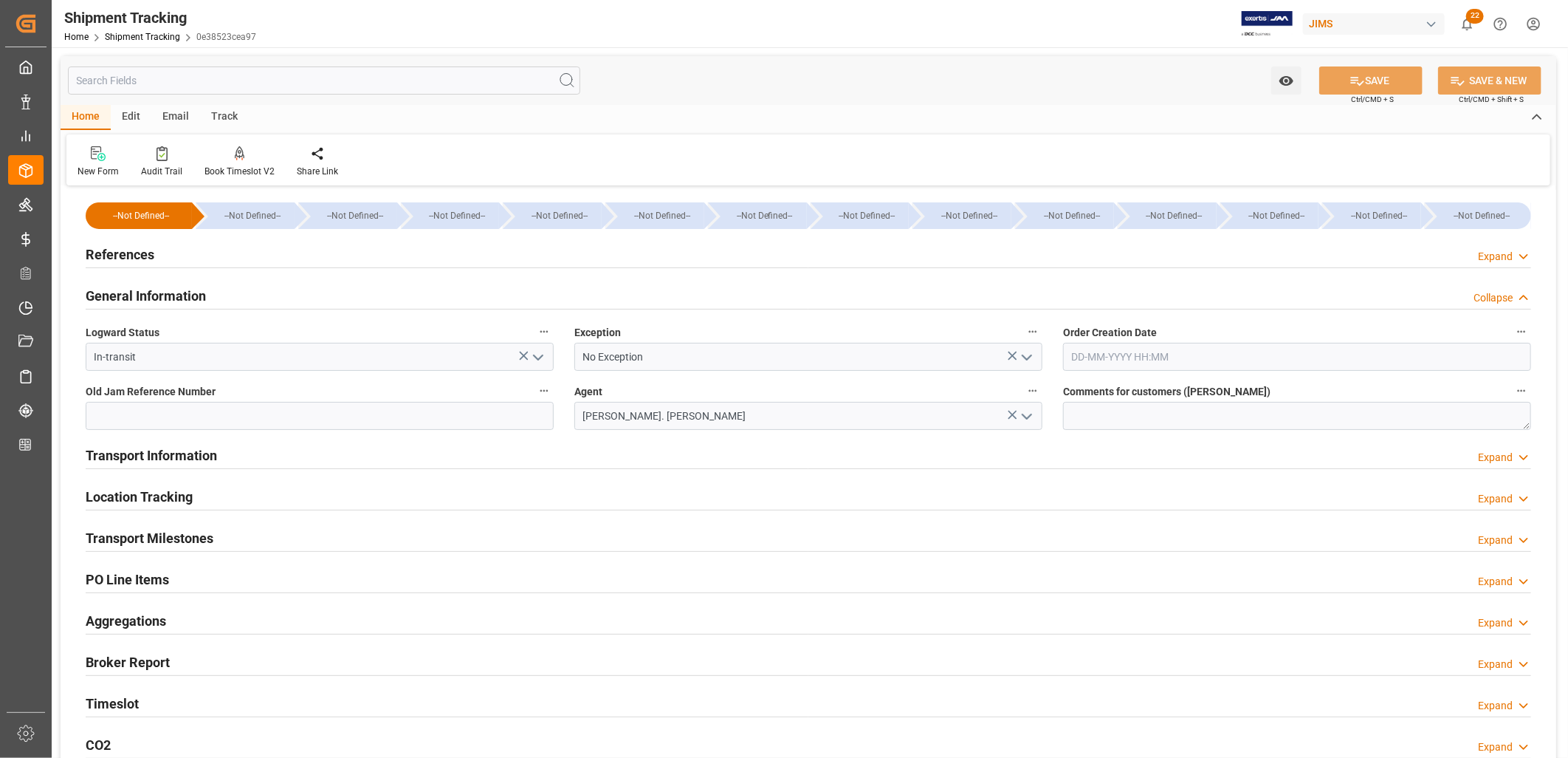
click at [148, 458] on h2 "Transport Information" at bounding box center [151, 455] width 132 height 20
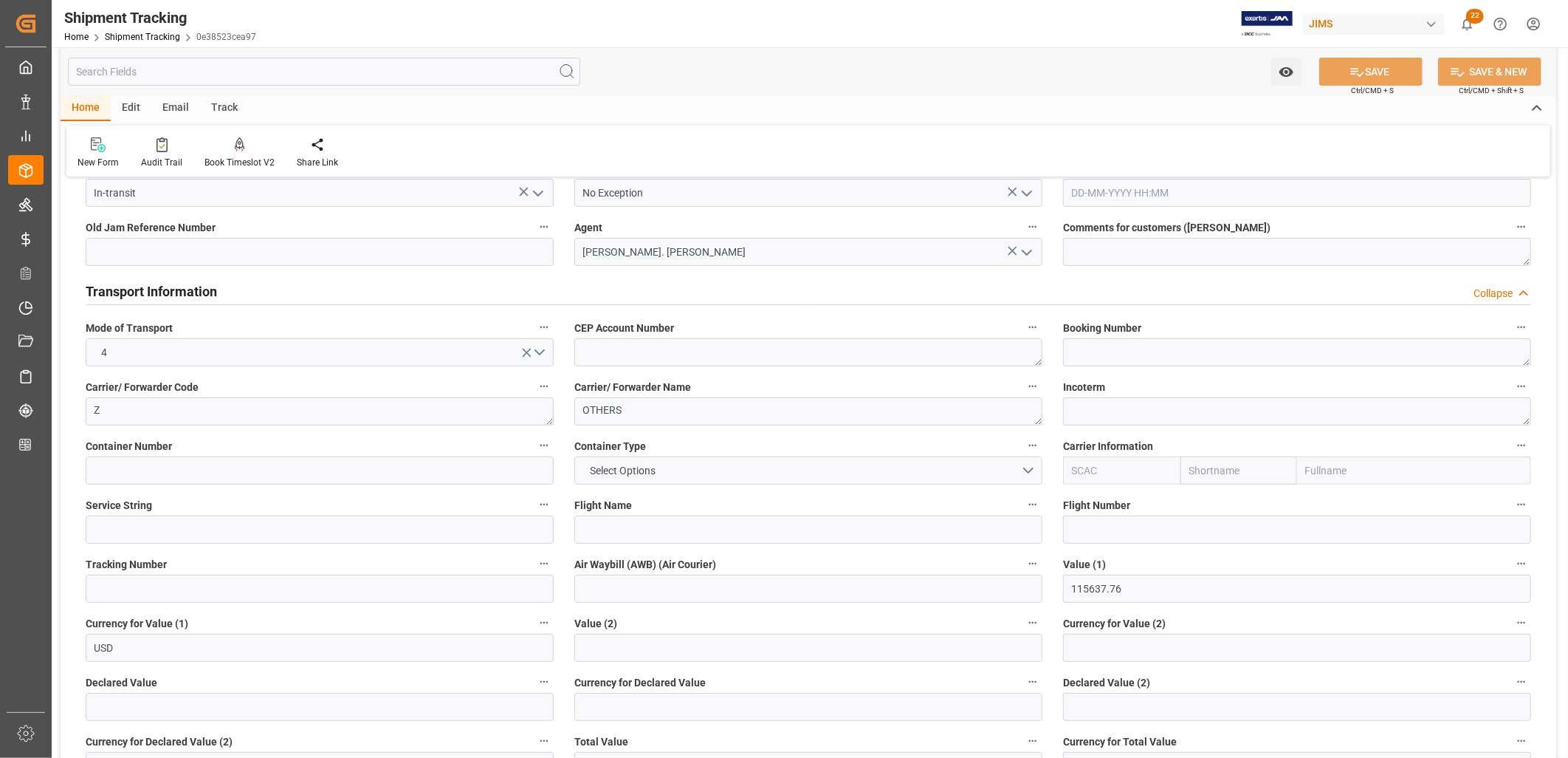
scroll to position [246, 0]
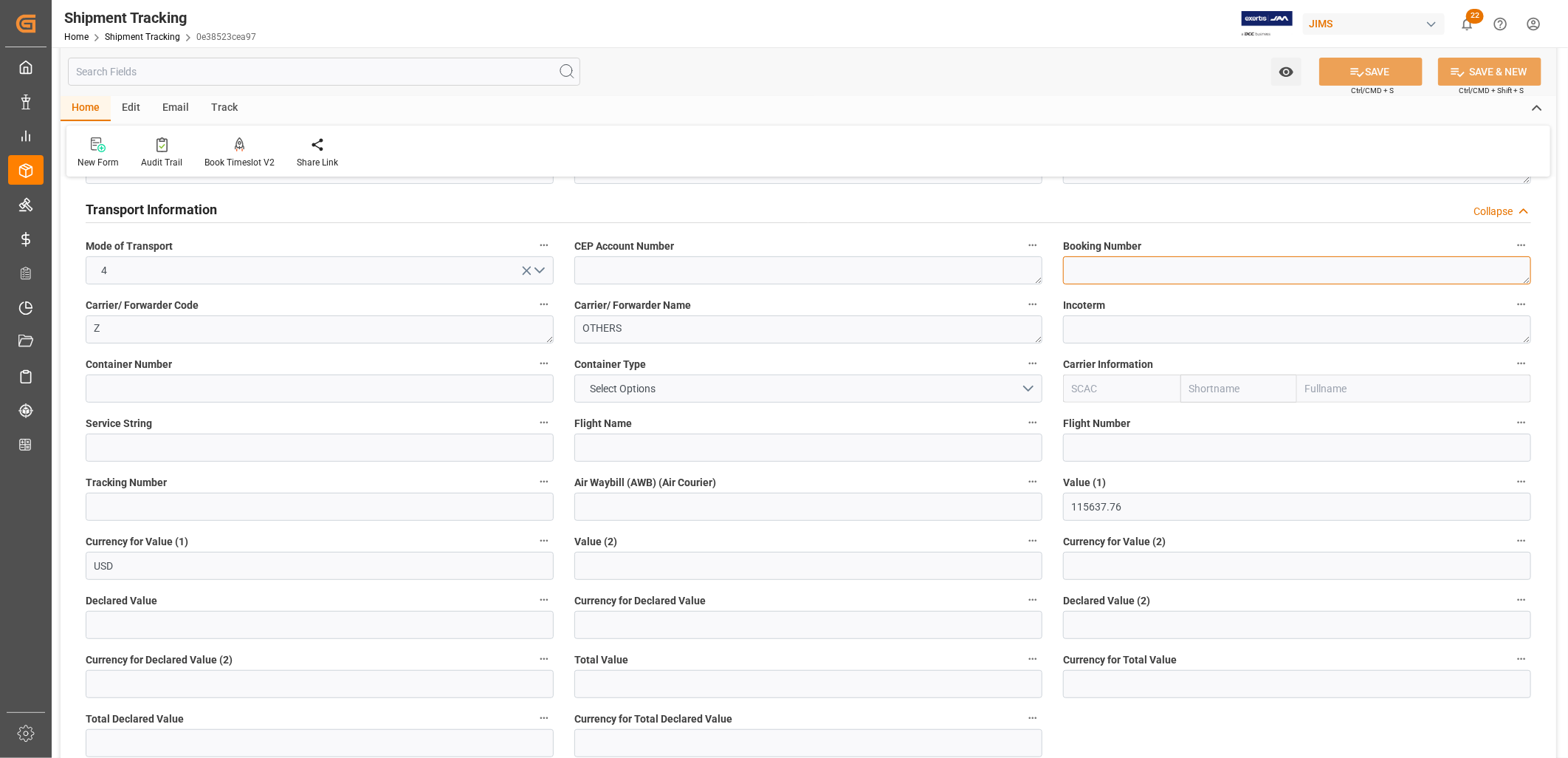
click at [1083, 269] on textarea at bounding box center [1297, 269] width 468 height 28
click at [1083, 268] on textarea at bounding box center [1297, 269] width 468 height 28
paste textarea "006-51495463"
type textarea "006-51495463"
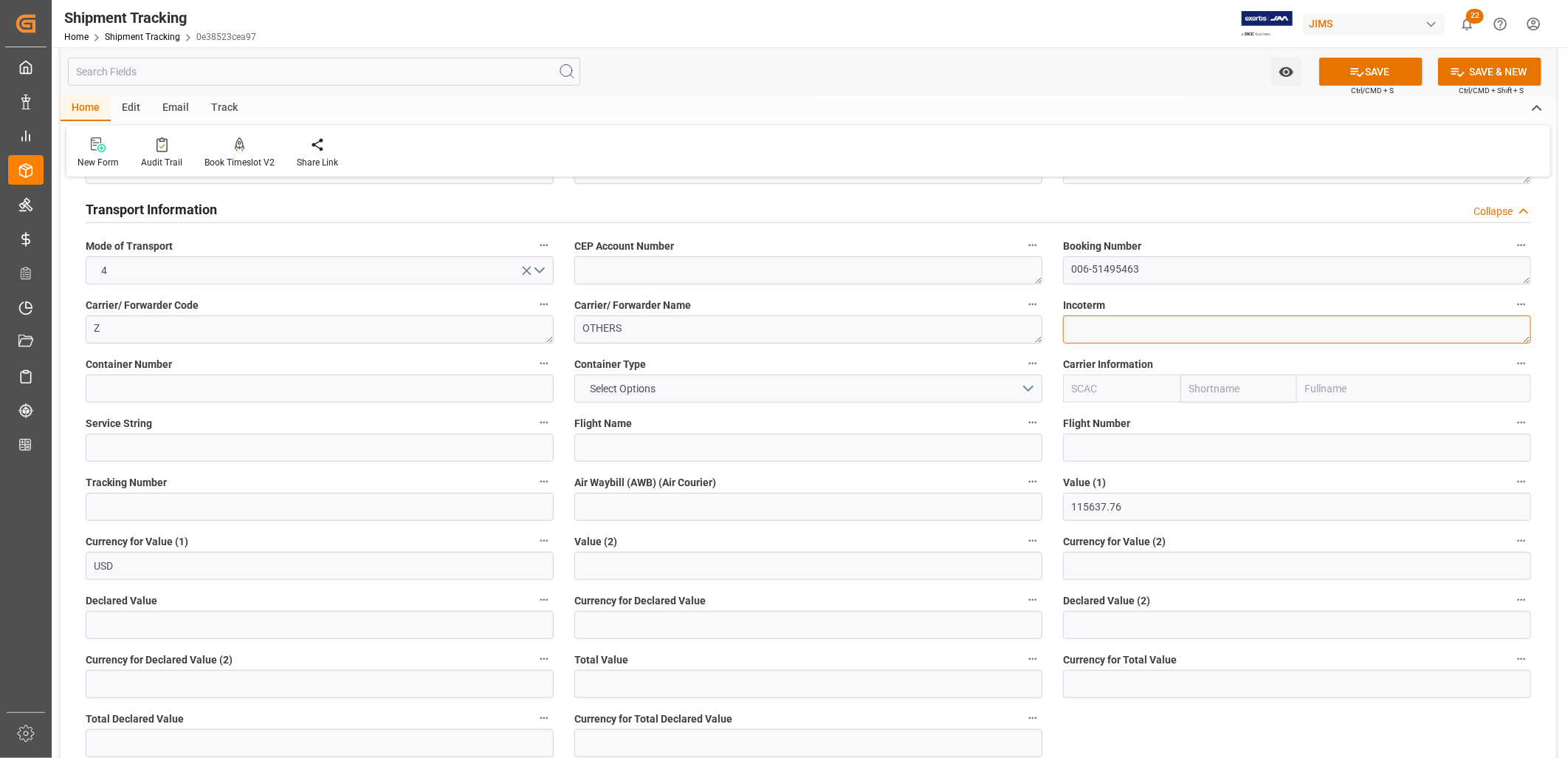
click at [1081, 326] on textarea at bounding box center [1297, 329] width 468 height 28
click at [603, 450] on input at bounding box center [808, 447] width 468 height 28
click at [603, 448] on input at bounding box center [808, 447] width 468 height 28
paste input "DL7043T"
type input "DL7043T"
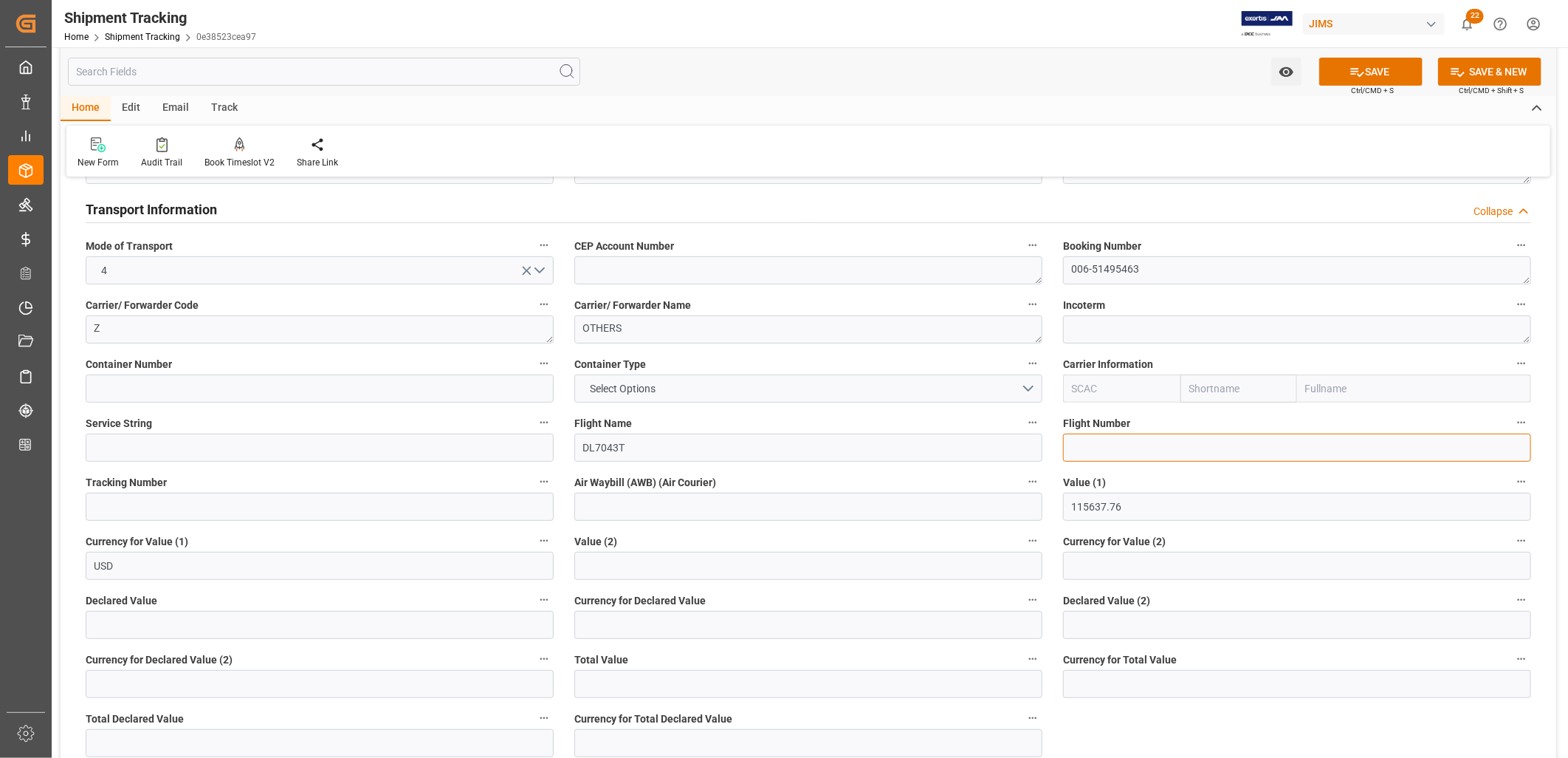
click at [1095, 448] on input at bounding box center [1297, 447] width 468 height 28
paste input "DL7043T"
type input "DL7043T"
click at [1356, 71] on icon at bounding box center [1357, 72] width 15 height 15
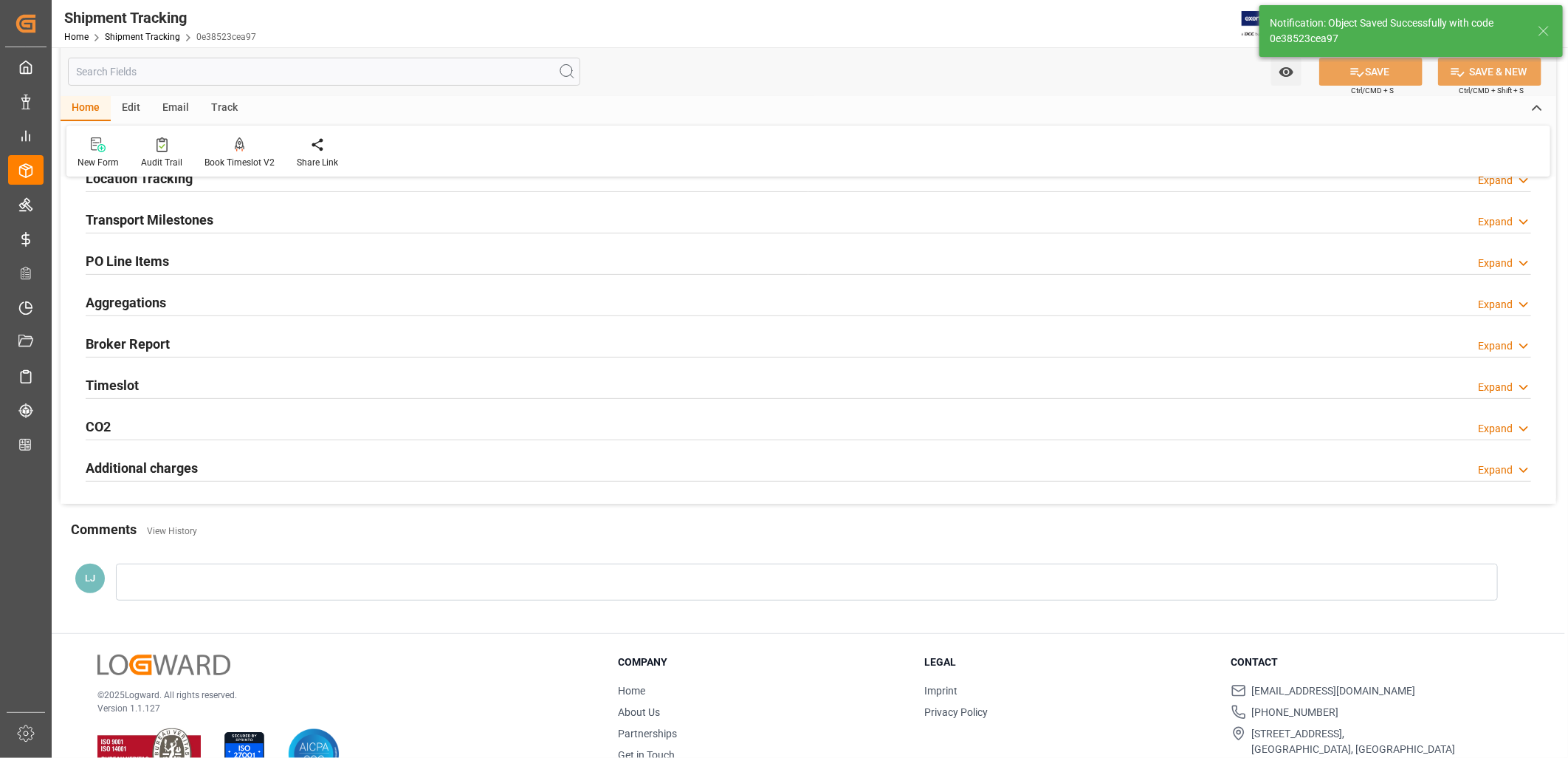
scroll to position [79, 0]
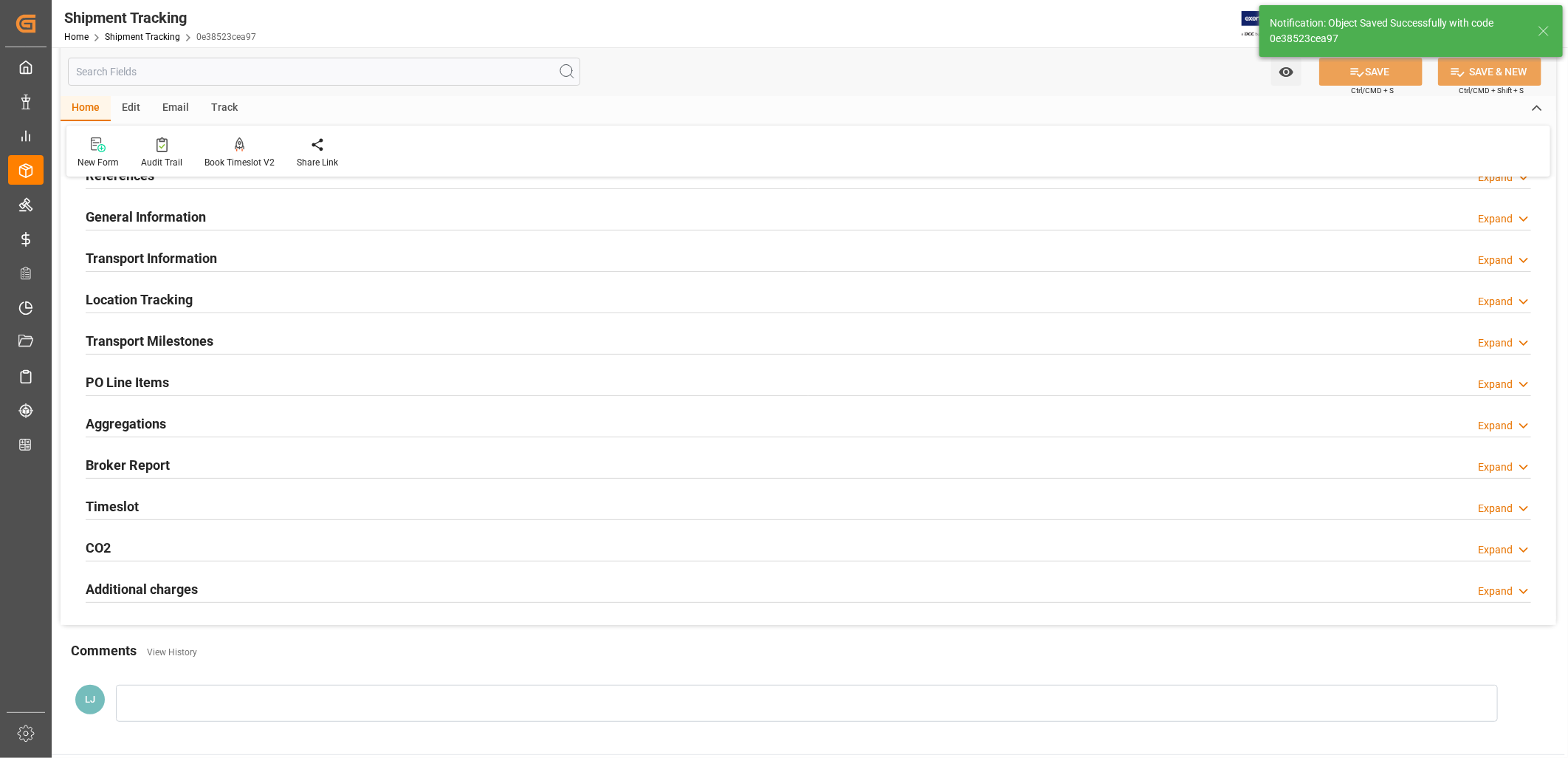
click at [159, 340] on h2 "Transport Milestones" at bounding box center [149, 341] width 128 height 20
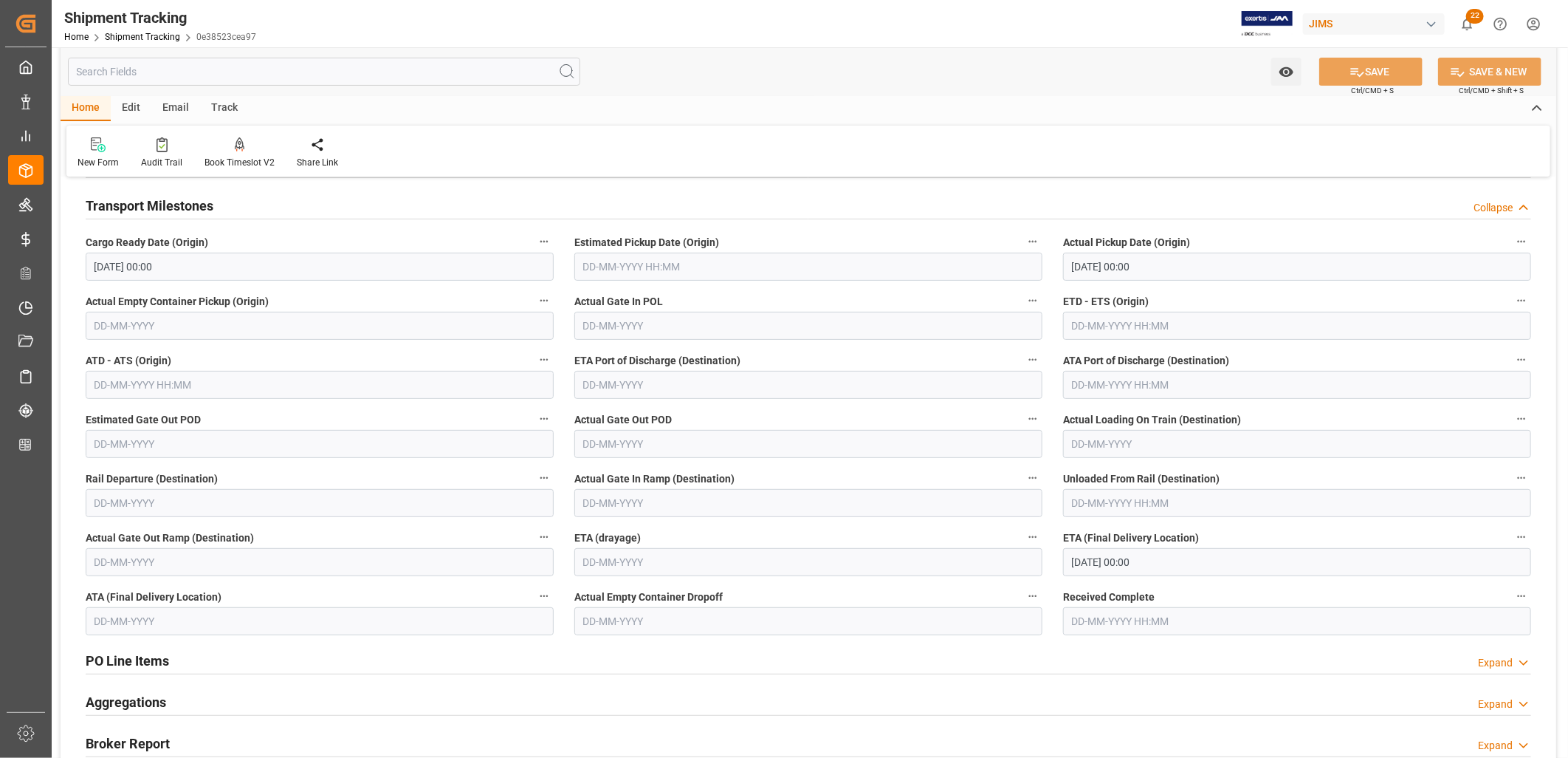
scroll to position [243, 0]
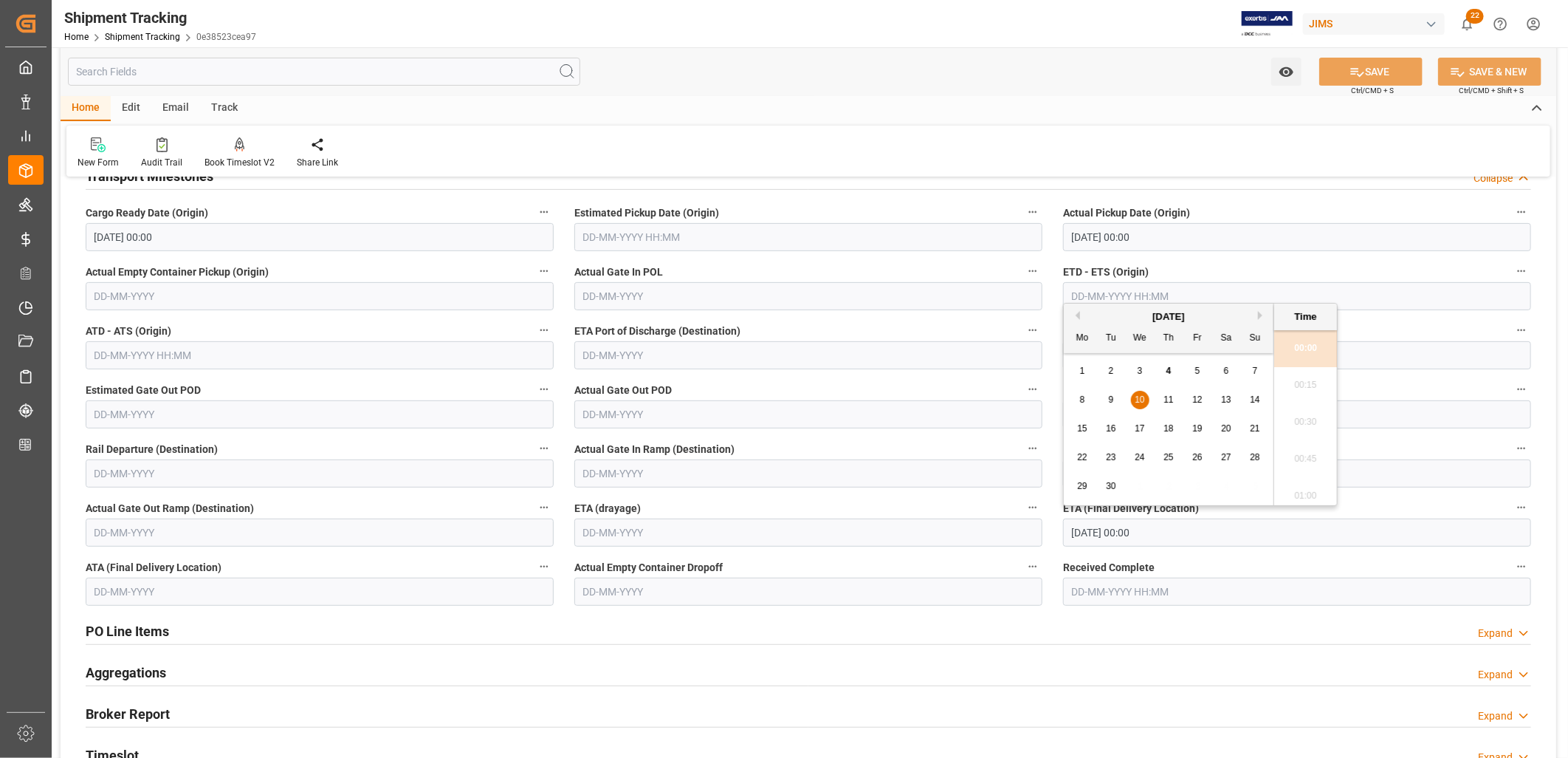
click at [1153, 532] on input "10-09-2025 00:00" at bounding box center [1297, 532] width 468 height 28
click at [1194, 397] on span "12" at bounding box center [1197, 399] width 10 height 11
type input "[DATE] 00:00"
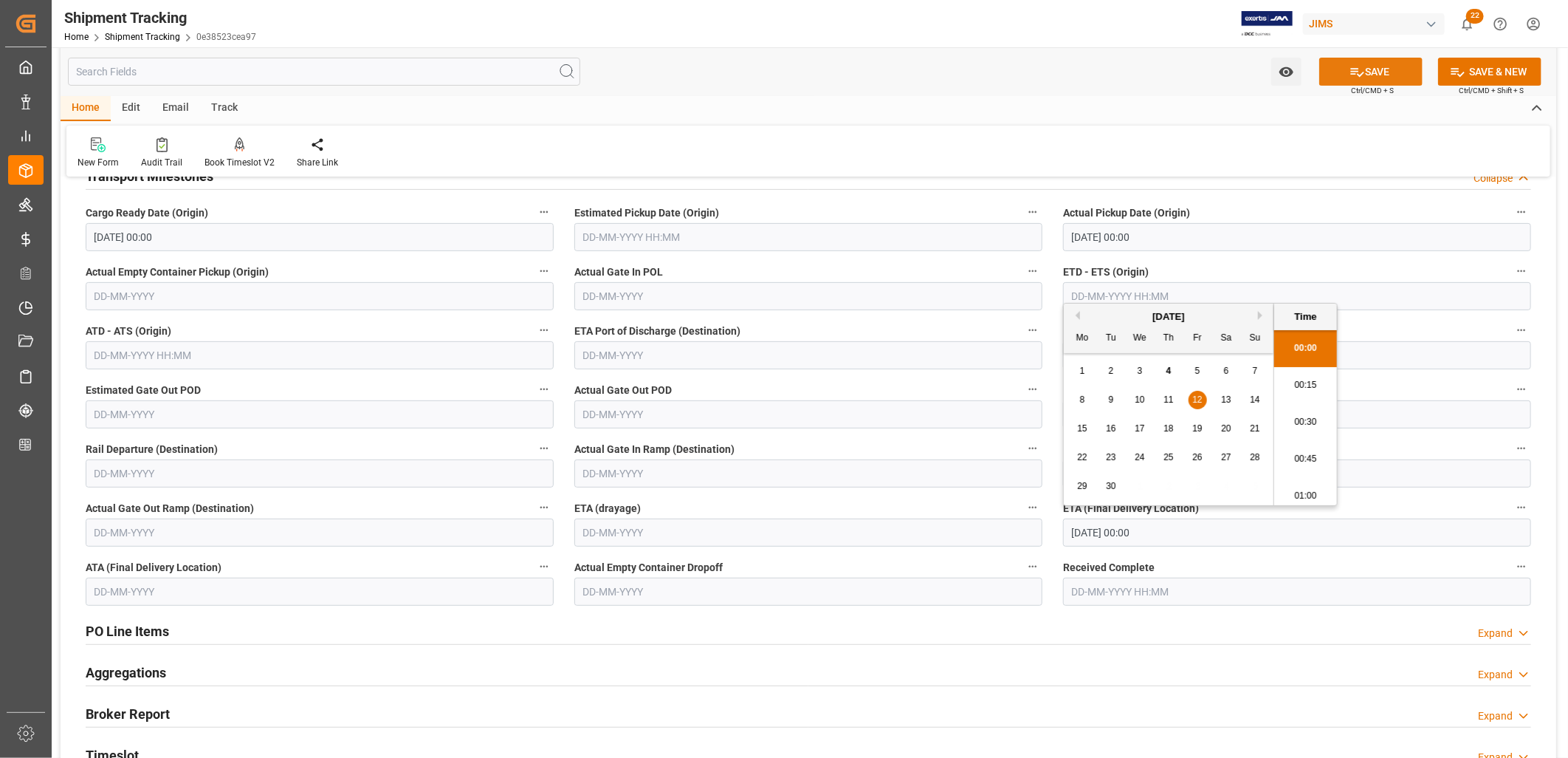
click at [1376, 75] on button "SAVE" at bounding box center [1371, 71] width 104 height 28
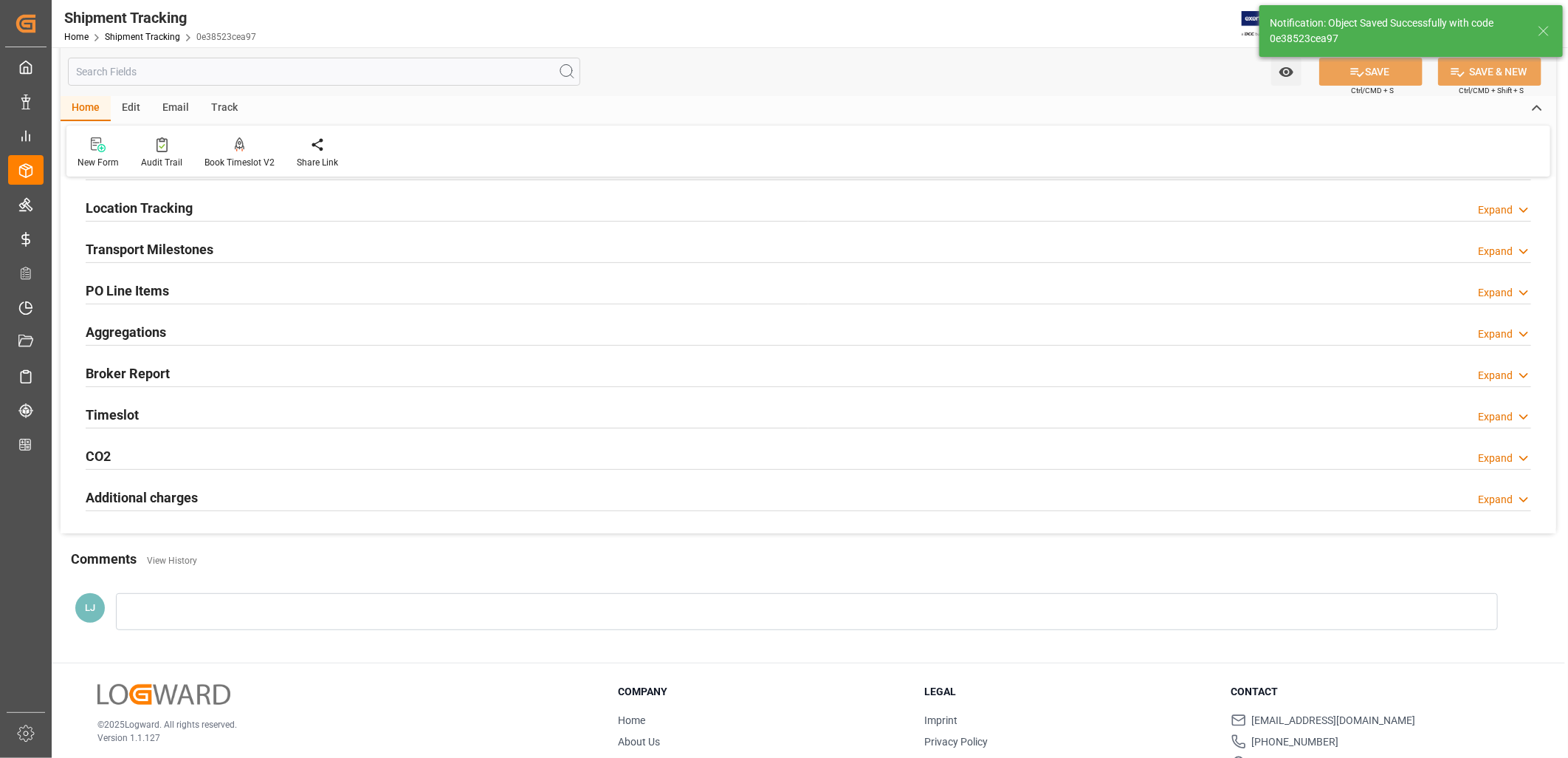
scroll to position [0, 0]
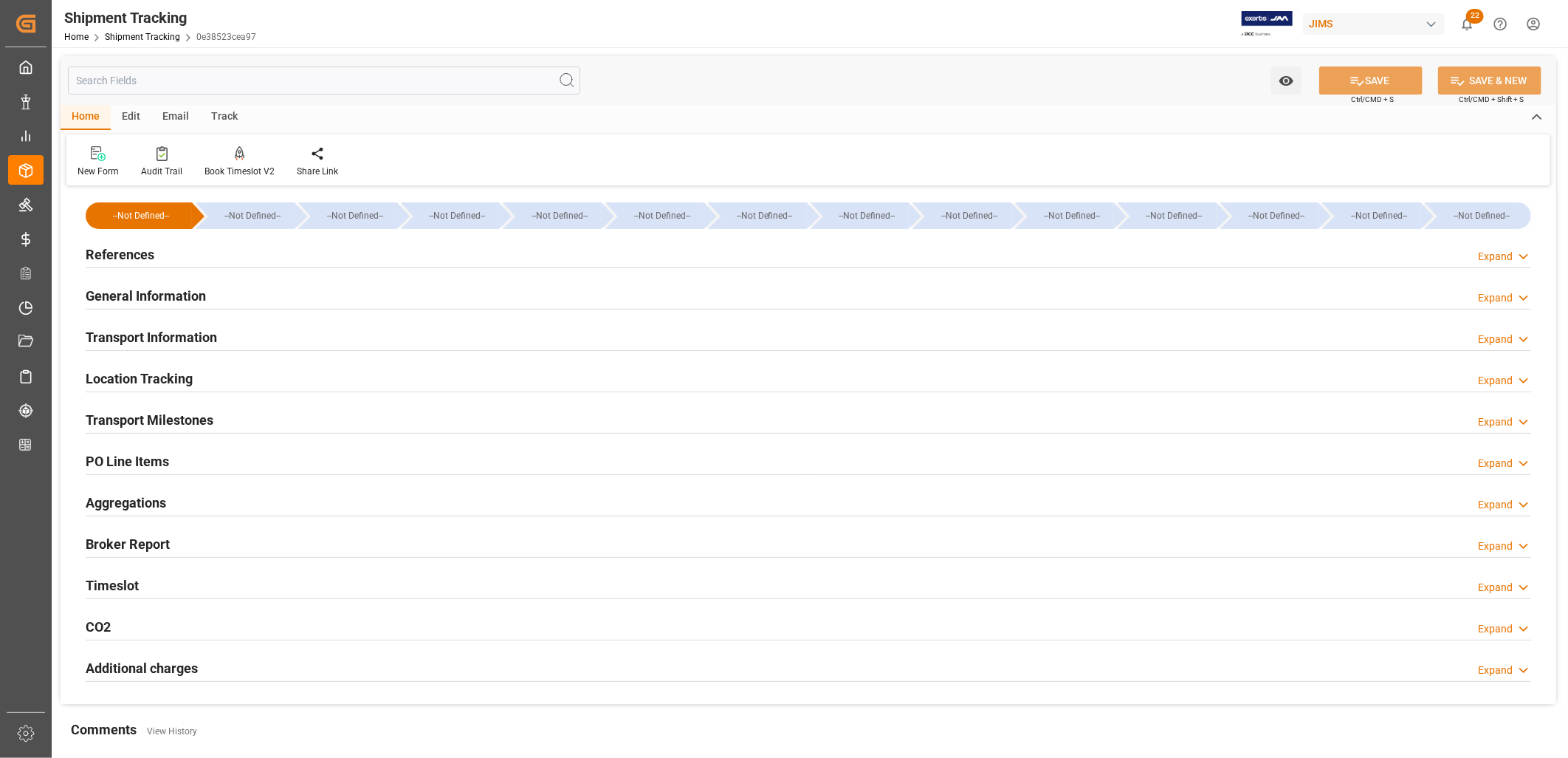
click at [190, 416] on h2 "Transport Milestones" at bounding box center [149, 419] width 128 height 20
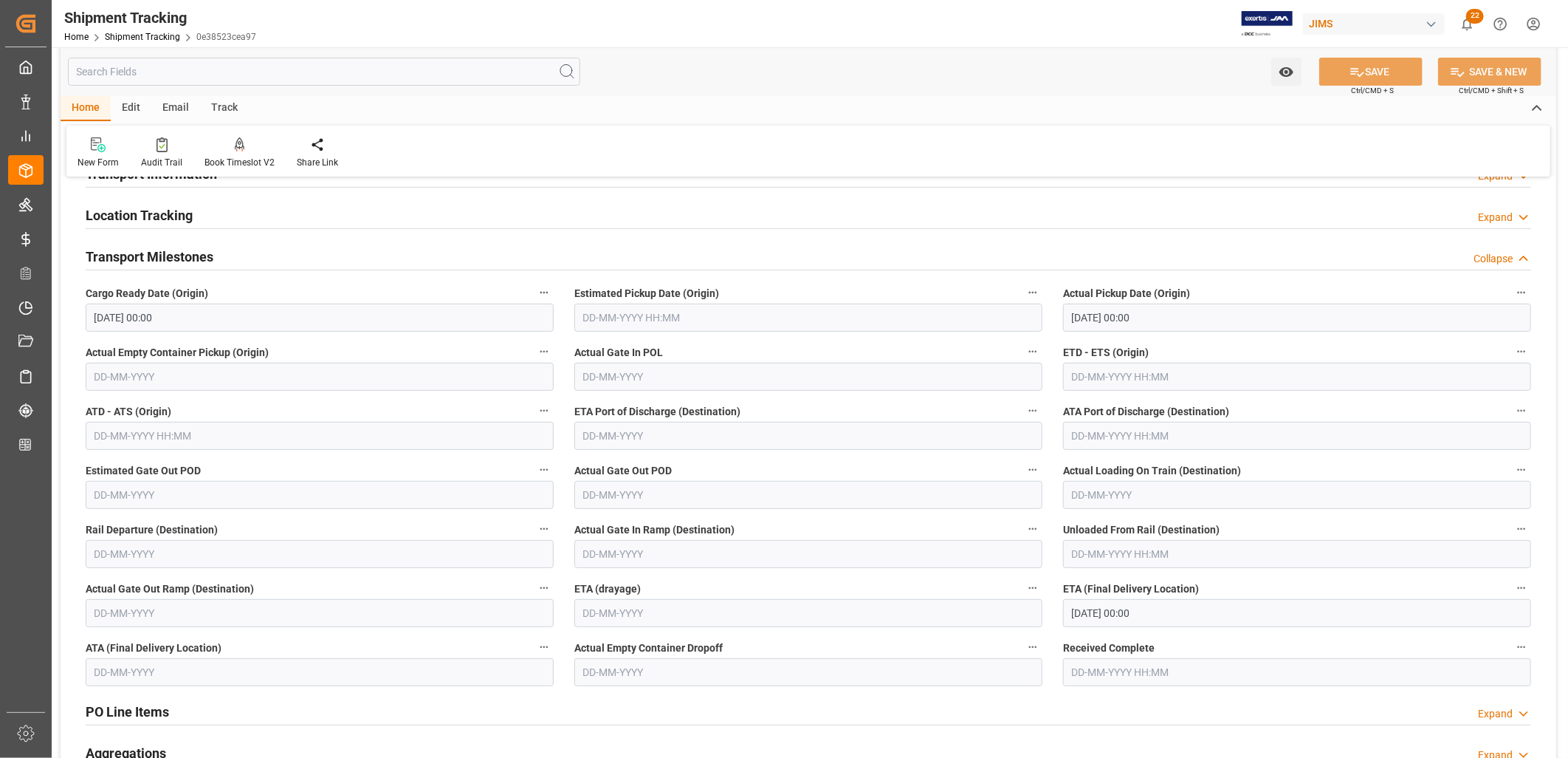
scroll to position [164, 0]
click at [615, 437] on input "text" at bounding box center [808, 435] width 468 height 28
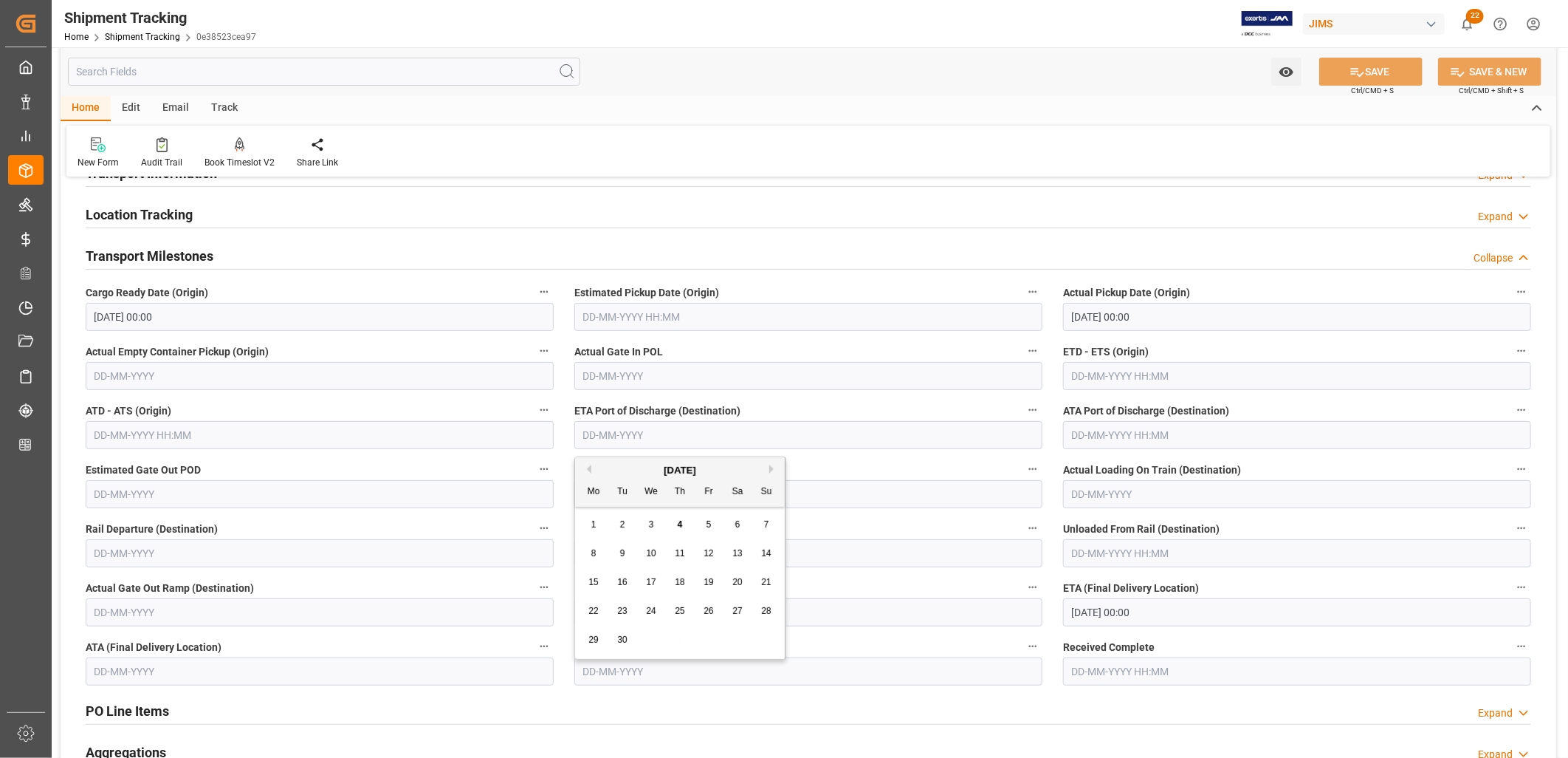
click at [599, 512] on div "1 2 3 4 5 6 7" at bounding box center [681, 525] width 202 height 29
click at [651, 554] on span "10" at bounding box center [651, 553] width 10 height 11
type input "[DATE]"
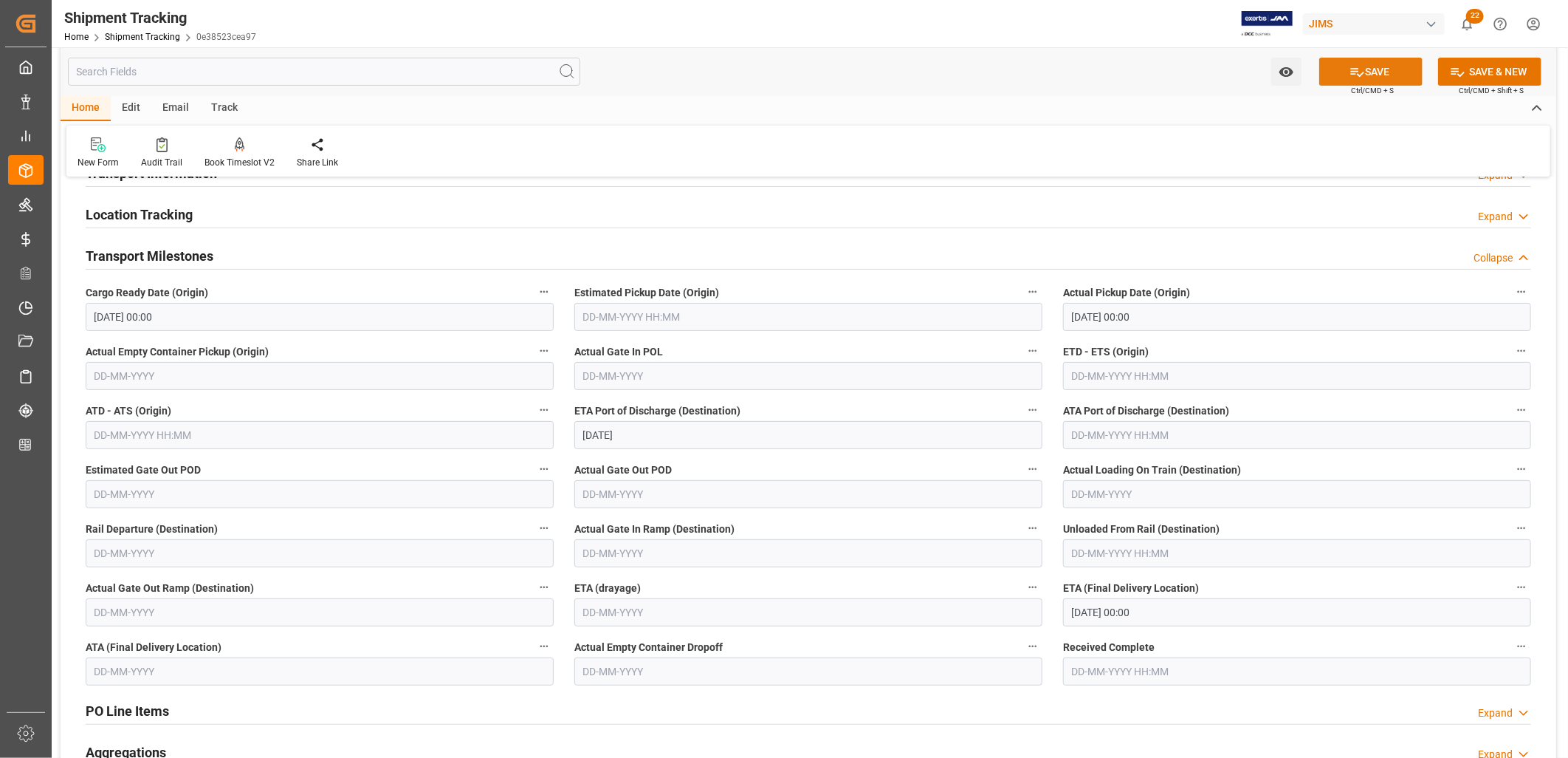
click at [1354, 66] on icon at bounding box center [1357, 72] width 15 height 15
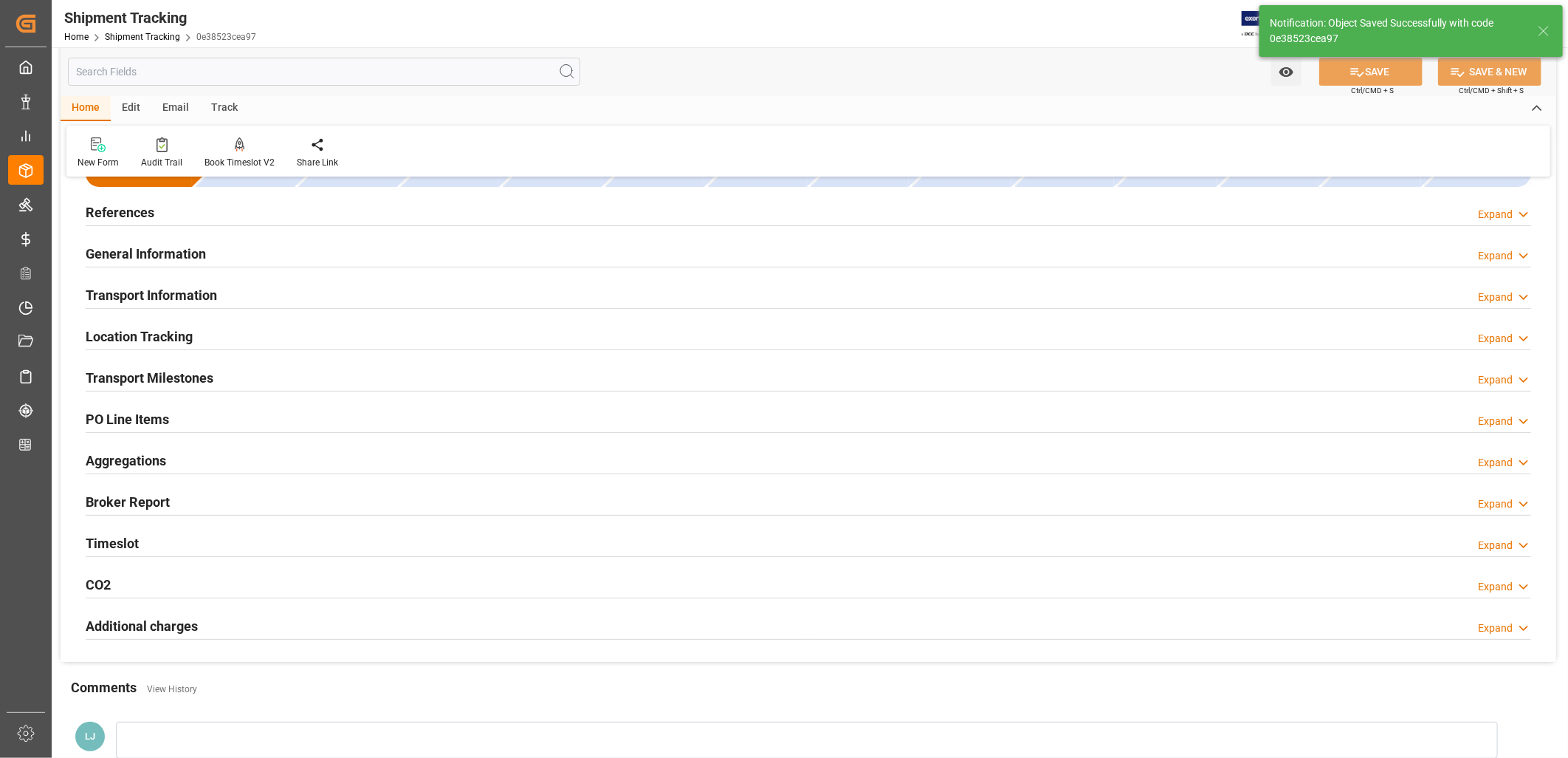
scroll to position [0, 0]
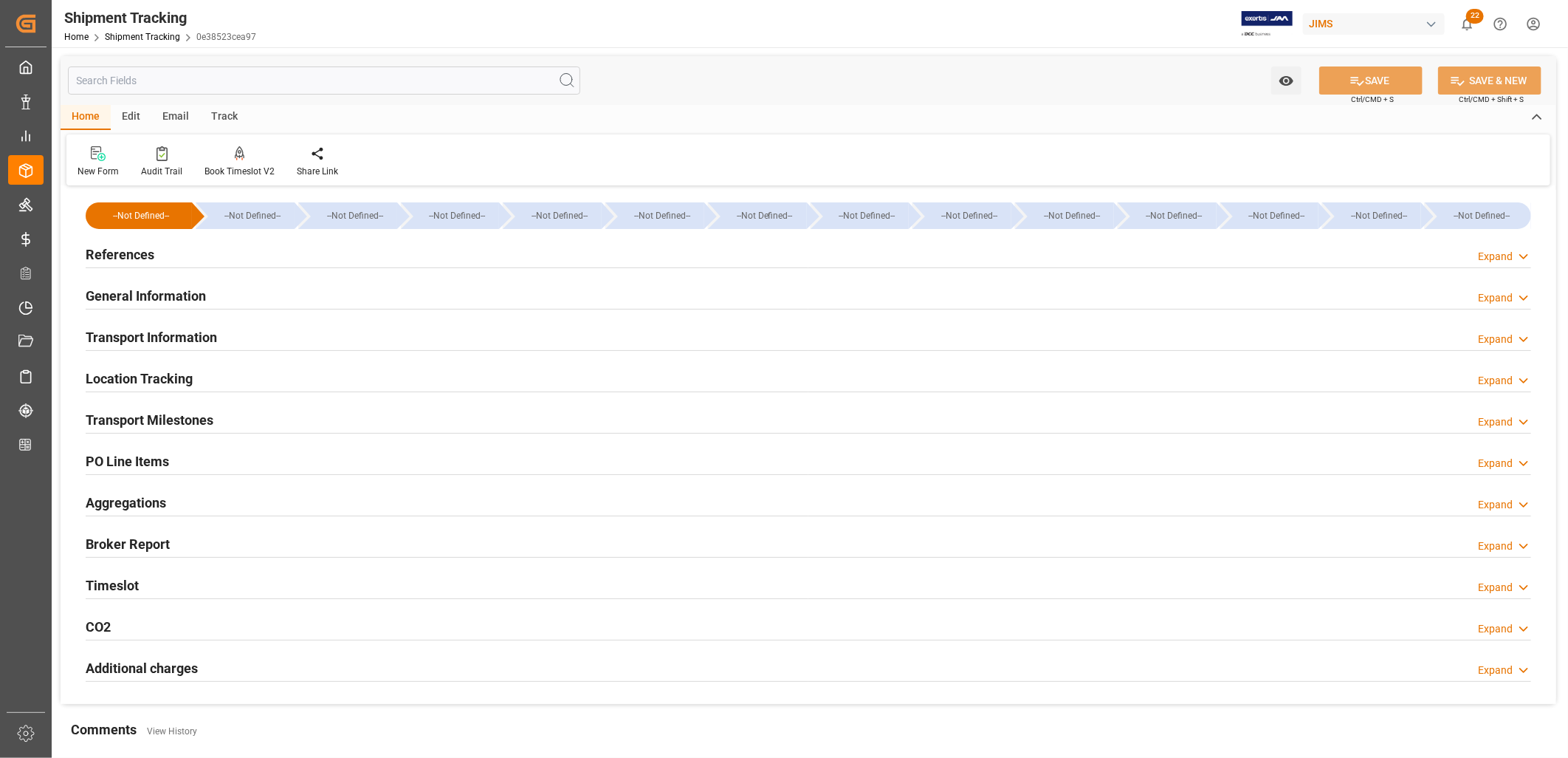
click at [204, 421] on h2 "Transport Milestones" at bounding box center [149, 419] width 128 height 20
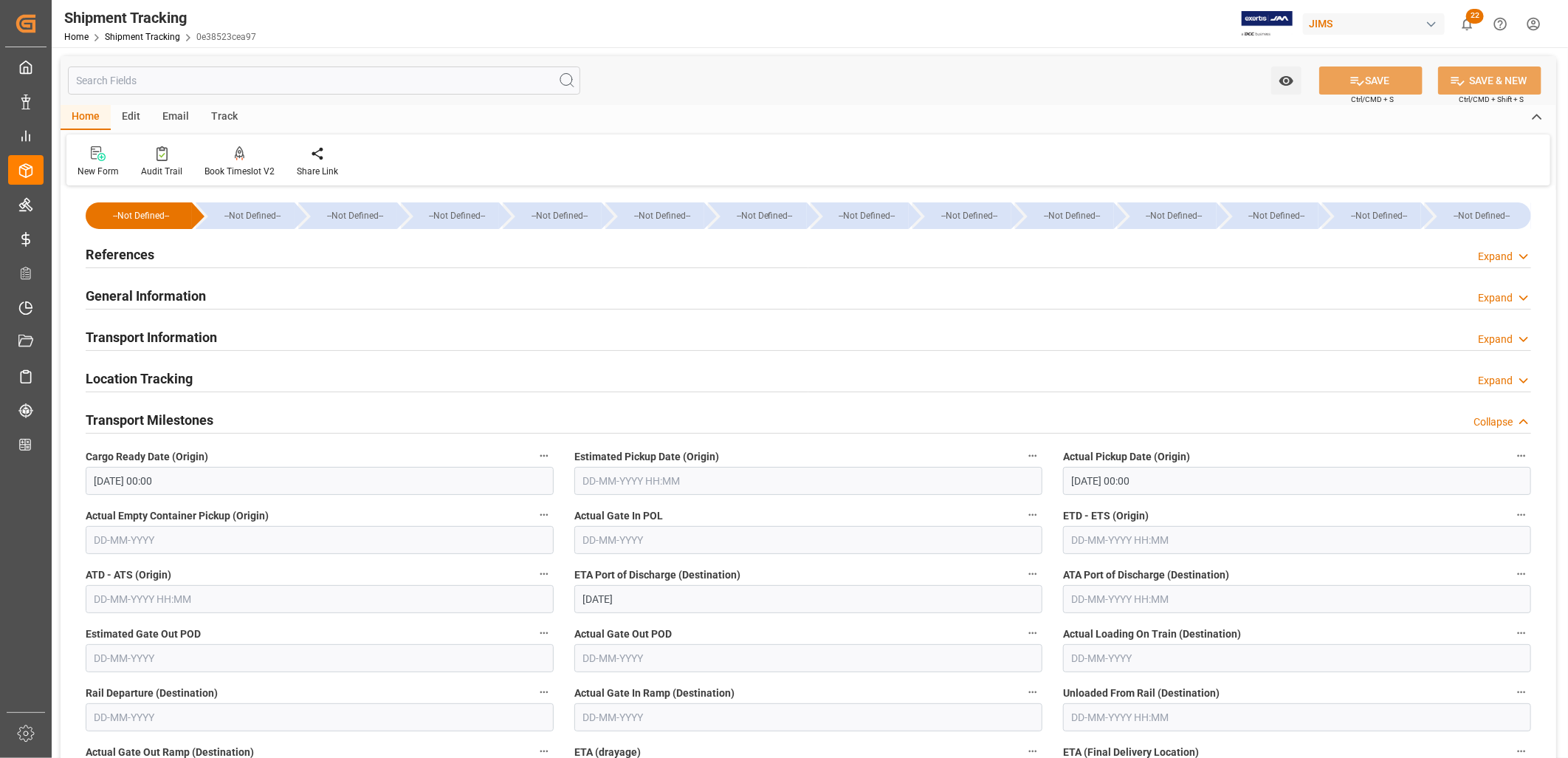
click at [1153, 481] on input "04-09-2025 00:00" at bounding box center [1297, 480] width 468 height 28
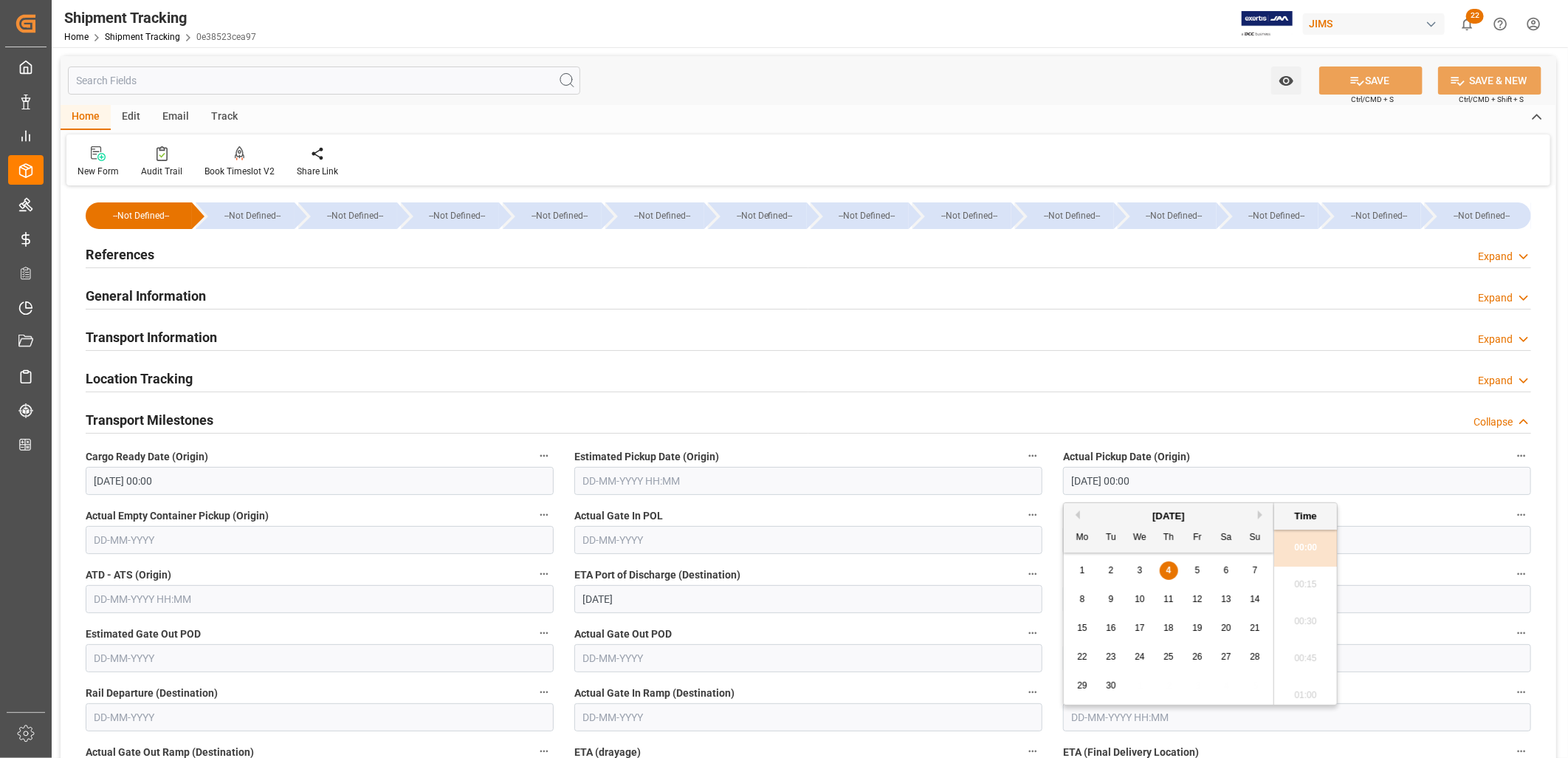
click at [1227, 571] on span "6" at bounding box center [1226, 569] width 5 height 11
type input "[DATE] 00:00"
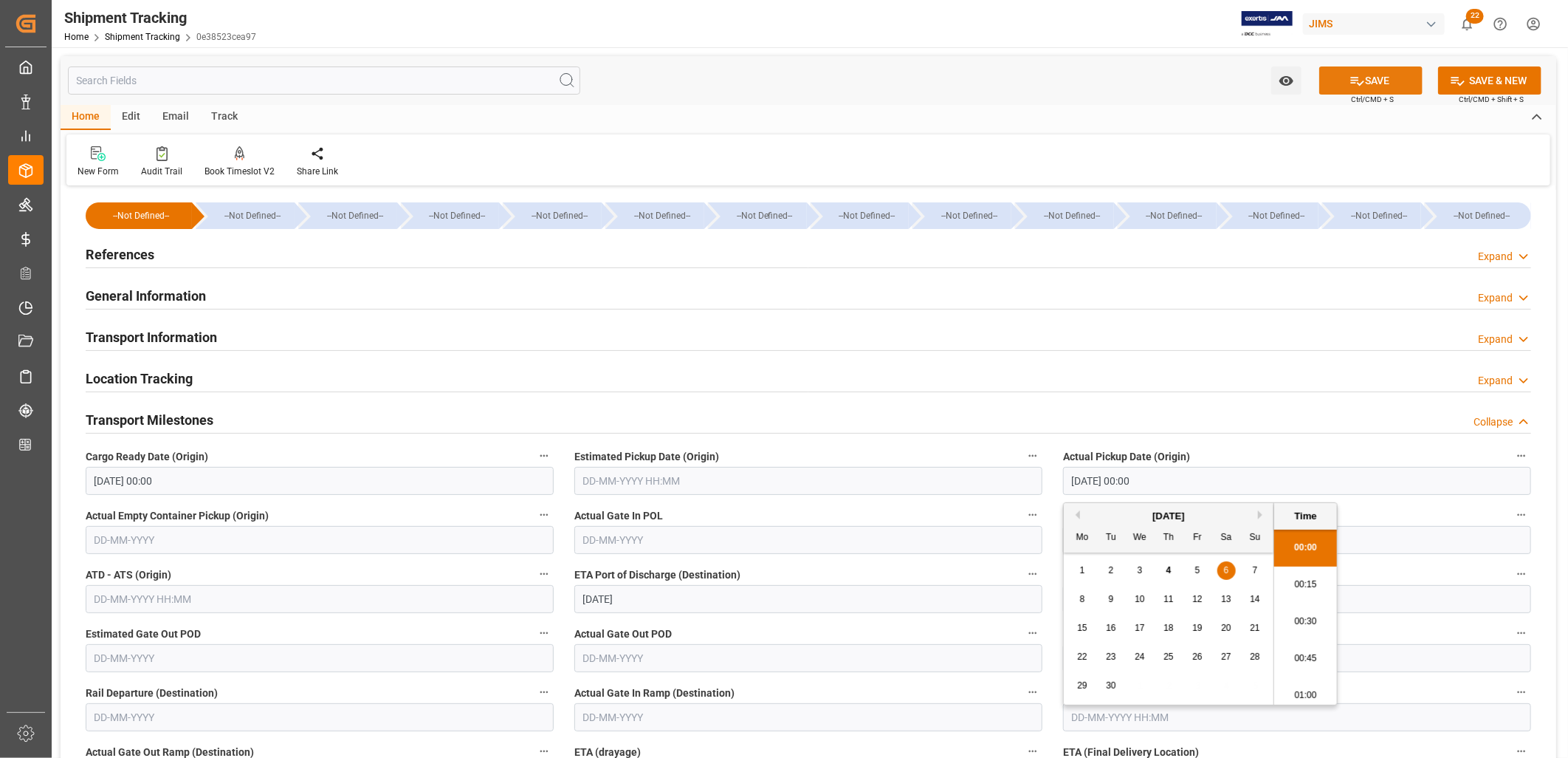
click at [1376, 81] on button "SAVE" at bounding box center [1371, 80] width 104 height 28
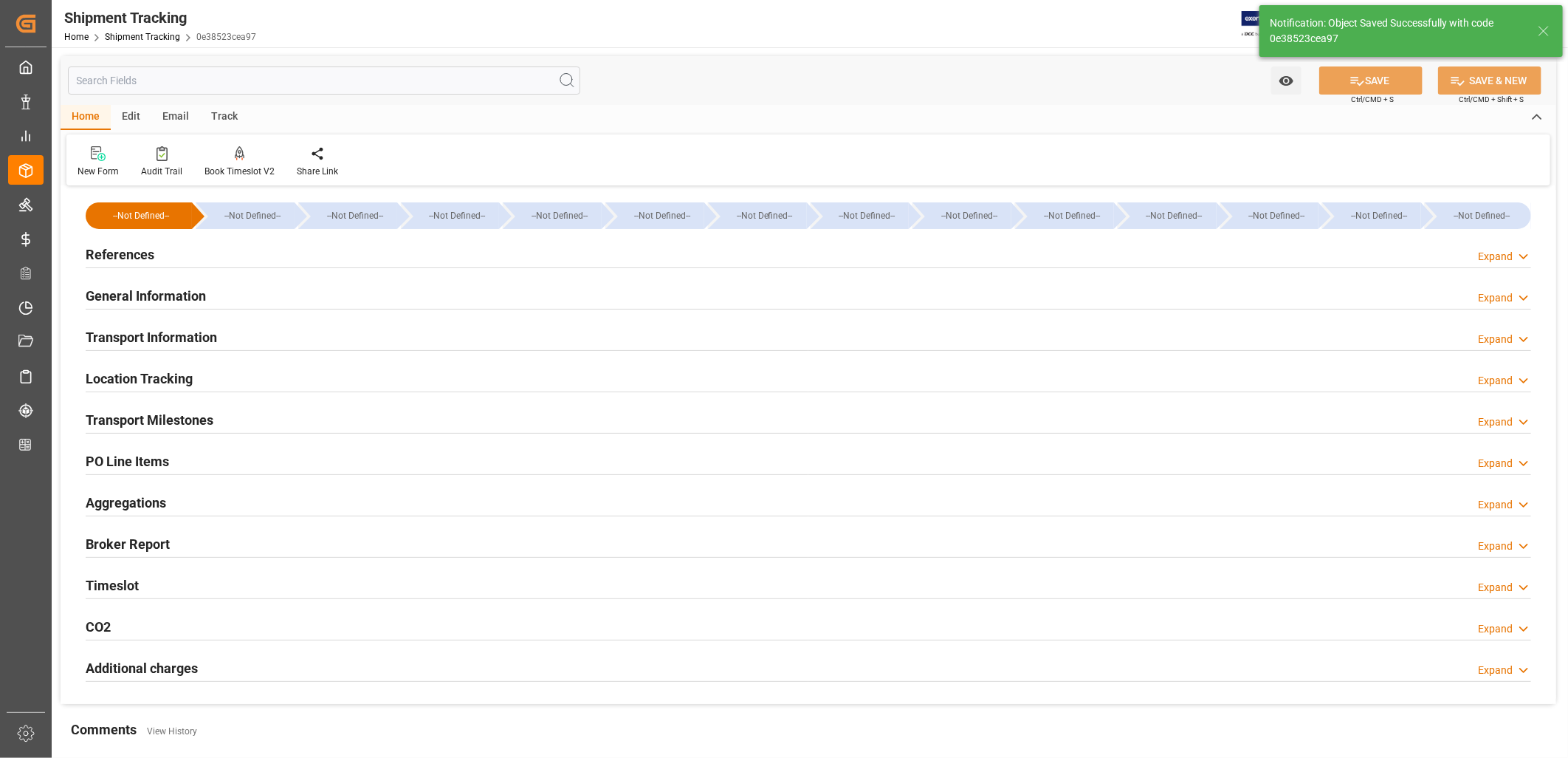
click at [166, 425] on h2 "Transport Milestones" at bounding box center [149, 419] width 128 height 20
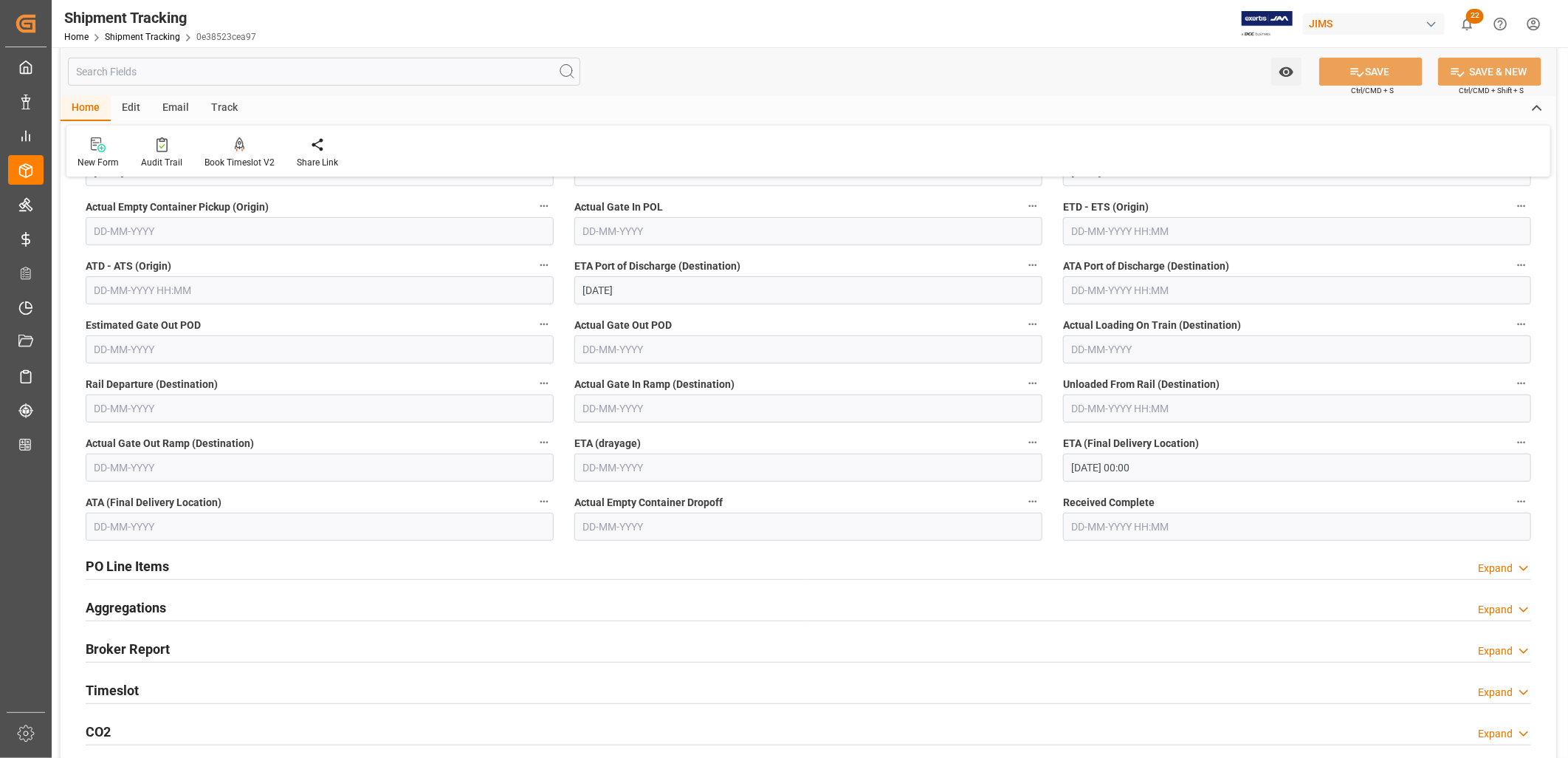
scroll to position [328, 0]
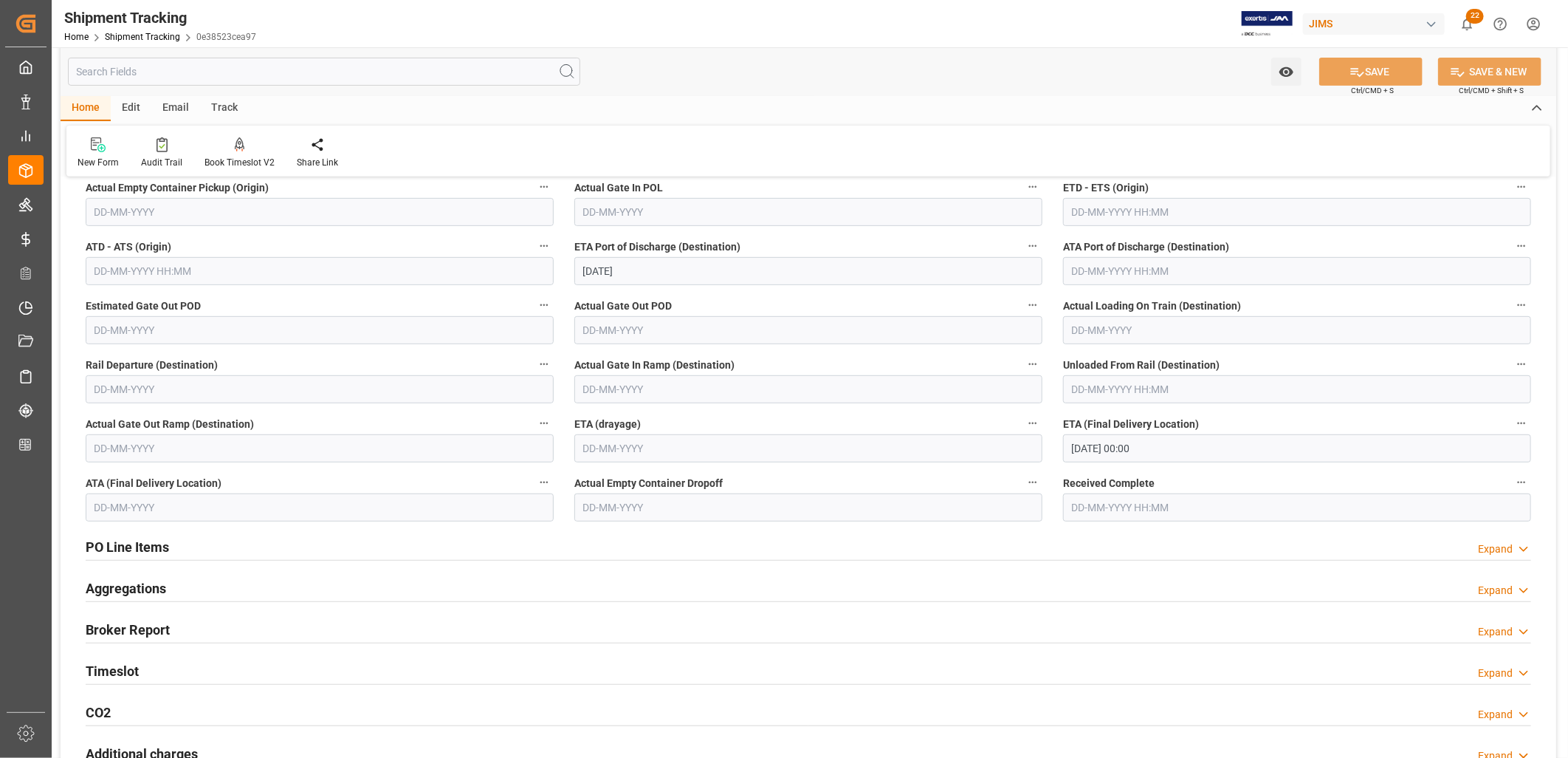
click at [126, 544] on h2 "PO Line Items" at bounding box center [127, 546] width 84 height 20
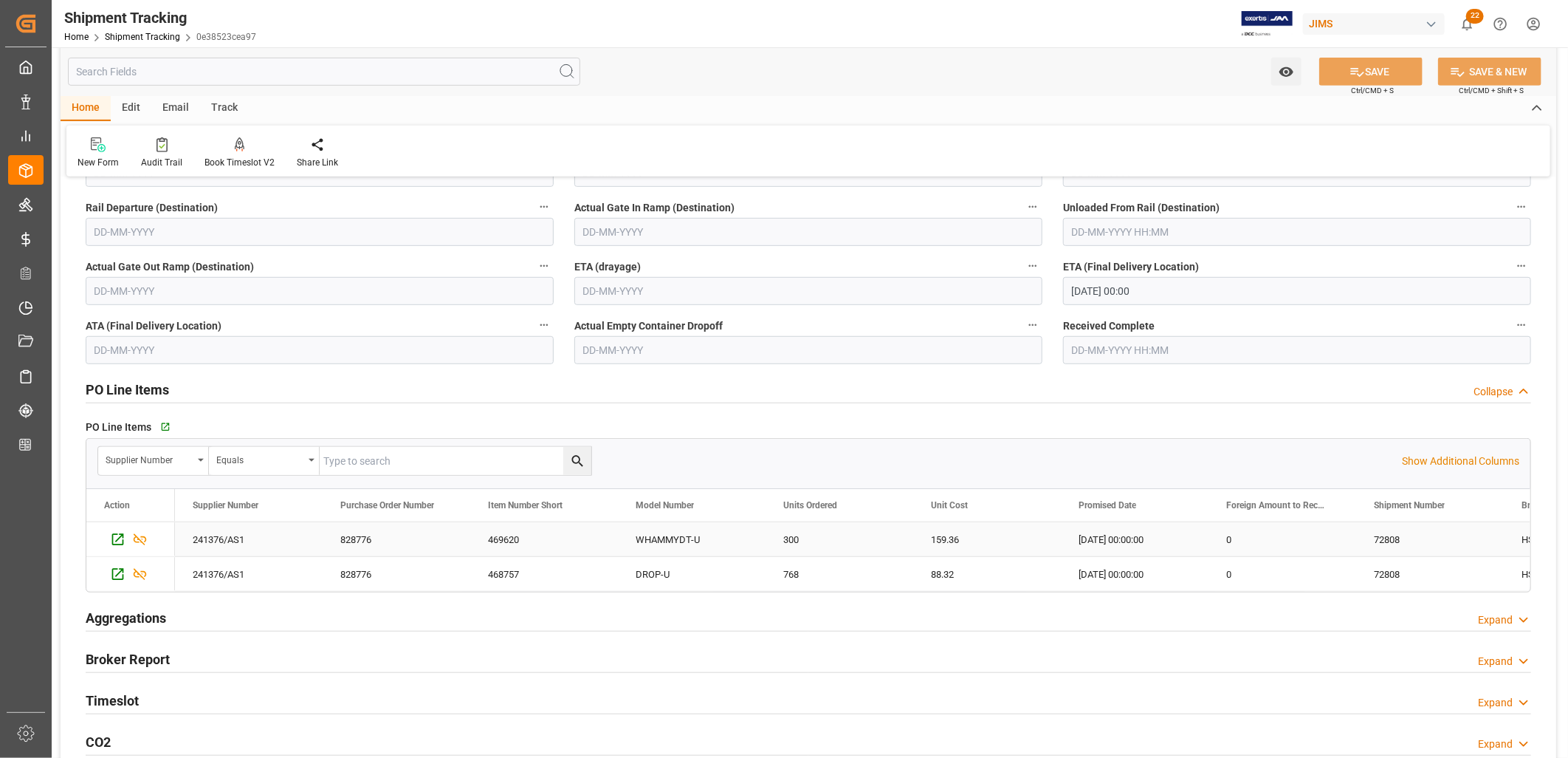
scroll to position [492, 0]
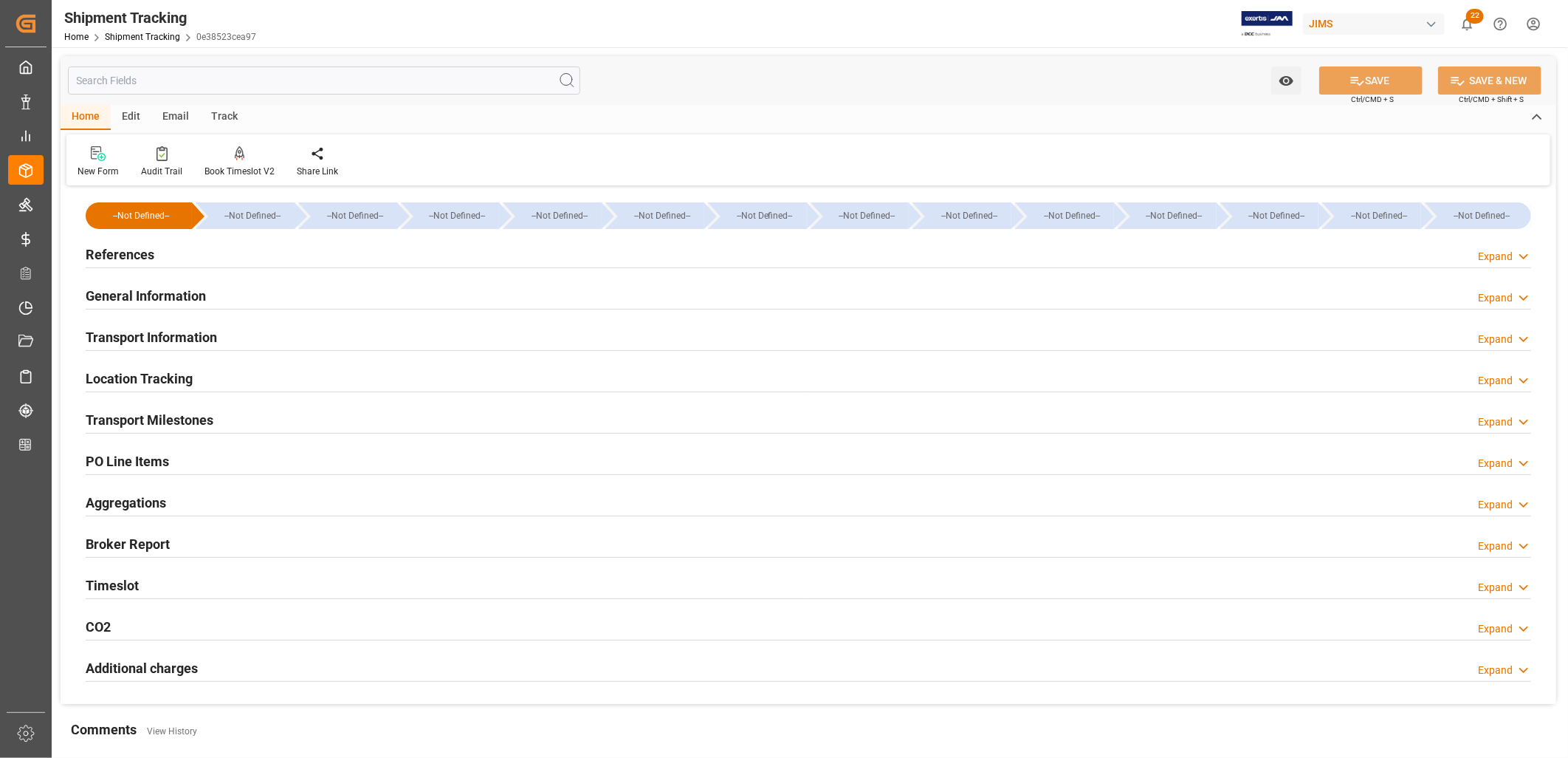
type input "[DATE]"
click at [127, 254] on h2 "References" at bounding box center [119, 254] width 68 height 20
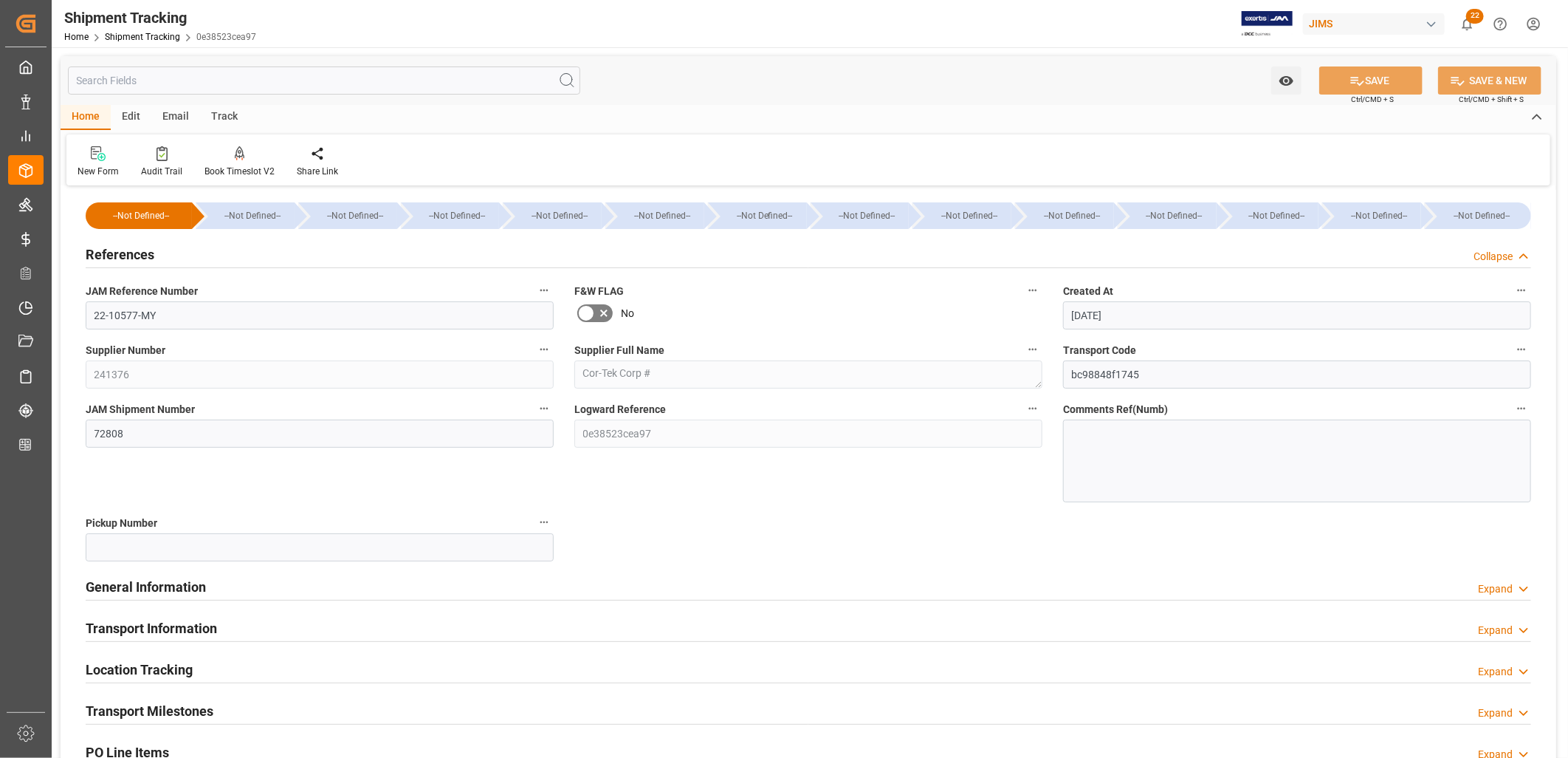
click at [179, 587] on h2 "General Information" at bounding box center [145, 587] width 120 height 20
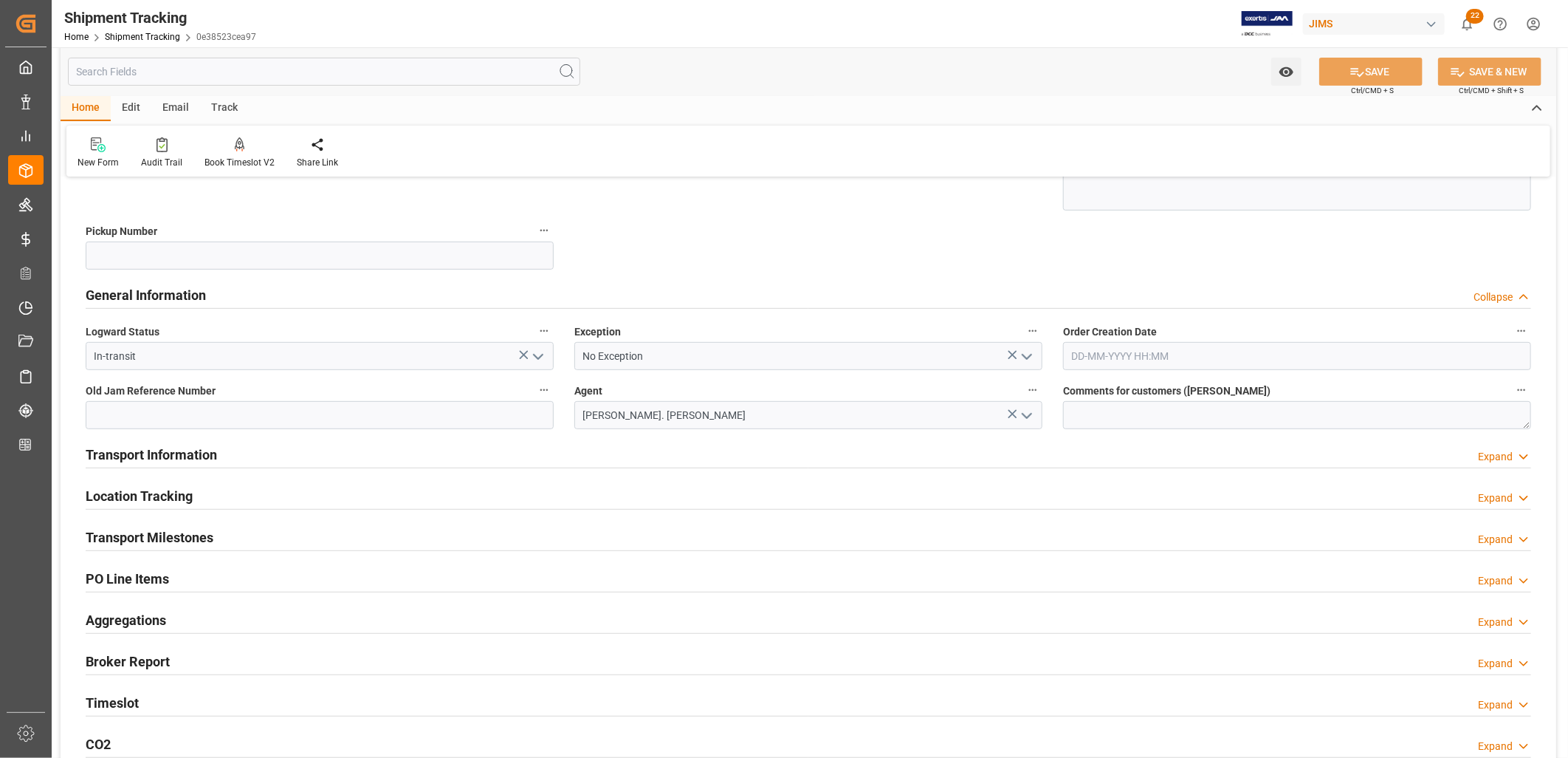
scroll to position [328, 0]
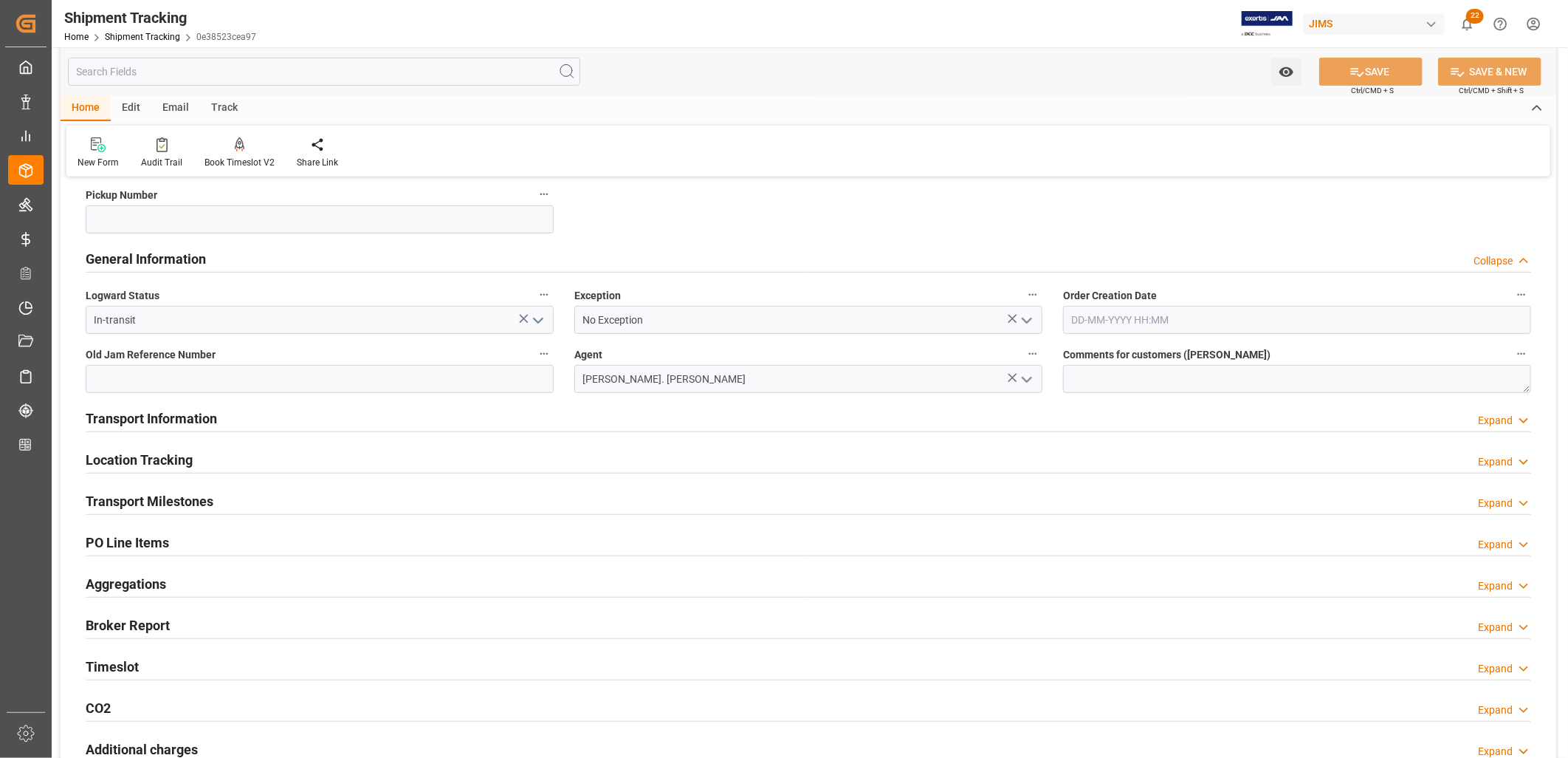
click at [180, 419] on h2 "Transport Information" at bounding box center [151, 418] width 132 height 20
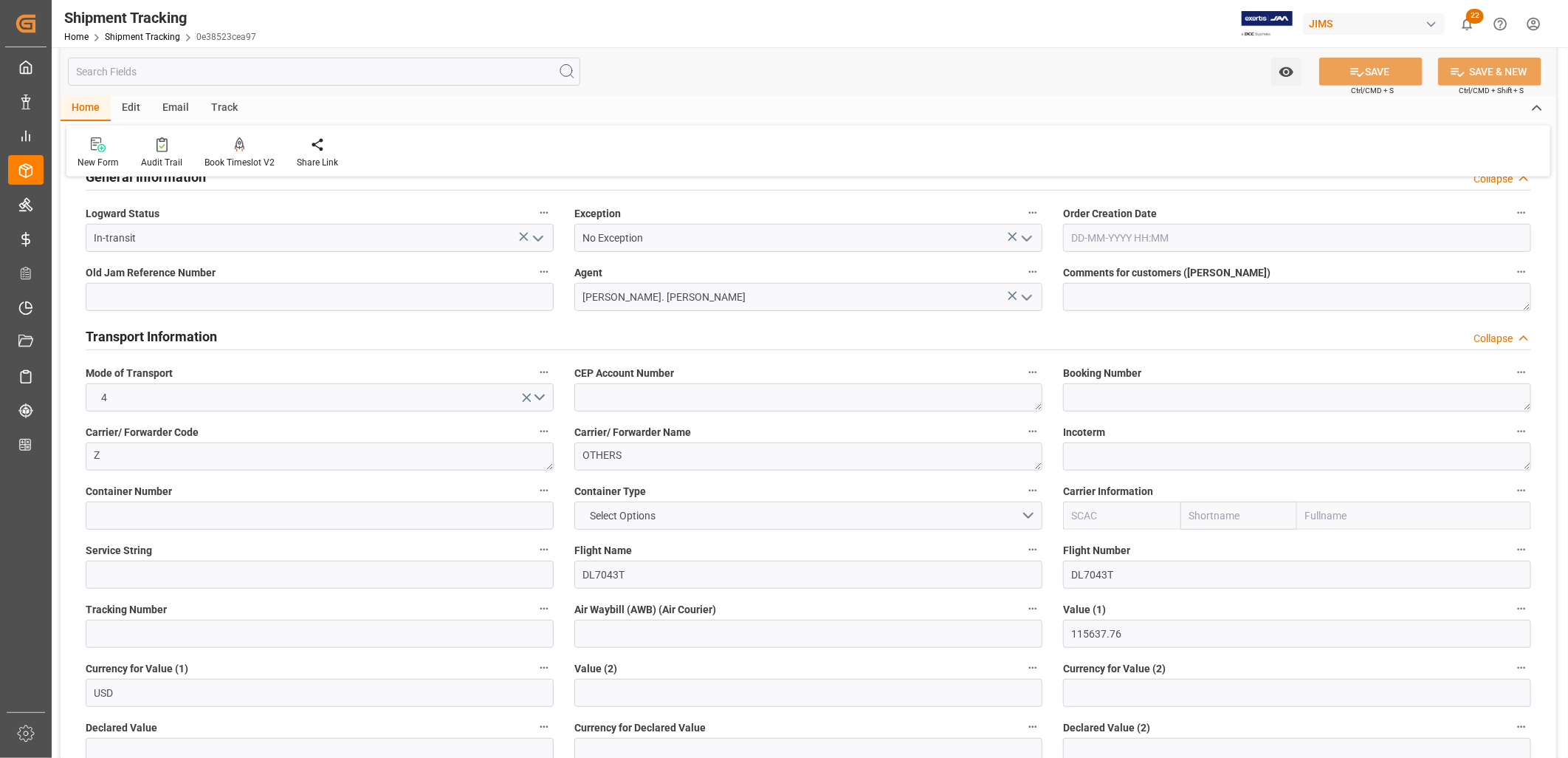
scroll to position [492, 0]
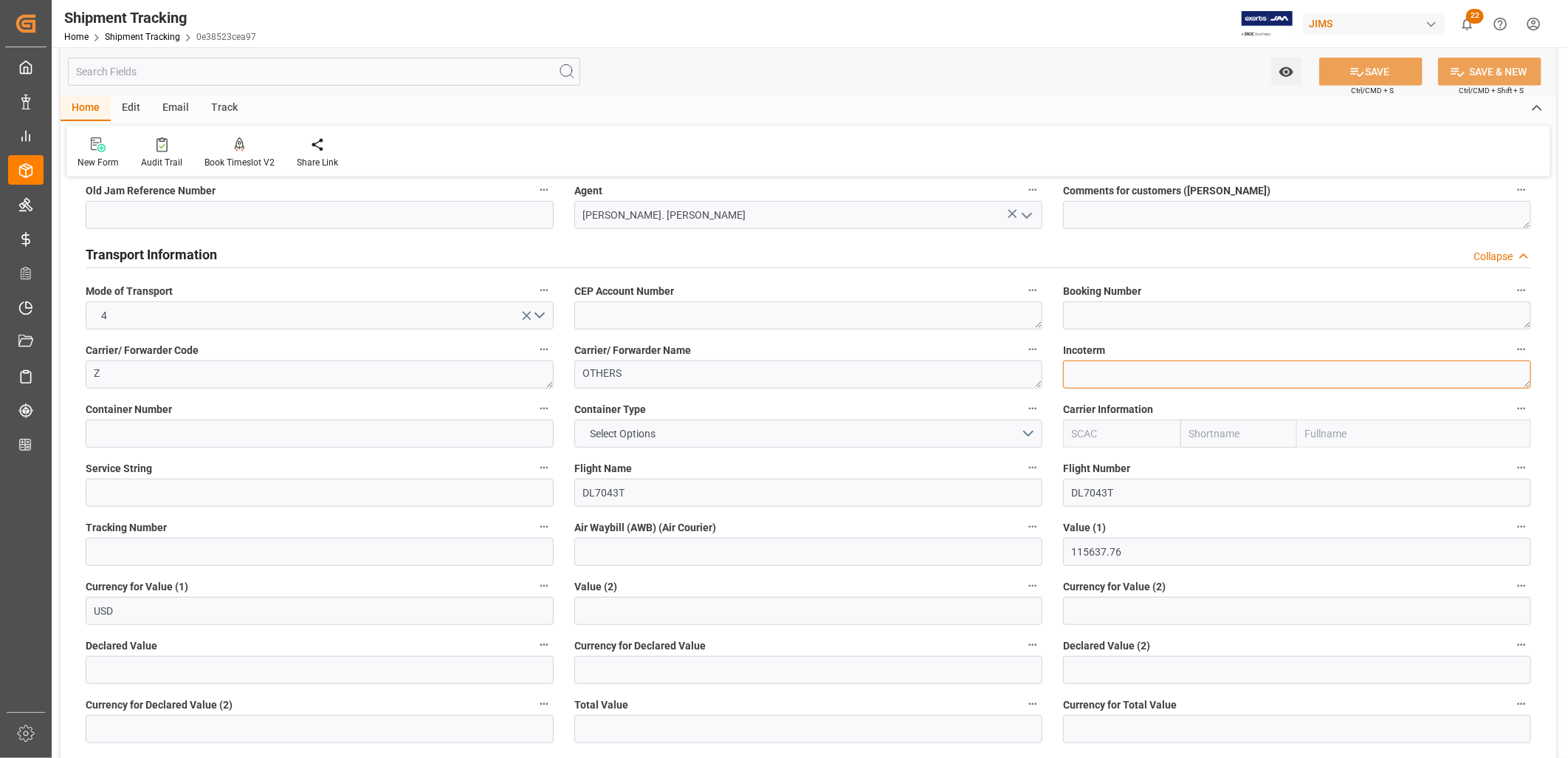
click at [1075, 373] on textarea at bounding box center [1297, 374] width 468 height 28
type textarea "EXW [GEOGRAPHIC_DATA]"
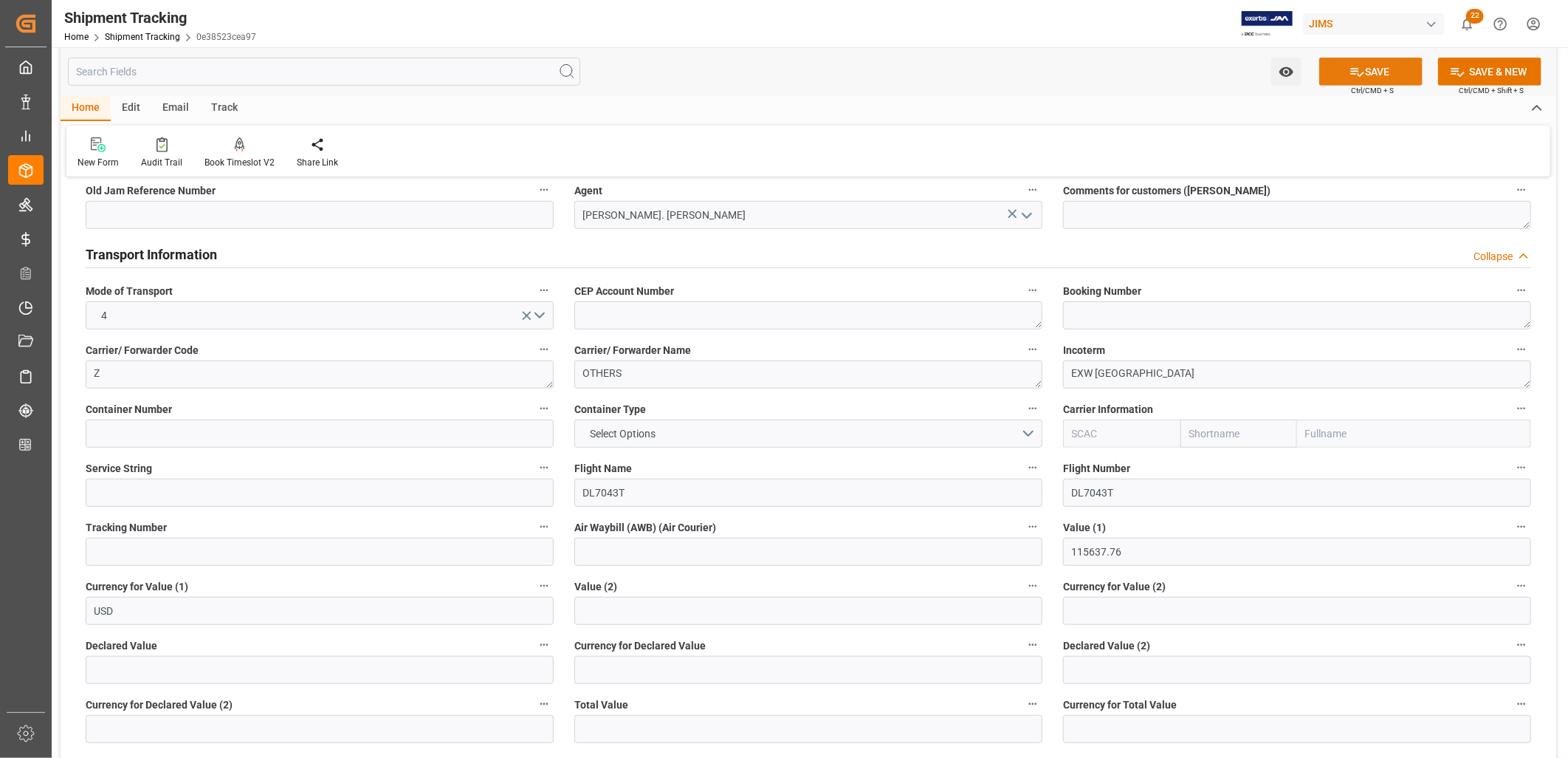
click at [1390, 70] on button "SAVE" at bounding box center [1371, 71] width 104 height 28
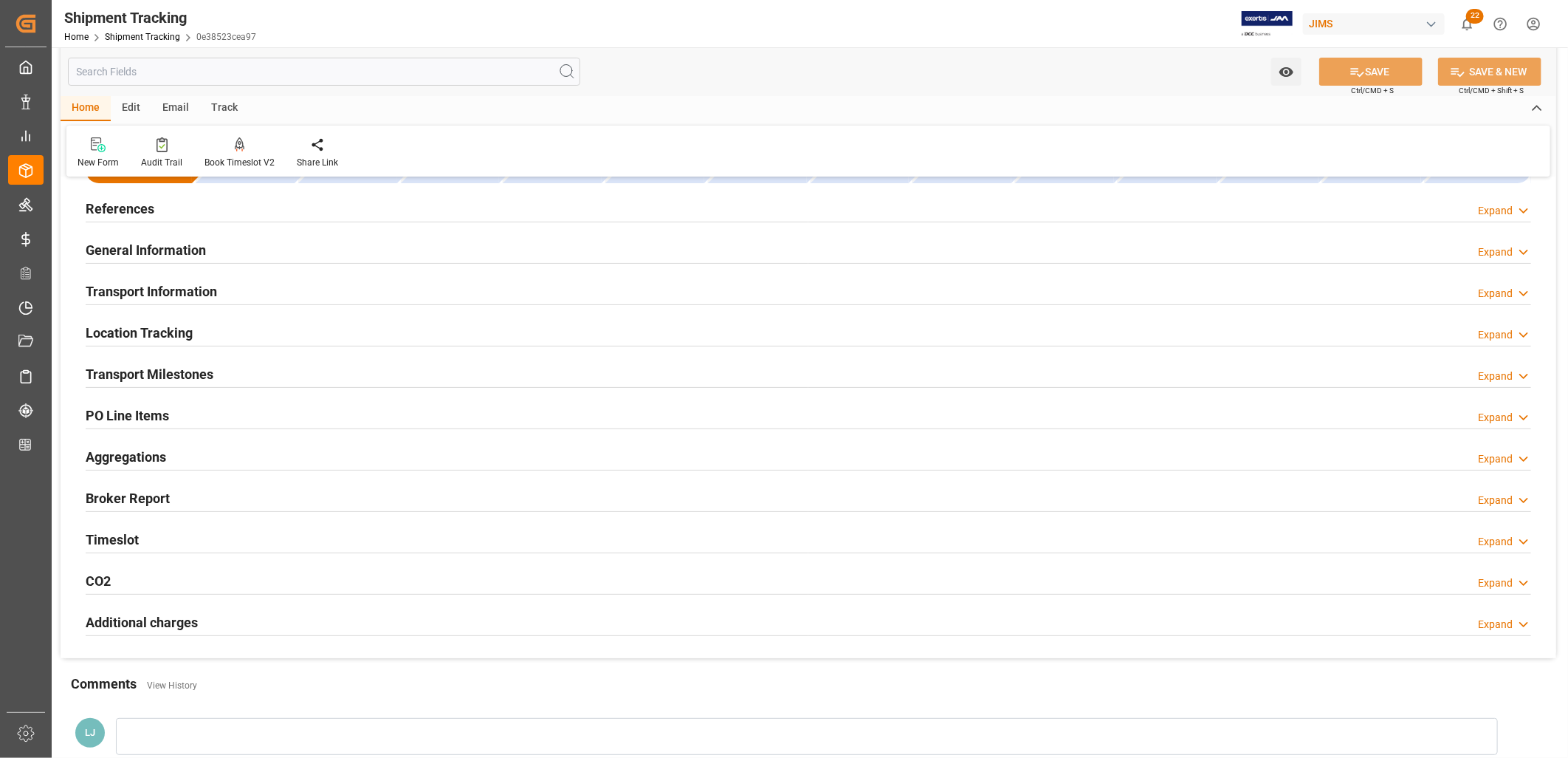
scroll to position [37, 0]
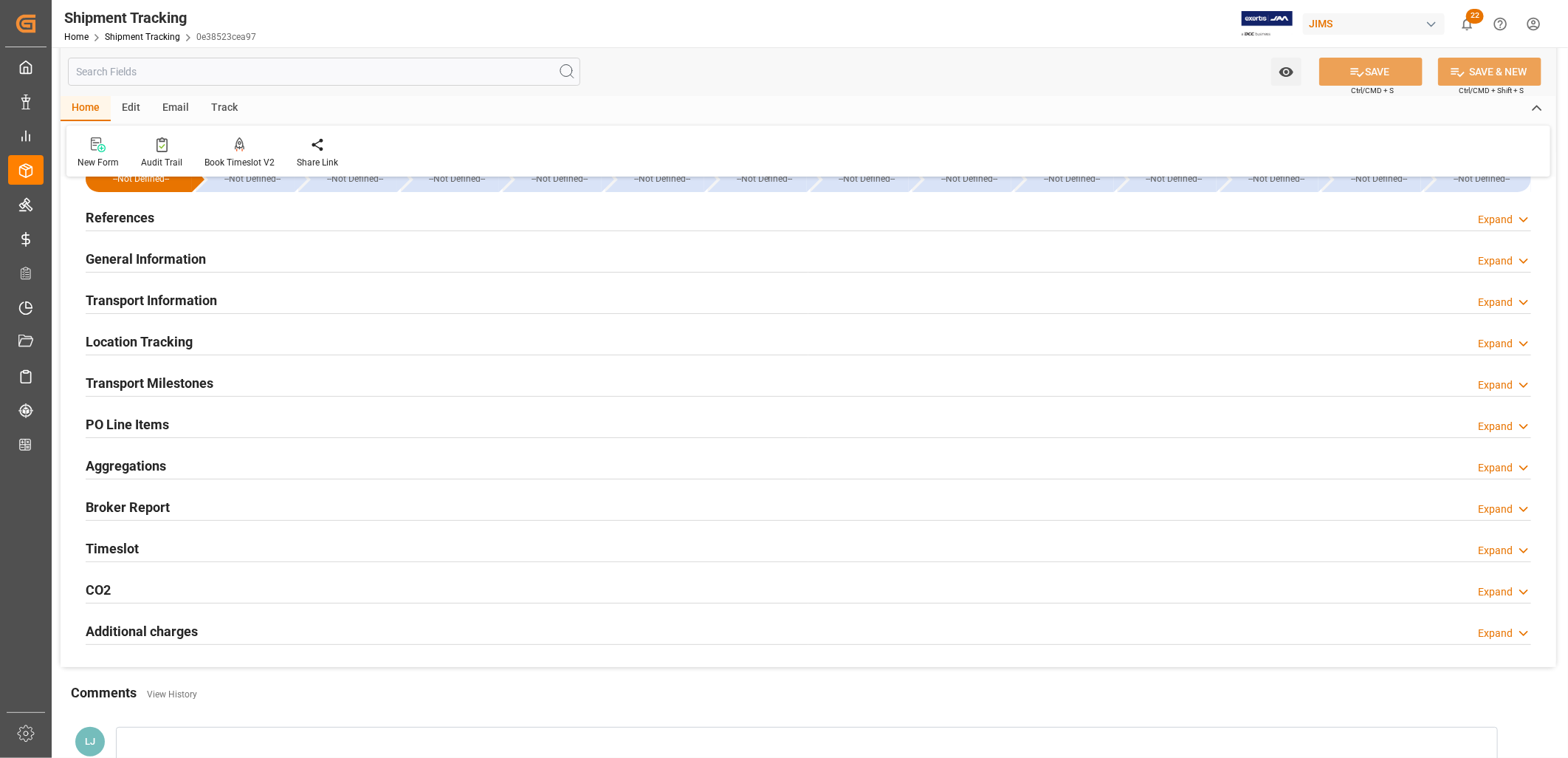
click at [151, 423] on h2 "PO Line Items" at bounding box center [127, 424] width 84 height 20
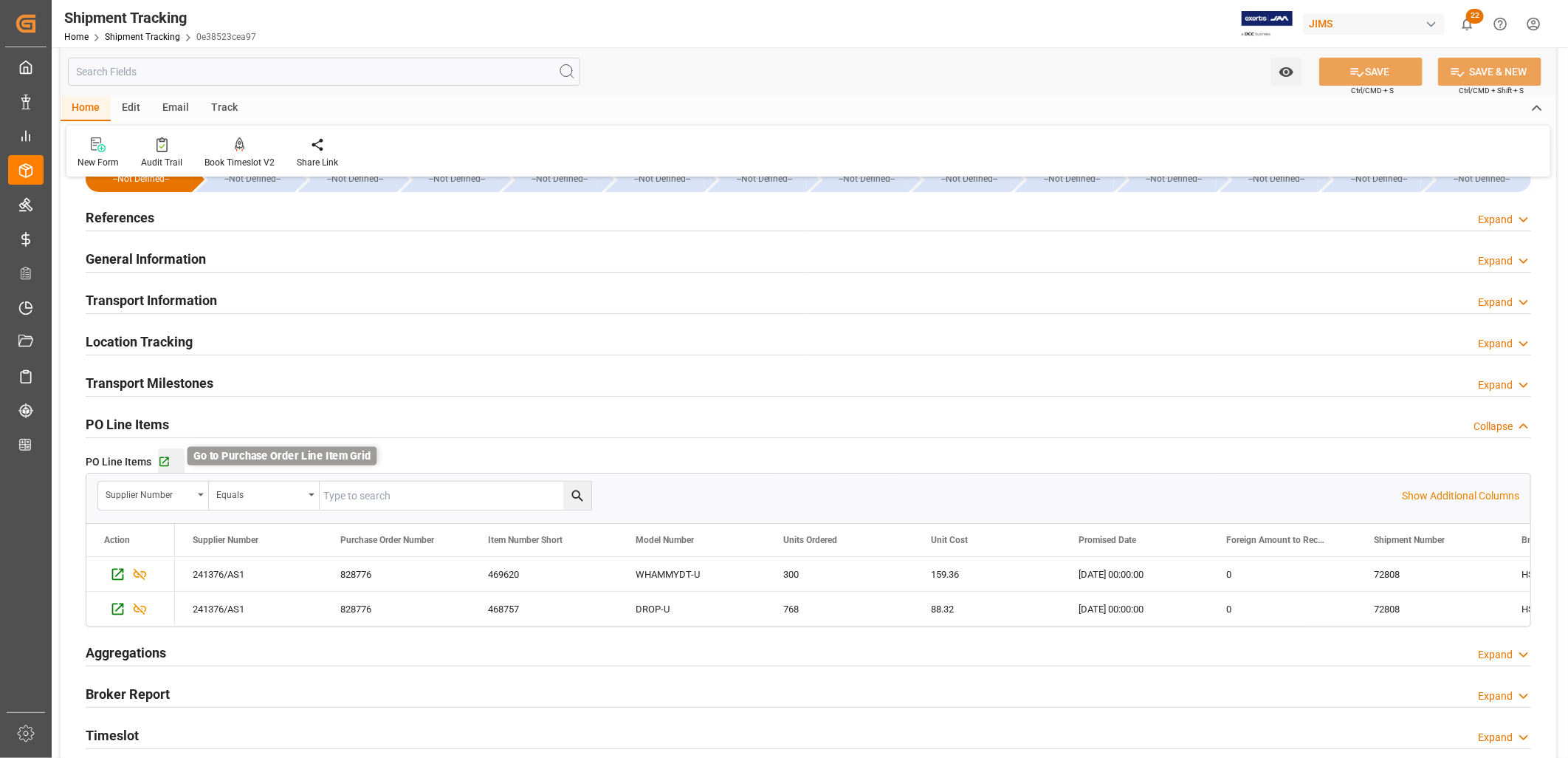
click at [161, 463] on icon "button" at bounding box center [163, 462] width 12 height 13
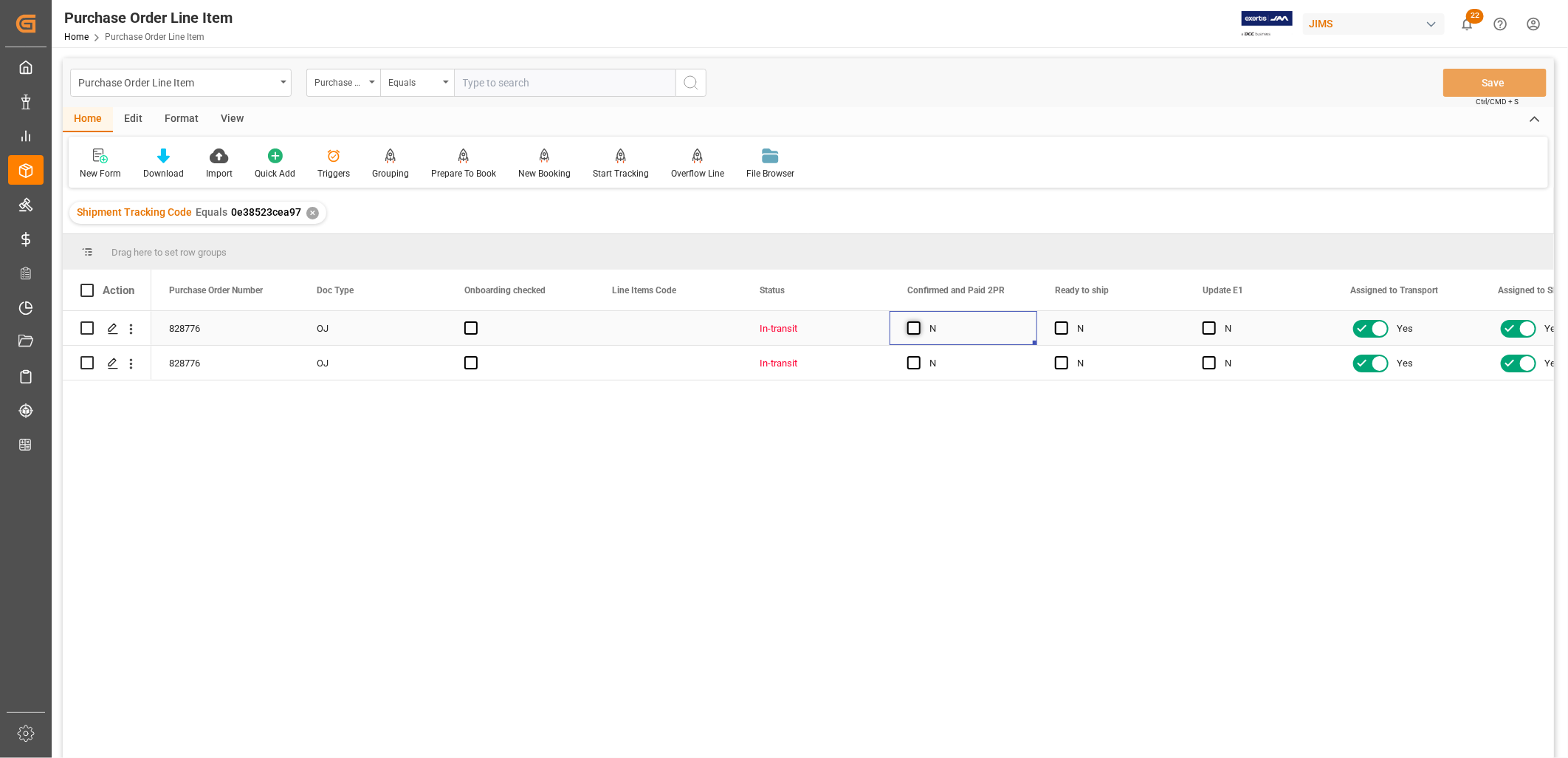
click at [911, 327] on span "Press SPACE to select this row." at bounding box center [914, 328] width 13 height 13
click at [918, 321] on input "Press SPACE to select this row." at bounding box center [918, 321] width 0 height 0
click at [908, 364] on span "Press SPACE to select this row." at bounding box center [914, 363] width 13 height 13
click at [918, 356] on input "Press SPACE to select this row." at bounding box center [918, 356] width 0 height 0
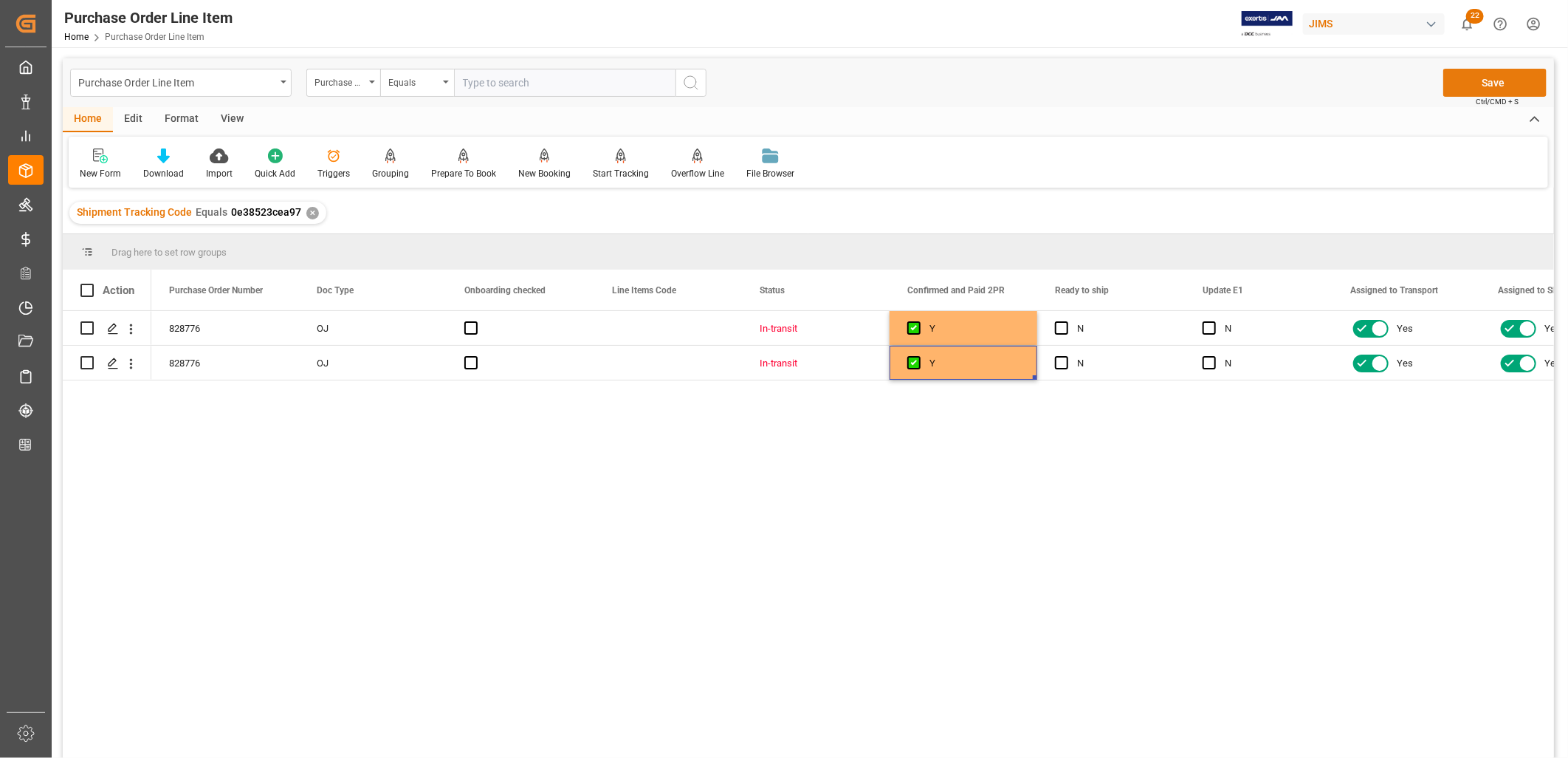
click at [1503, 81] on button "Save" at bounding box center [1495, 82] width 104 height 28
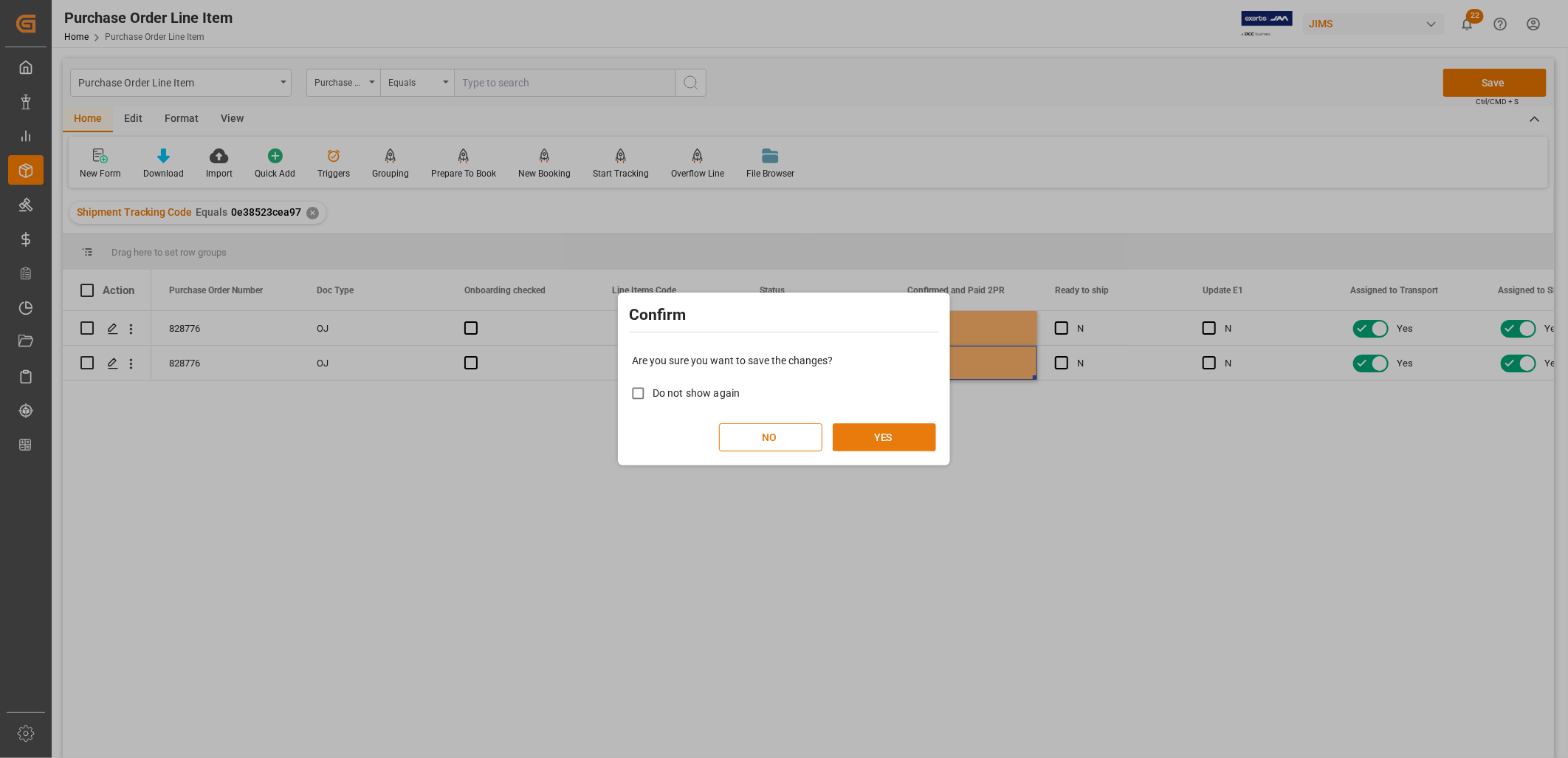
click at [896, 433] on button "YES" at bounding box center [884, 437] width 104 height 28
